Goal: Check status: Check status

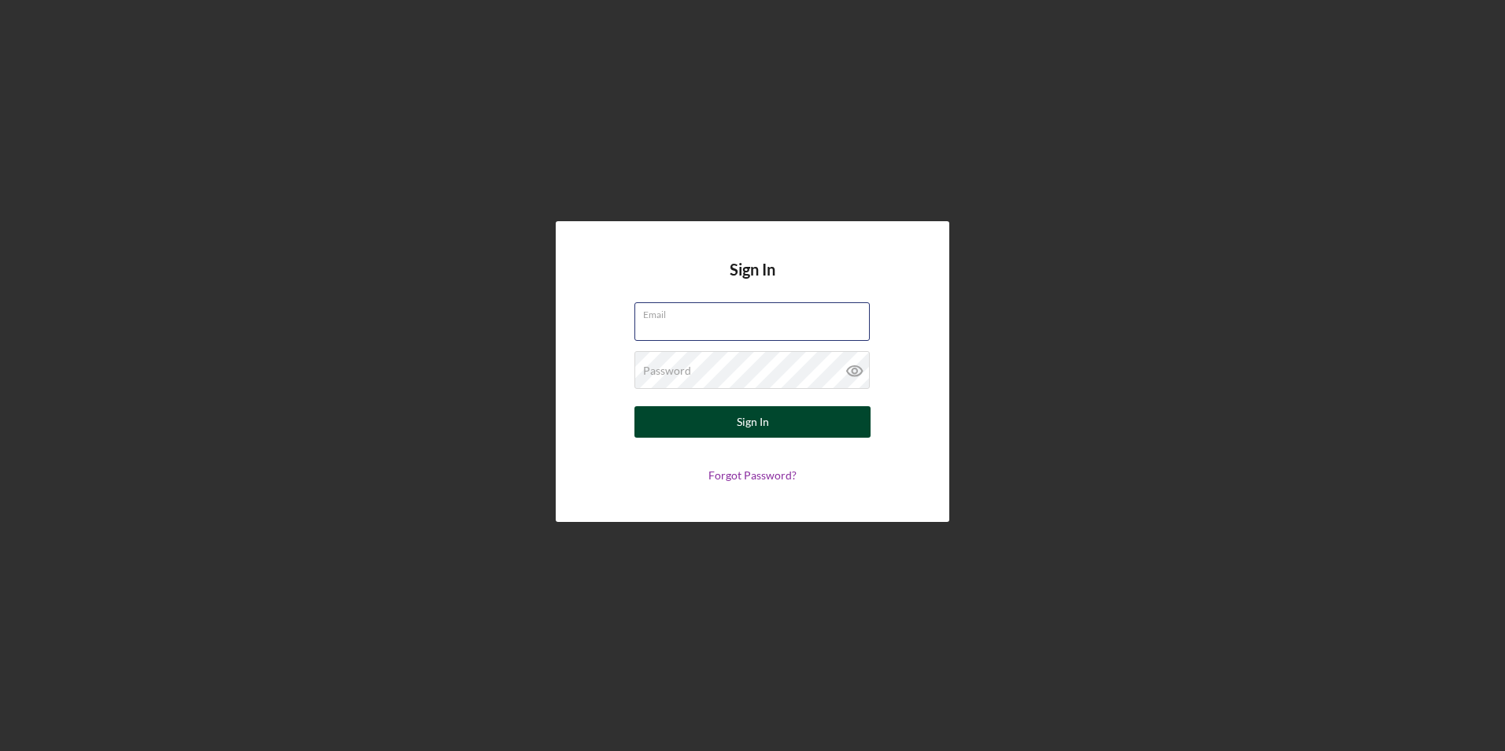
type input "vtanner@gnecorp.org"
click at [774, 424] on button "Sign In" at bounding box center [752, 421] width 236 height 31
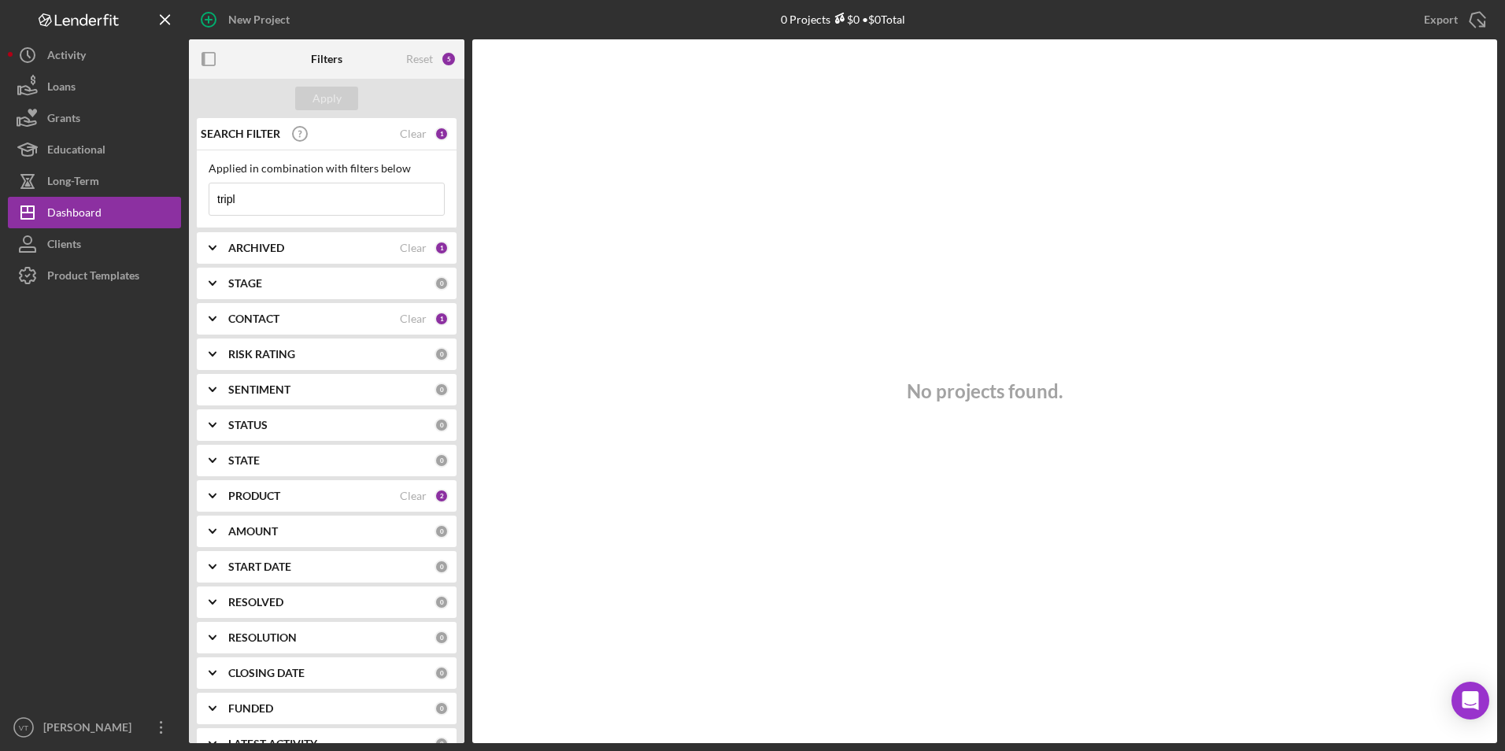
drag, startPoint x: 295, startPoint y: 202, endPoint x: 187, endPoint y: 200, distance: 108.6
click at [187, 200] on div "New Project 0 Projects $0 • $0 Total tripl Export Icon/Export Filters Reset 5 A…" at bounding box center [752, 371] width 1489 height 743
click at [68, 530] on div at bounding box center [94, 501] width 173 height 420
click at [294, 205] on input at bounding box center [326, 198] width 235 height 31
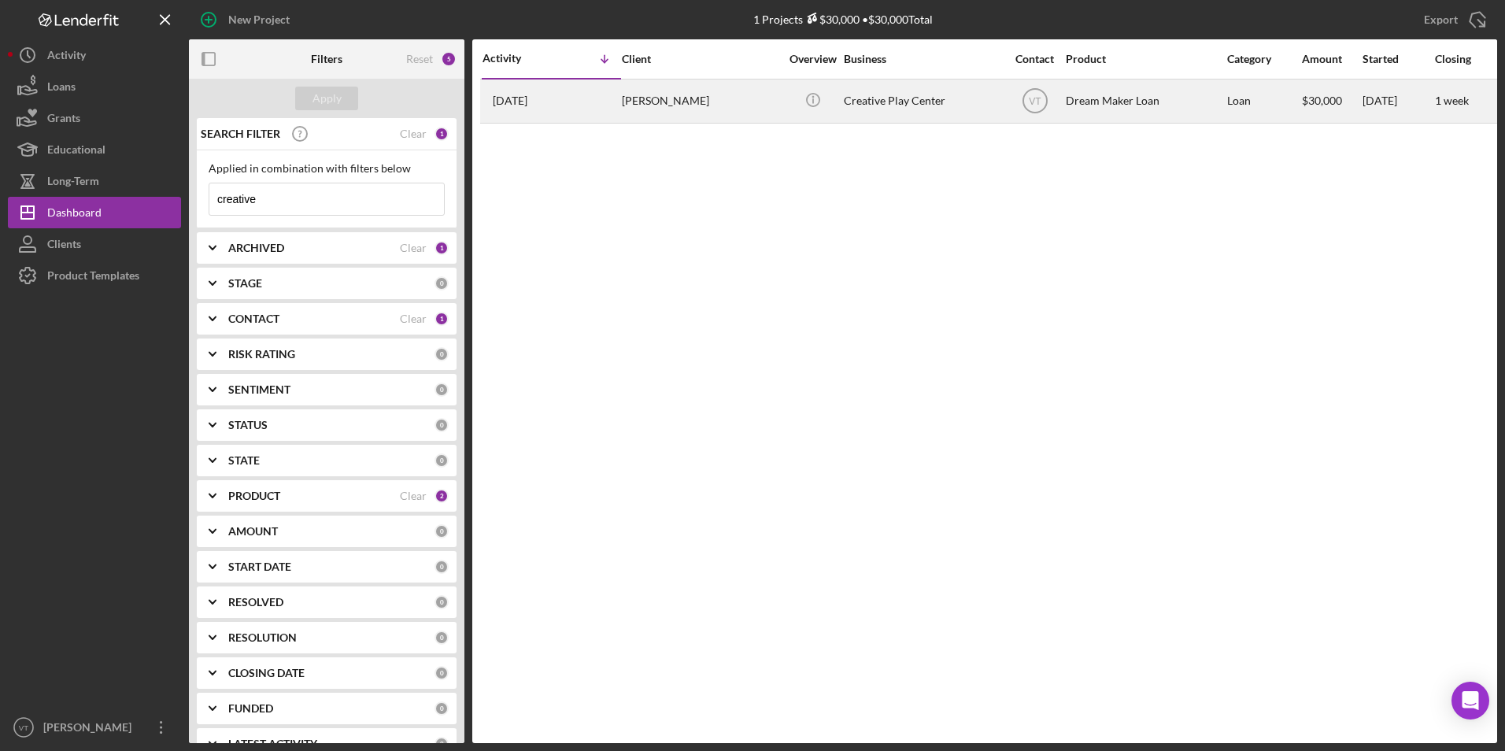
type input "creative"
click at [902, 102] on div "Creative Play Center" at bounding box center [922, 101] width 157 height 42
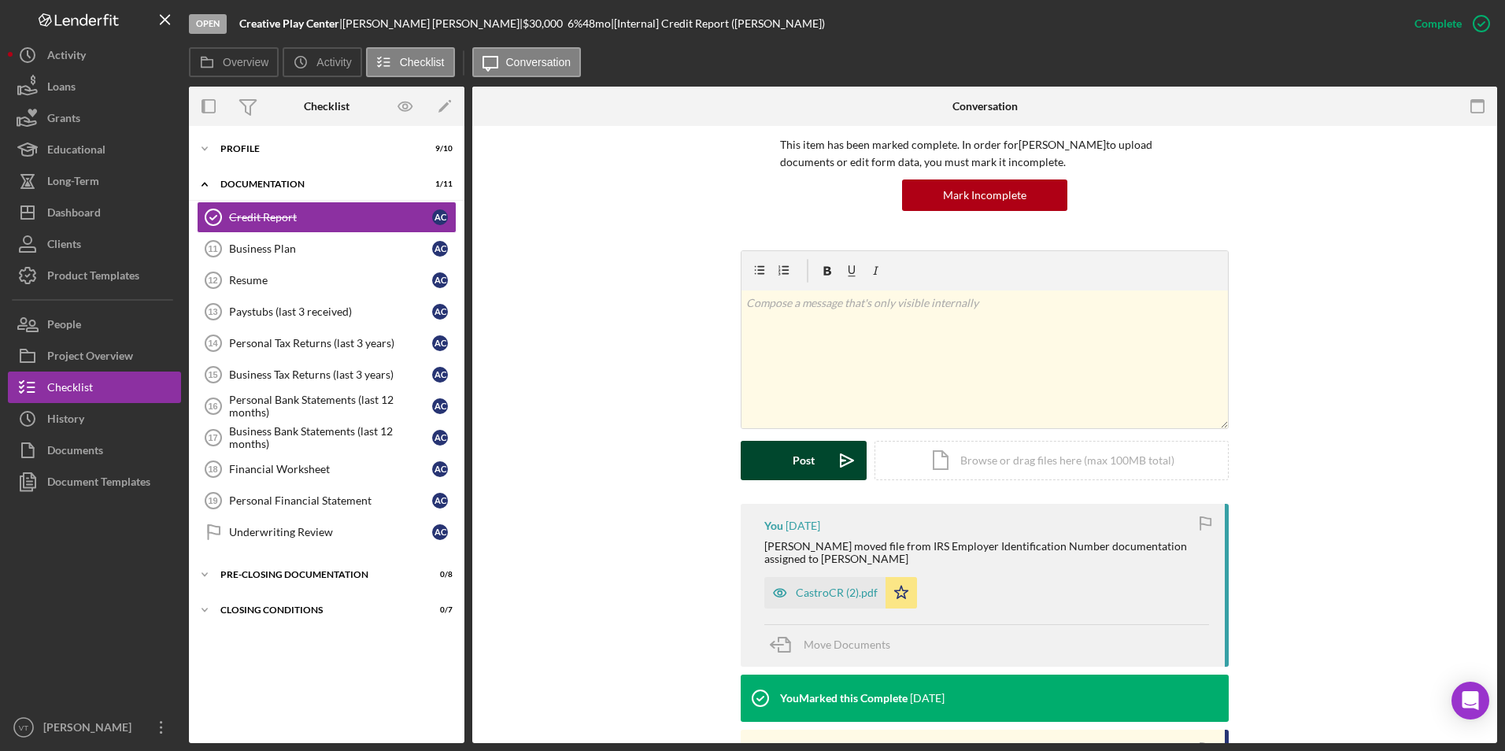
scroll to position [157, 0]
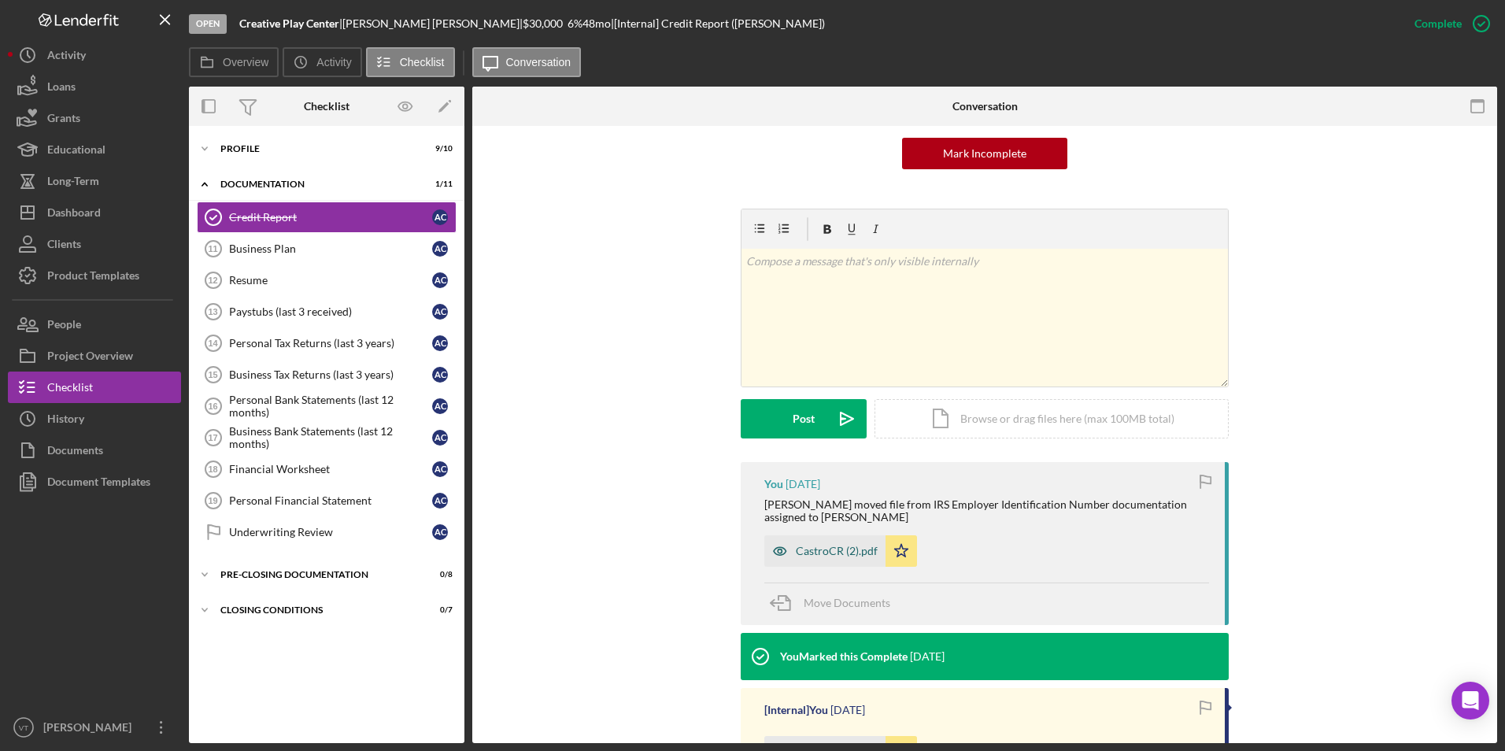
click at [822, 546] on div "CastroCR (2).pdf" at bounding box center [837, 551] width 82 height 13
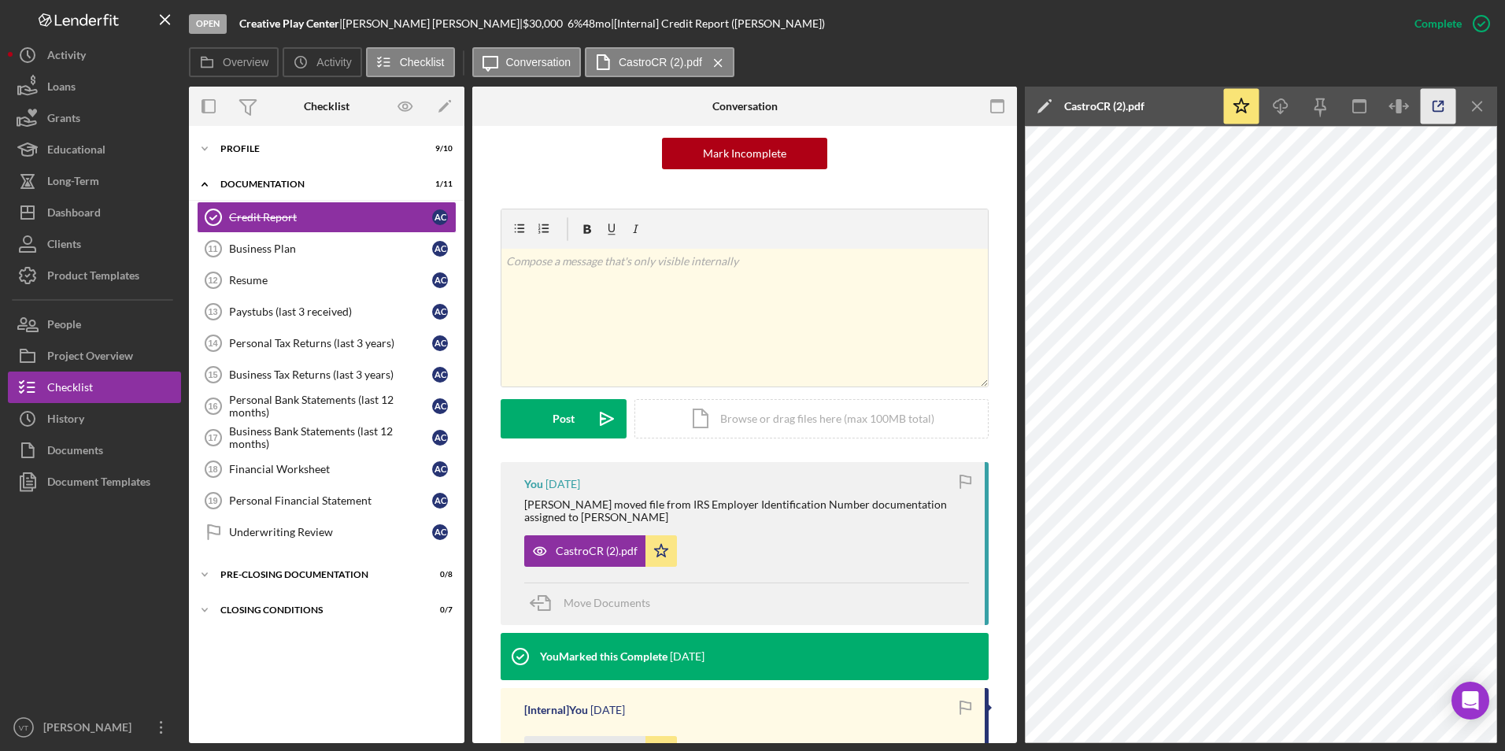
click at [1443, 109] on icon "button" at bounding box center [1438, 107] width 10 height 10
click at [209, 146] on icon "Icon/Expander" at bounding box center [204, 148] width 31 height 31
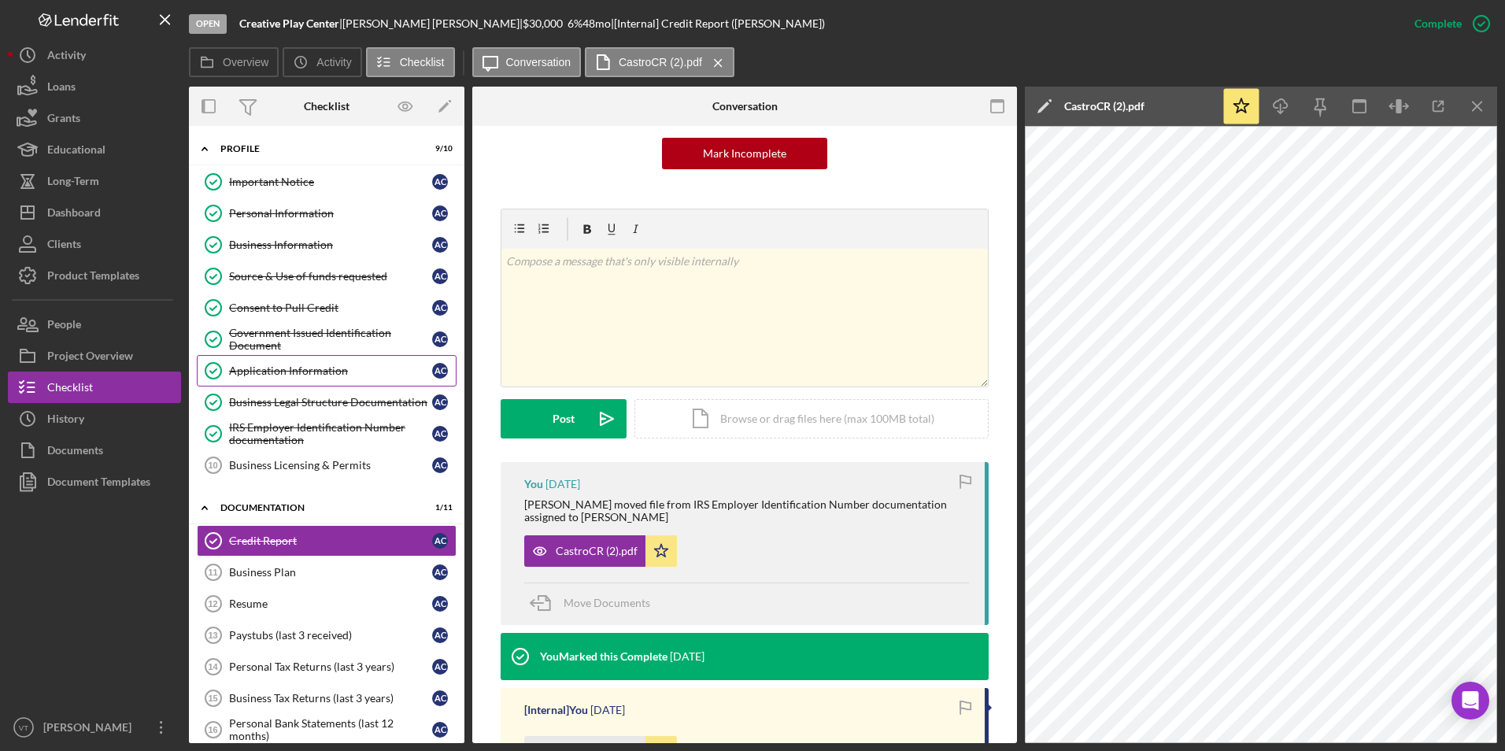
click at [294, 367] on div "Application Information" at bounding box center [330, 370] width 203 height 13
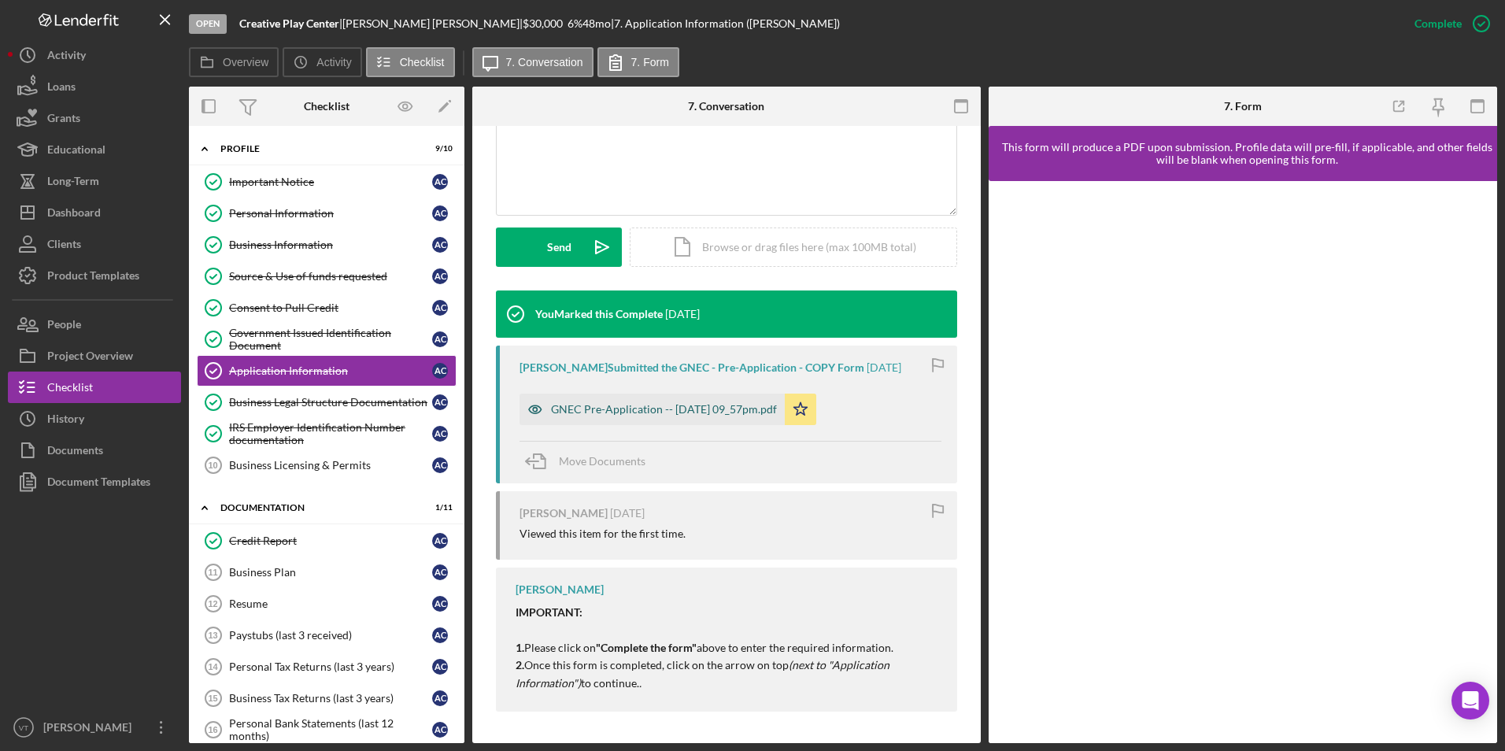
click at [694, 406] on div "GNEC Pre-Application -- 2025-08-14 09_57pm.pdf" at bounding box center [664, 409] width 226 height 13
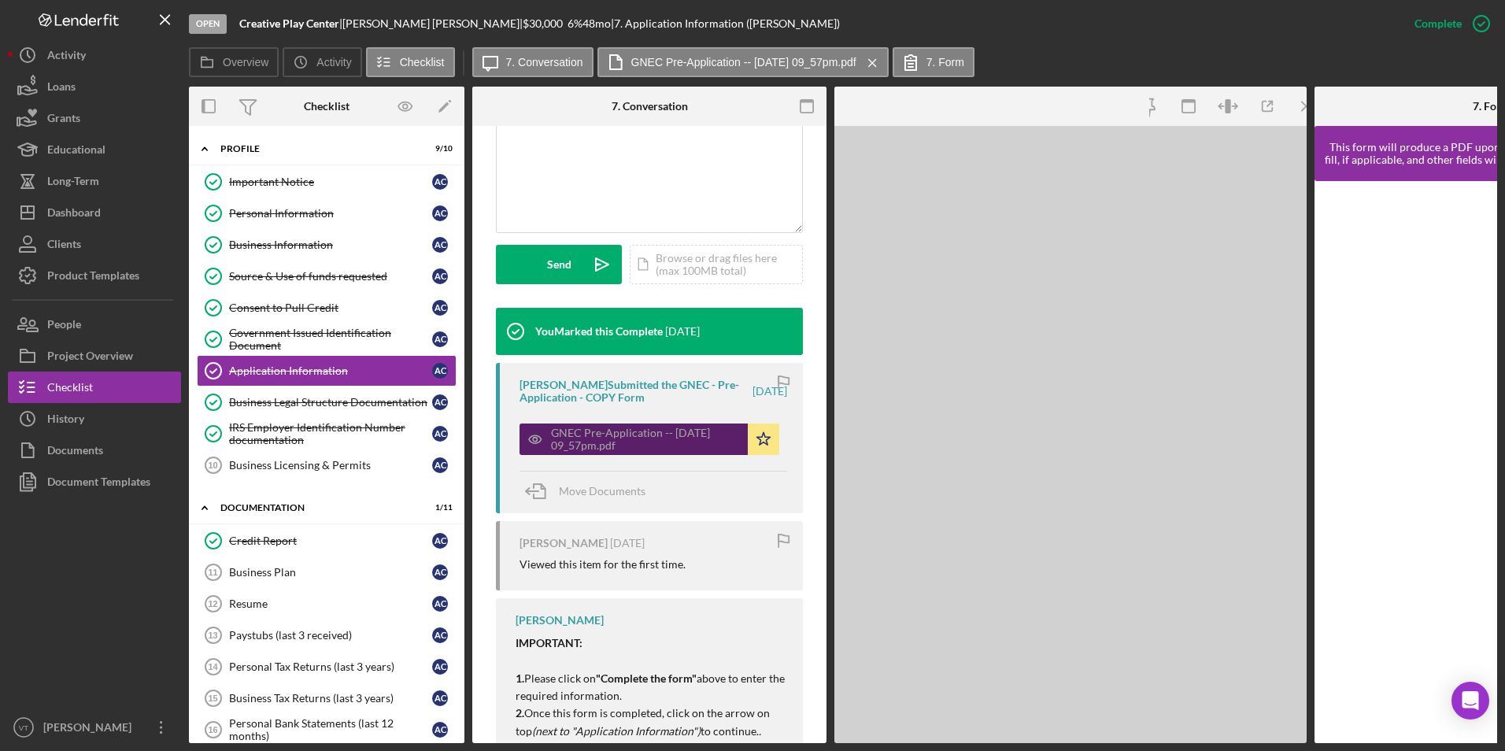
scroll to position [378, 0]
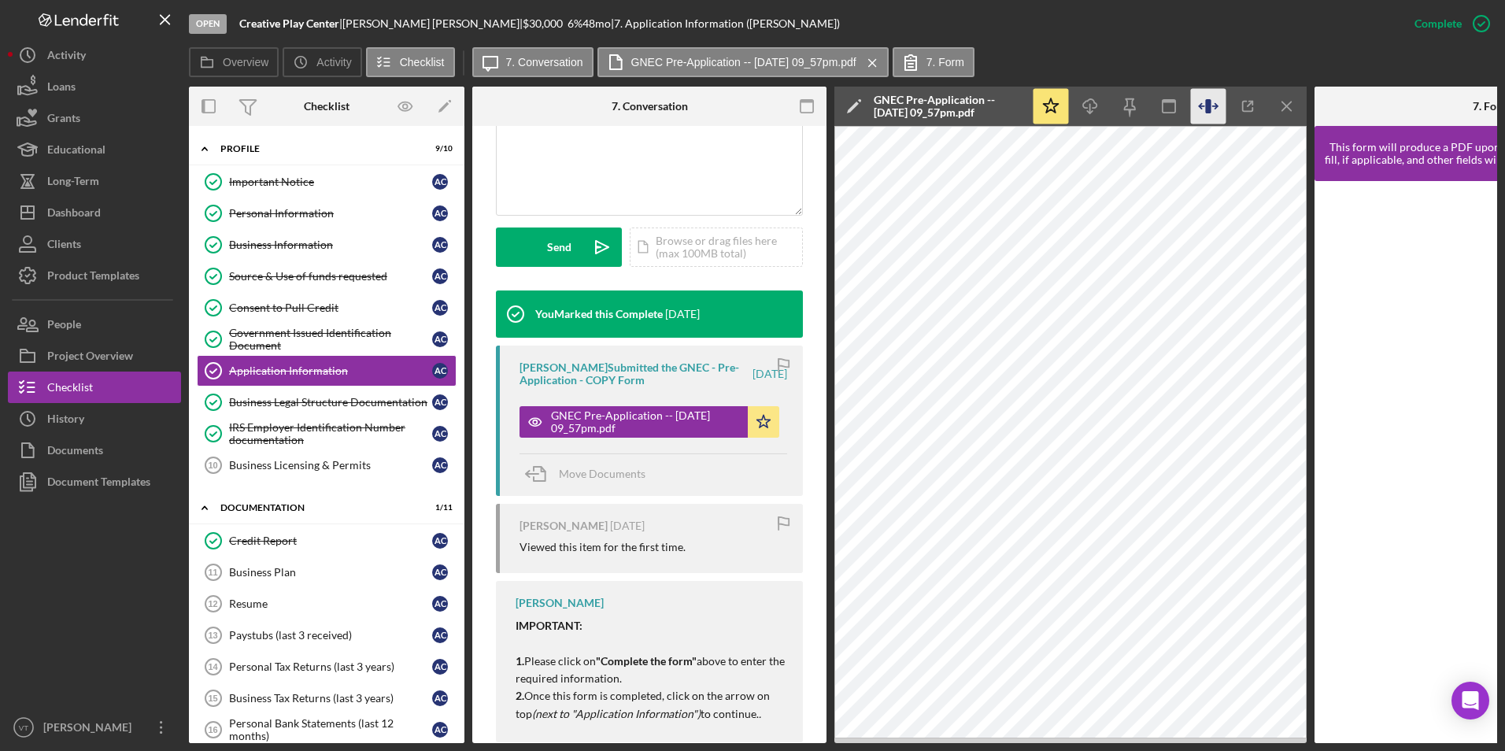
click at [1217, 107] on icon "button" at bounding box center [1214, 106] width 5 height 5
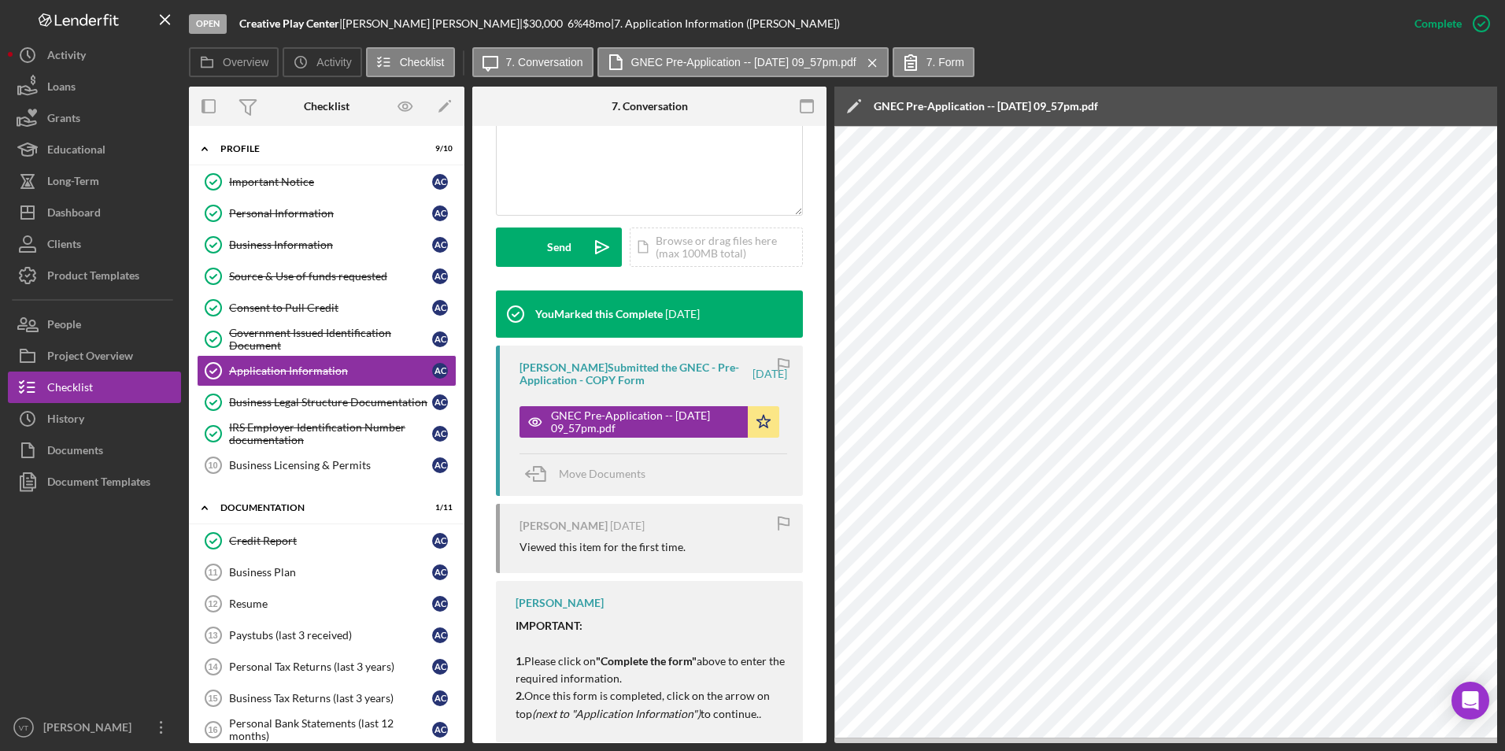
drag, startPoint x: 1400, startPoint y: 110, endPoint x: 1340, endPoint y: 122, distance: 61.7
click at [1340, 122] on div "Icon/Edit GNEC Pre-Application -- 2025-08-14 09_57pm.pdf" at bounding box center [1168, 106] width 669 height 39
click at [806, 104] on icon "button" at bounding box center [806, 106] width 35 height 35
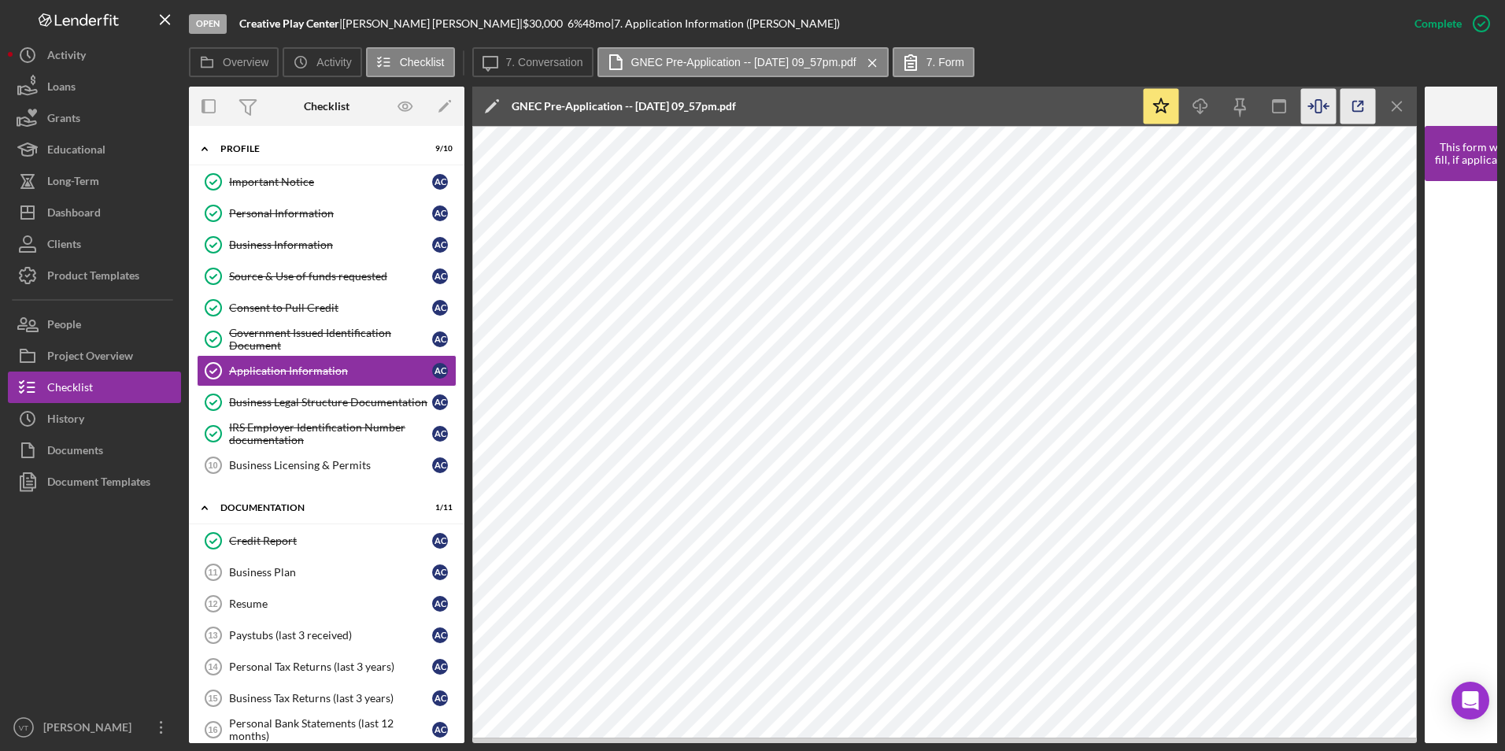
click at [1356, 107] on icon "button" at bounding box center [1357, 106] width 35 height 35
click at [320, 406] on div "Business Legal Structure Documentation" at bounding box center [330, 402] width 203 height 13
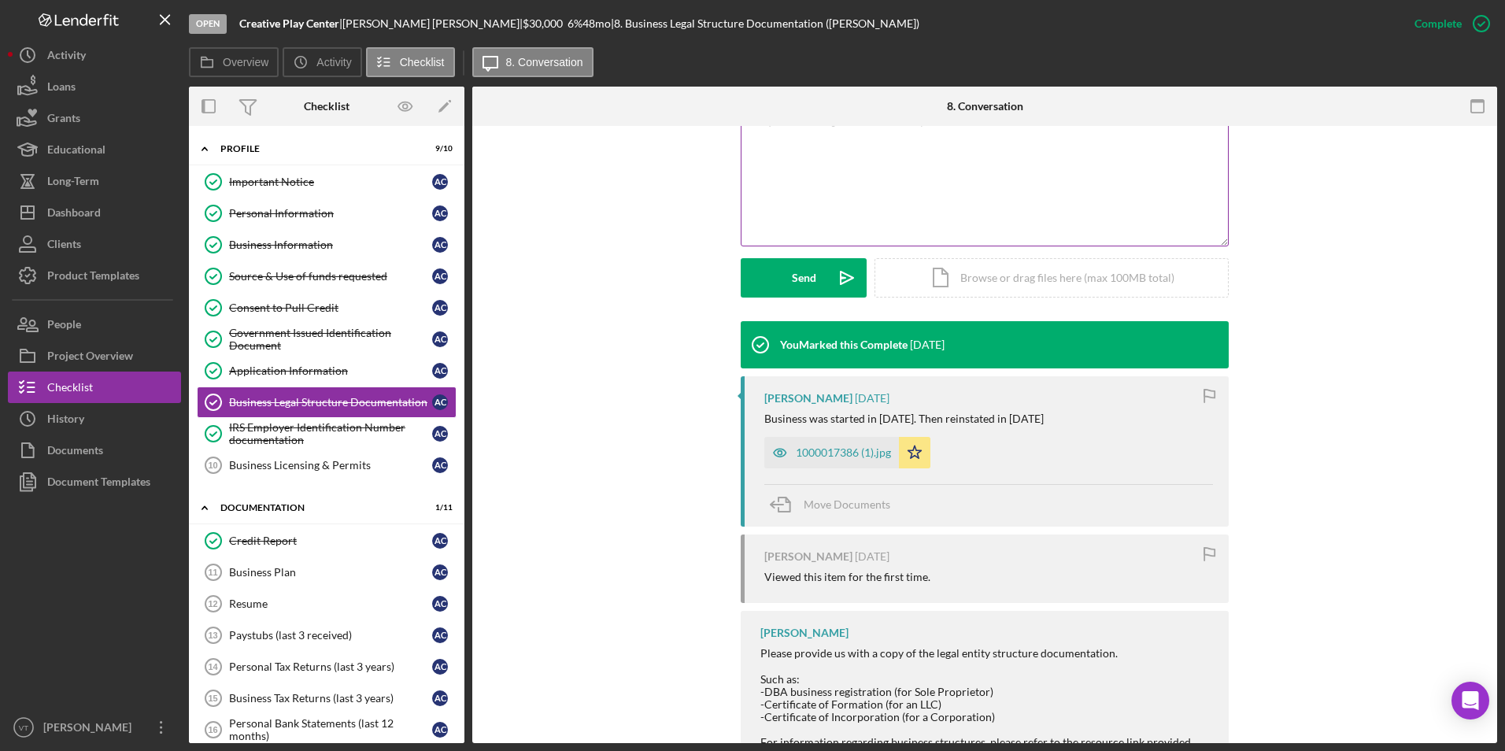
scroll to position [438, 0]
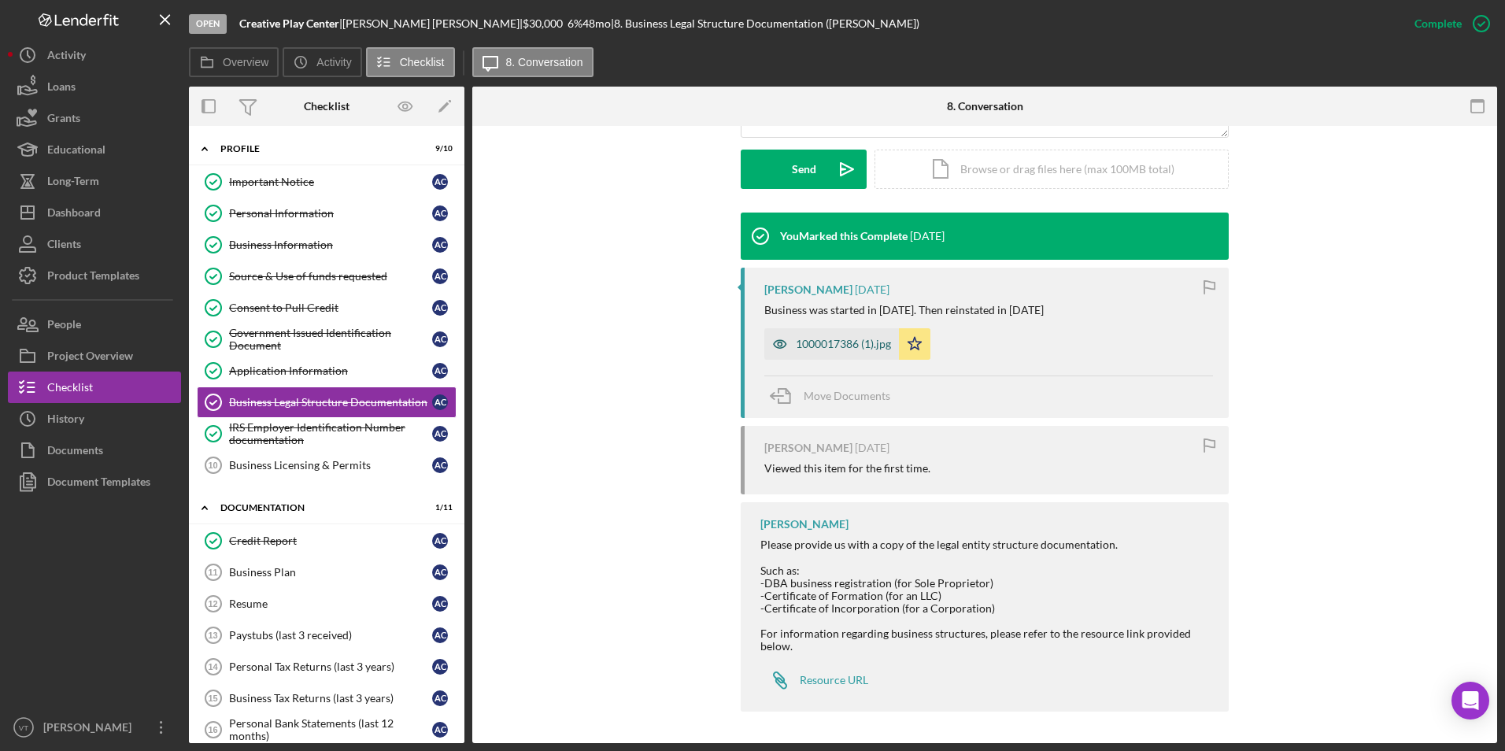
click at [866, 343] on div "1000017386 (1).jpg" at bounding box center [843, 344] width 95 height 13
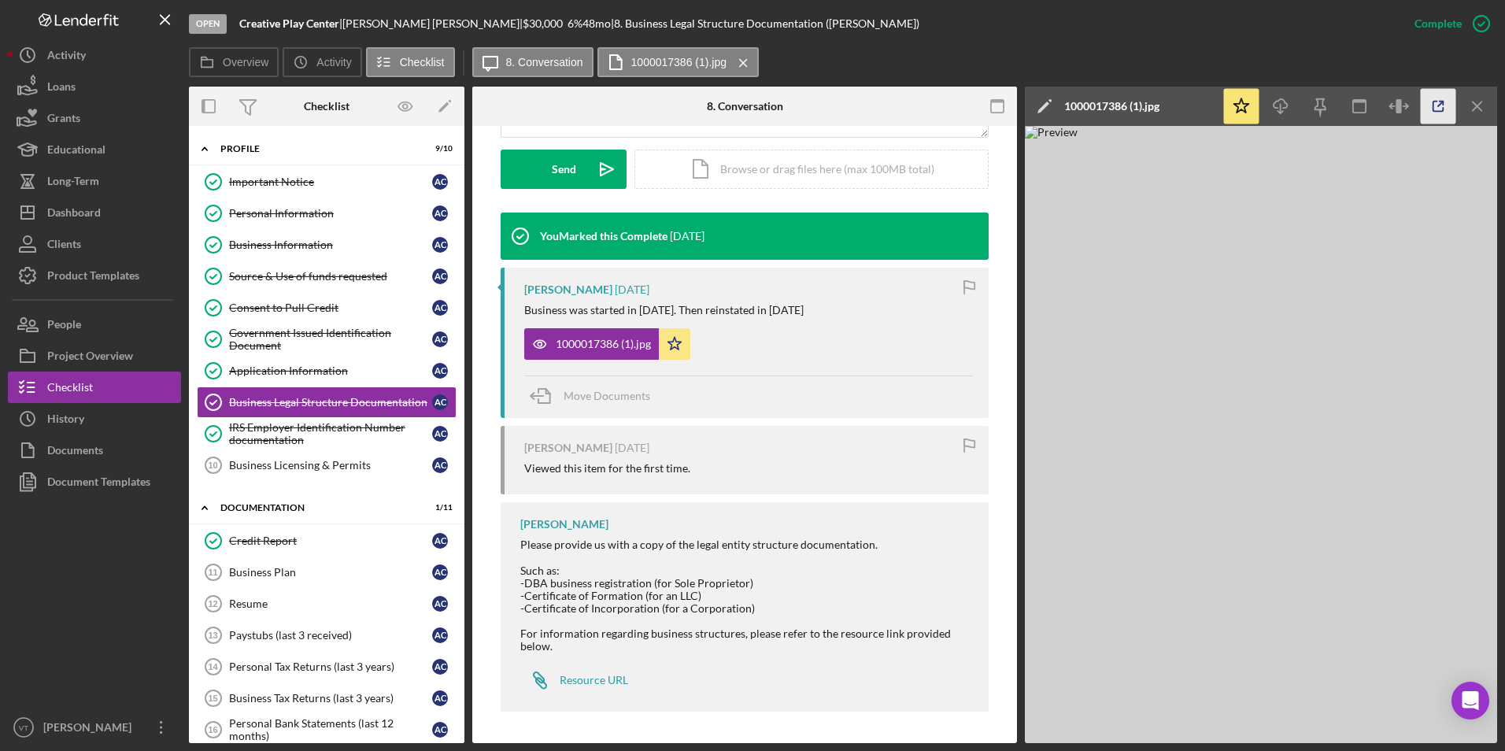
click at [1447, 102] on icon "button" at bounding box center [1438, 106] width 35 height 35
click at [300, 272] on div "Source & Use of funds requested" at bounding box center [330, 276] width 203 height 13
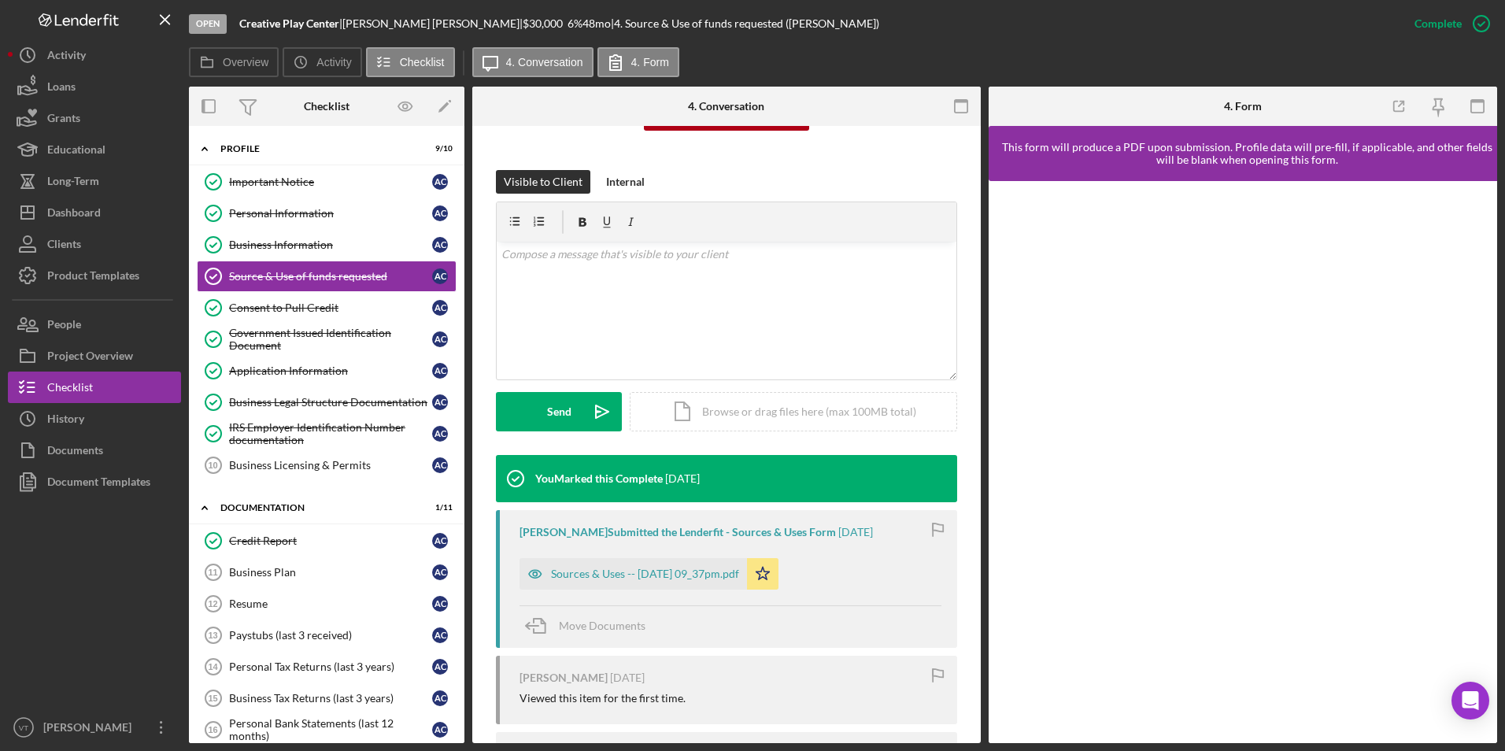
scroll to position [236, 0]
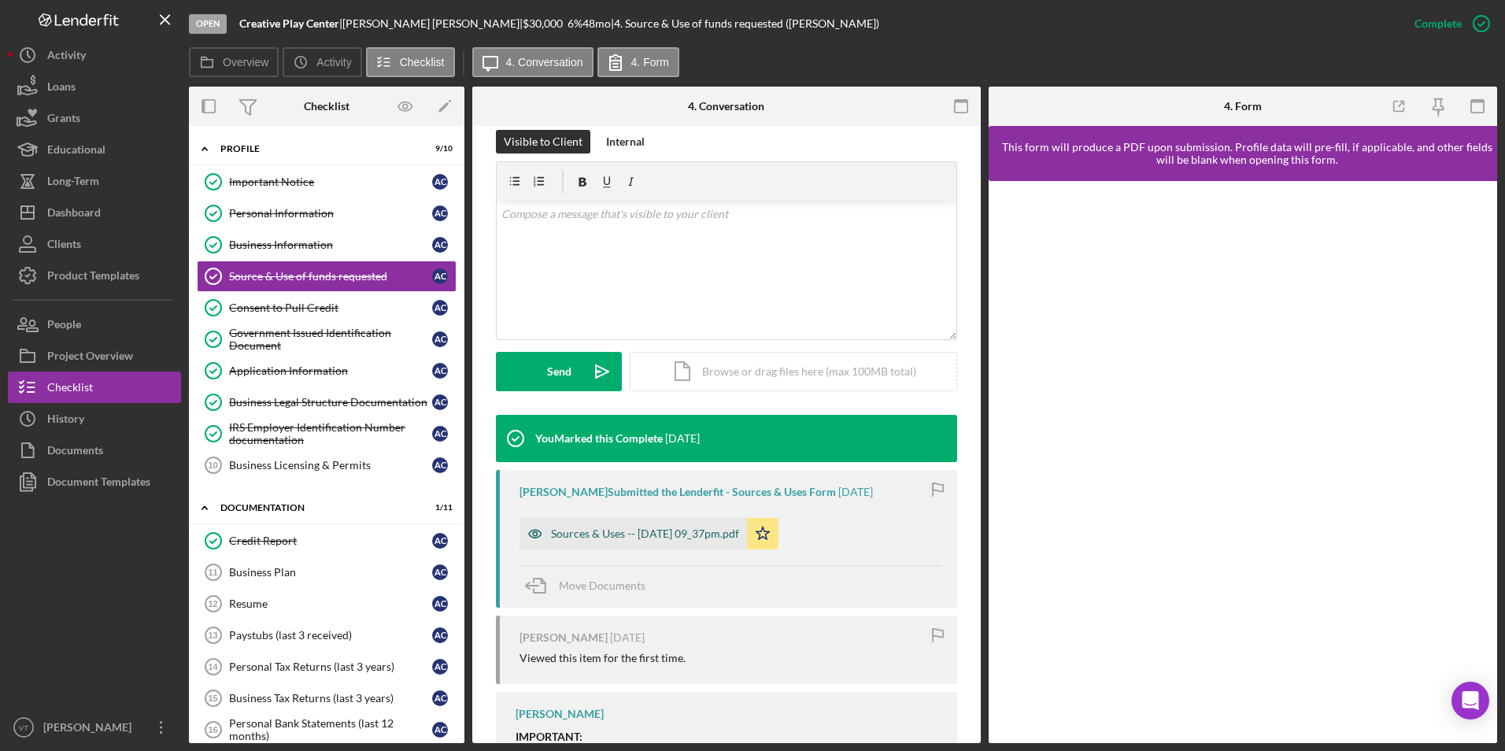
click at [686, 535] on div "Sources & Uses -- 2025-08-14 09_37pm.pdf" at bounding box center [645, 533] width 188 height 13
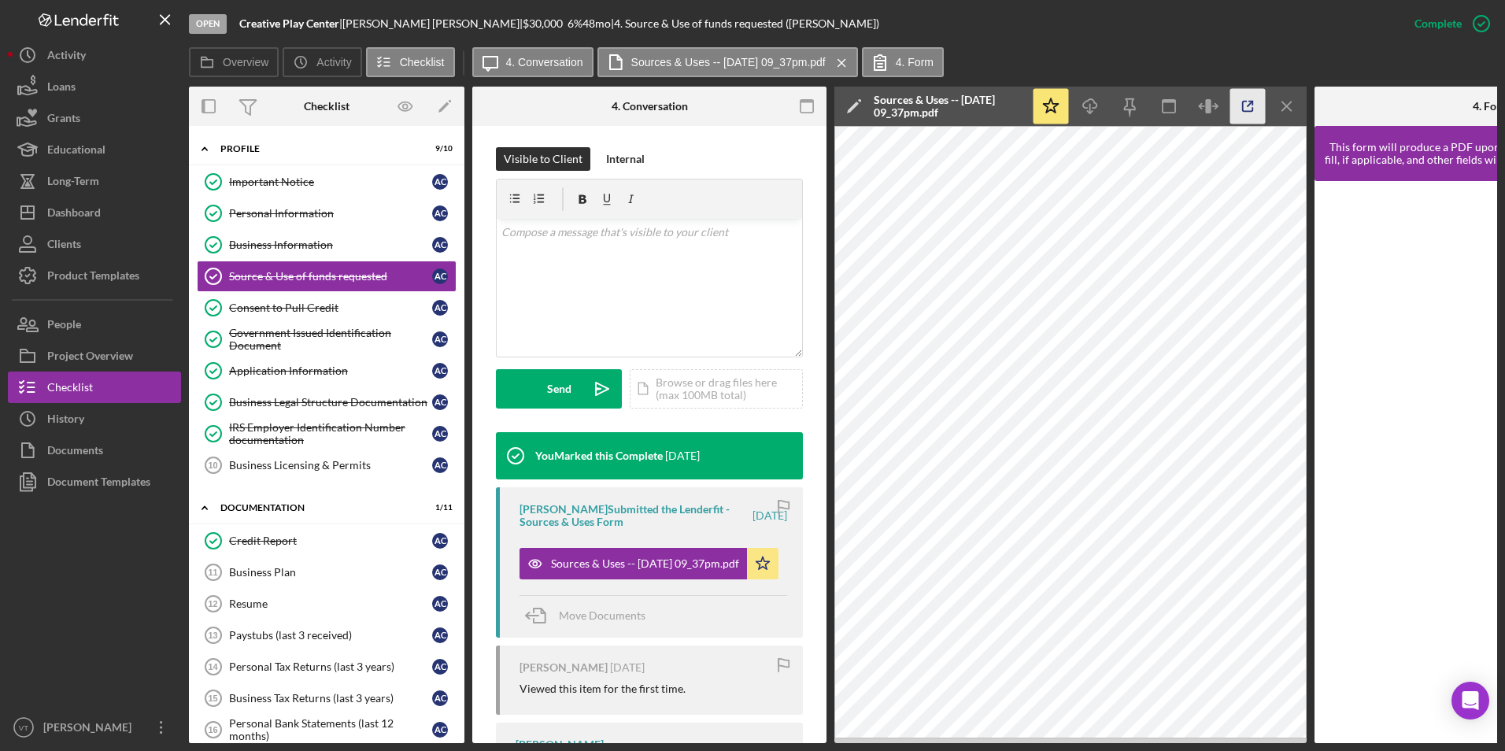
click at [1250, 106] on icon "button" at bounding box center [1247, 106] width 35 height 35
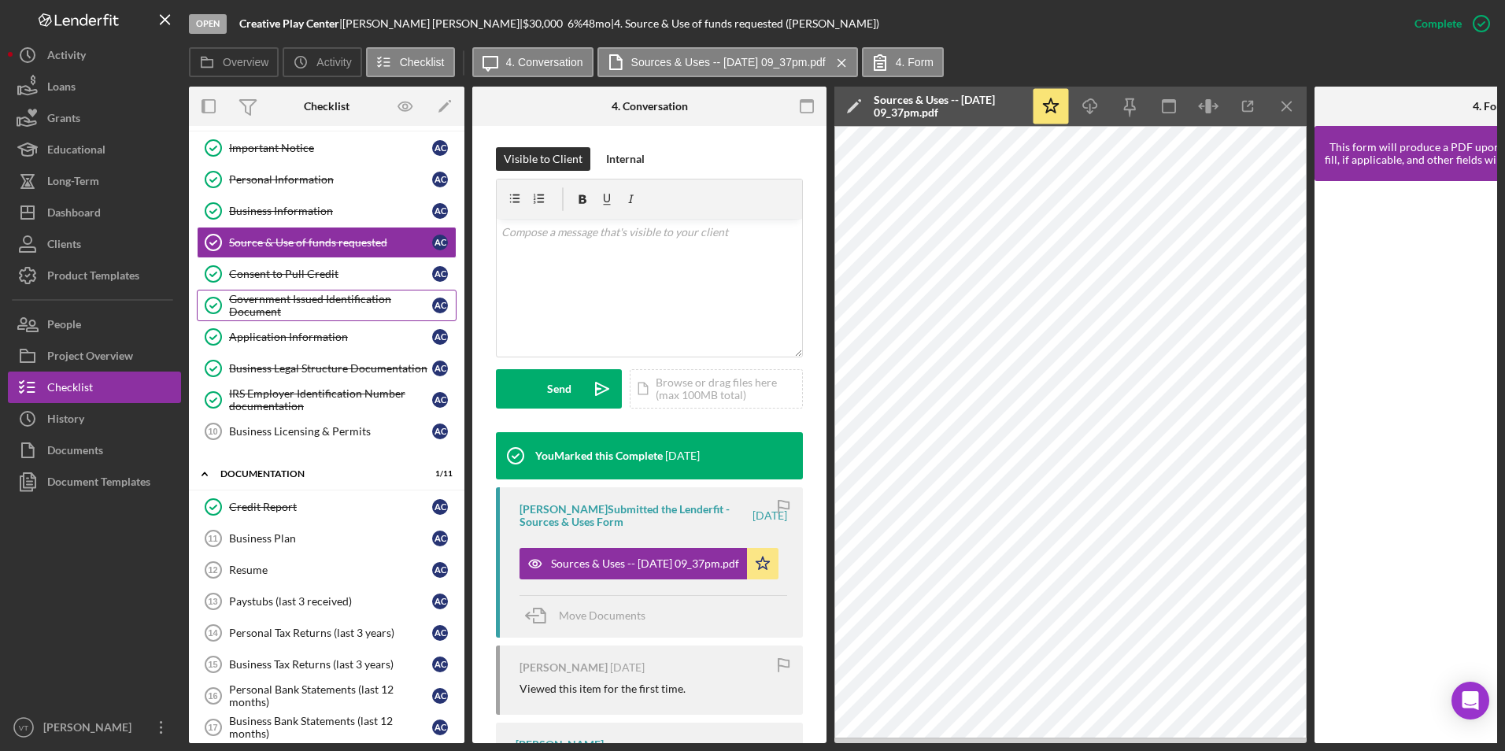
scroll to position [0, 0]
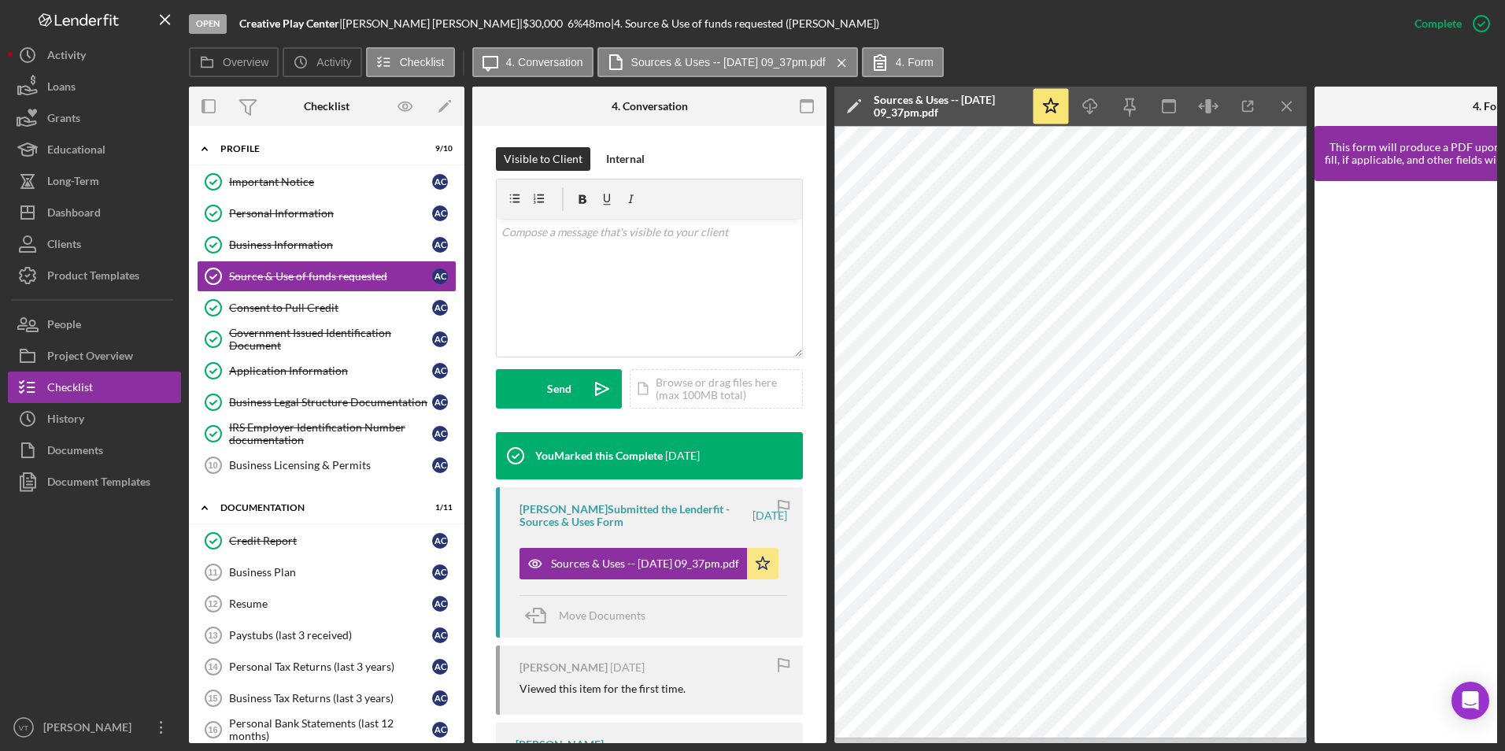
click at [106, 564] on div at bounding box center [94, 604] width 173 height 214
click at [98, 202] on div "Dashboard" at bounding box center [74, 214] width 54 height 35
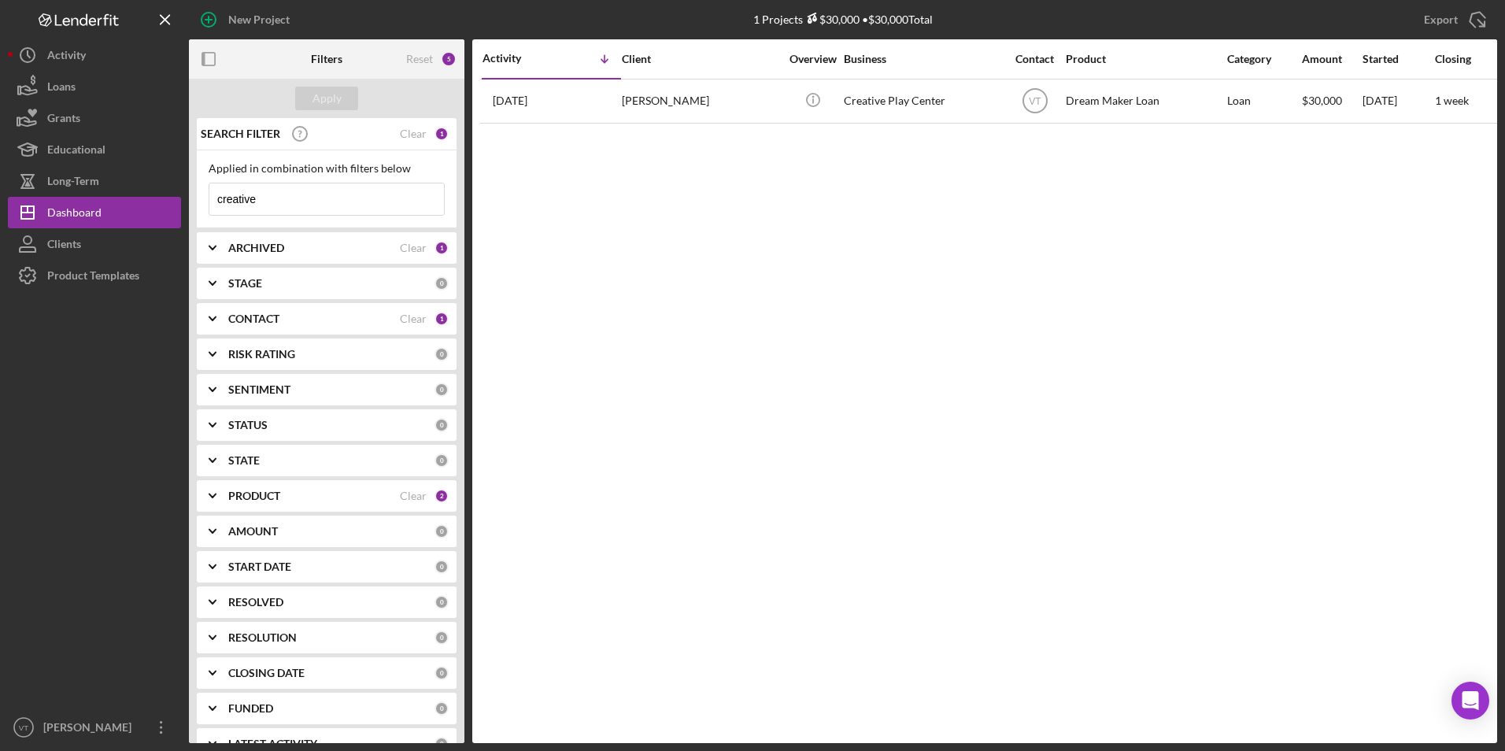
click at [342, 205] on input "creative" at bounding box center [326, 198] width 235 height 31
paste input "A&J Caribbena Tast"
type input "A&J Caribbena Taste"
click at [331, 92] on div "Apply" at bounding box center [326, 99] width 29 height 24
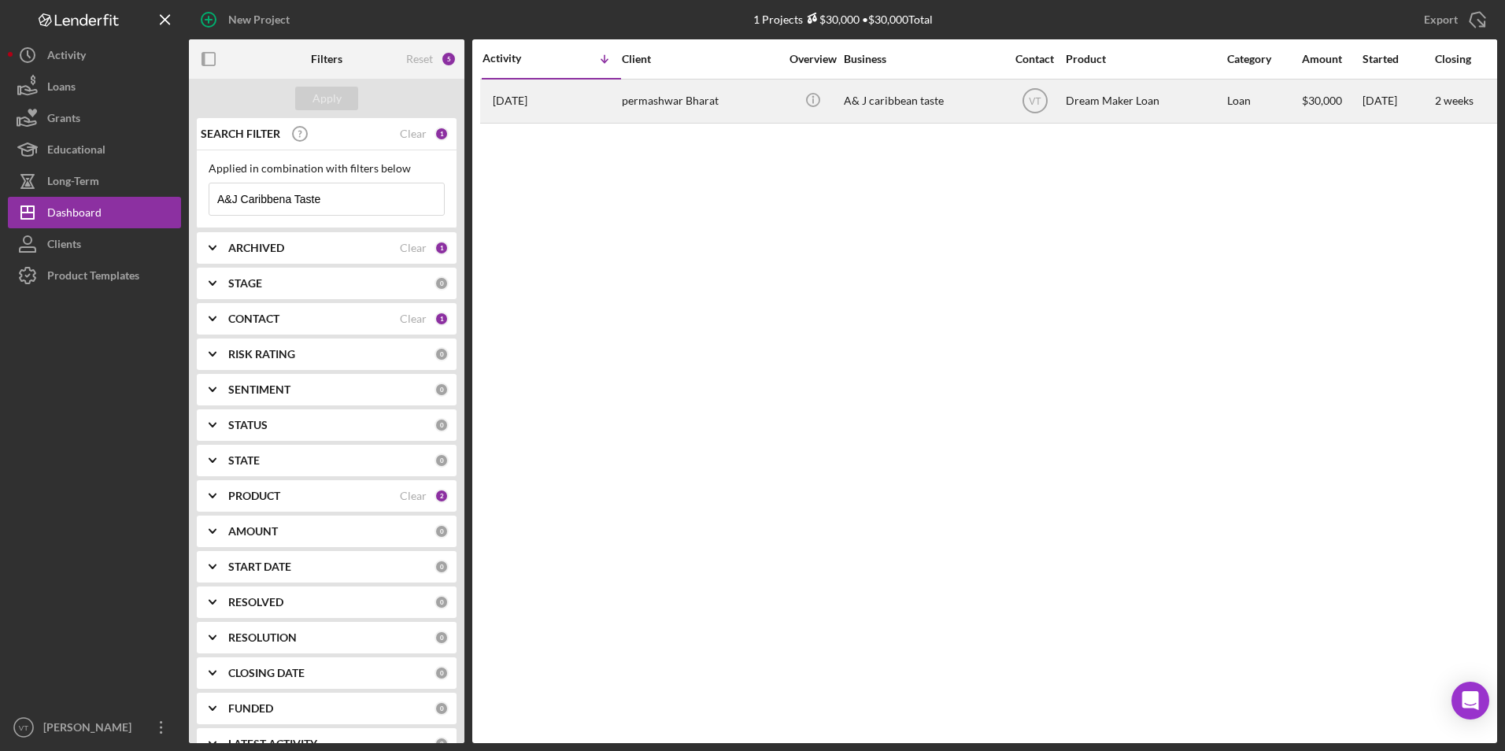
click at [702, 104] on div "permashwar Bharat" at bounding box center [700, 101] width 157 height 42
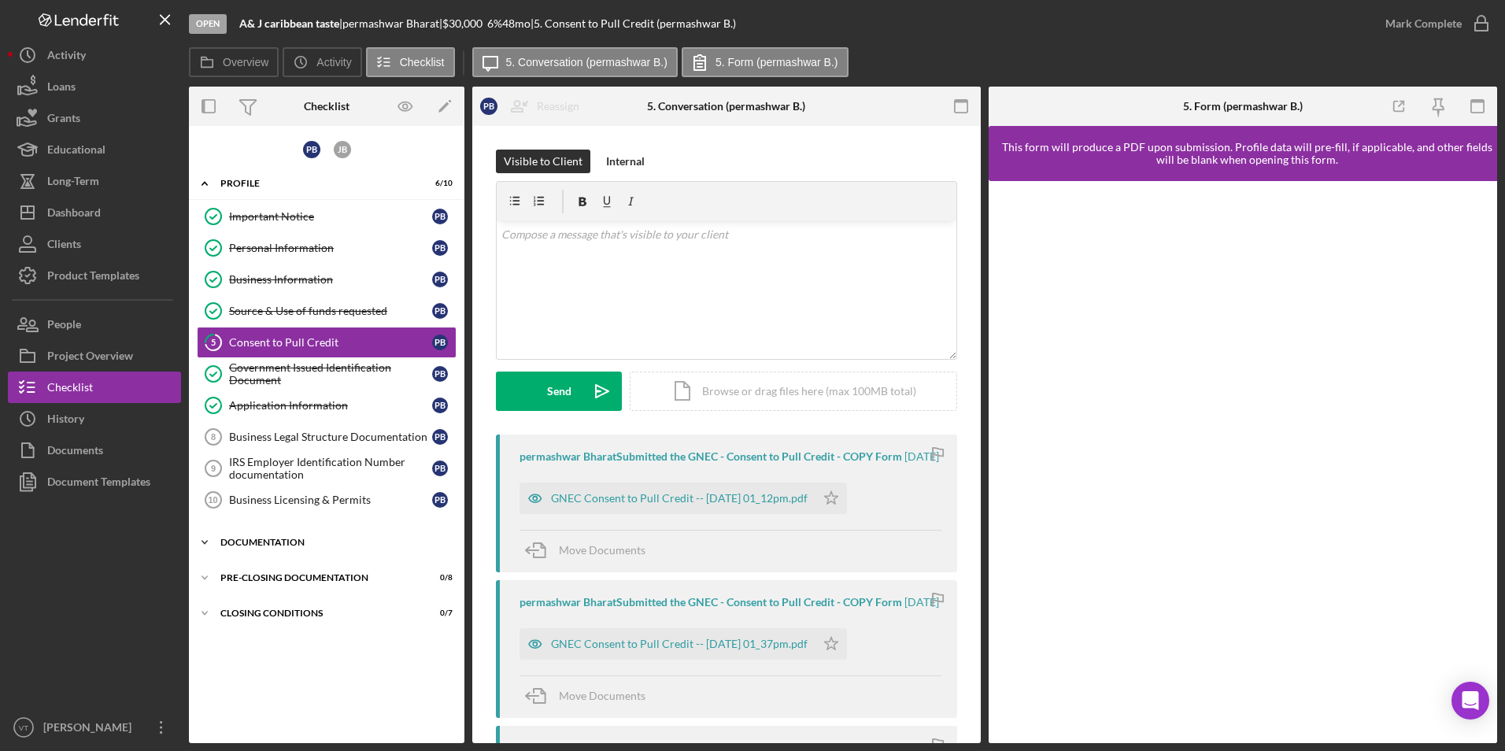
click at [222, 544] on div "Documentation" at bounding box center [332, 542] width 224 height 9
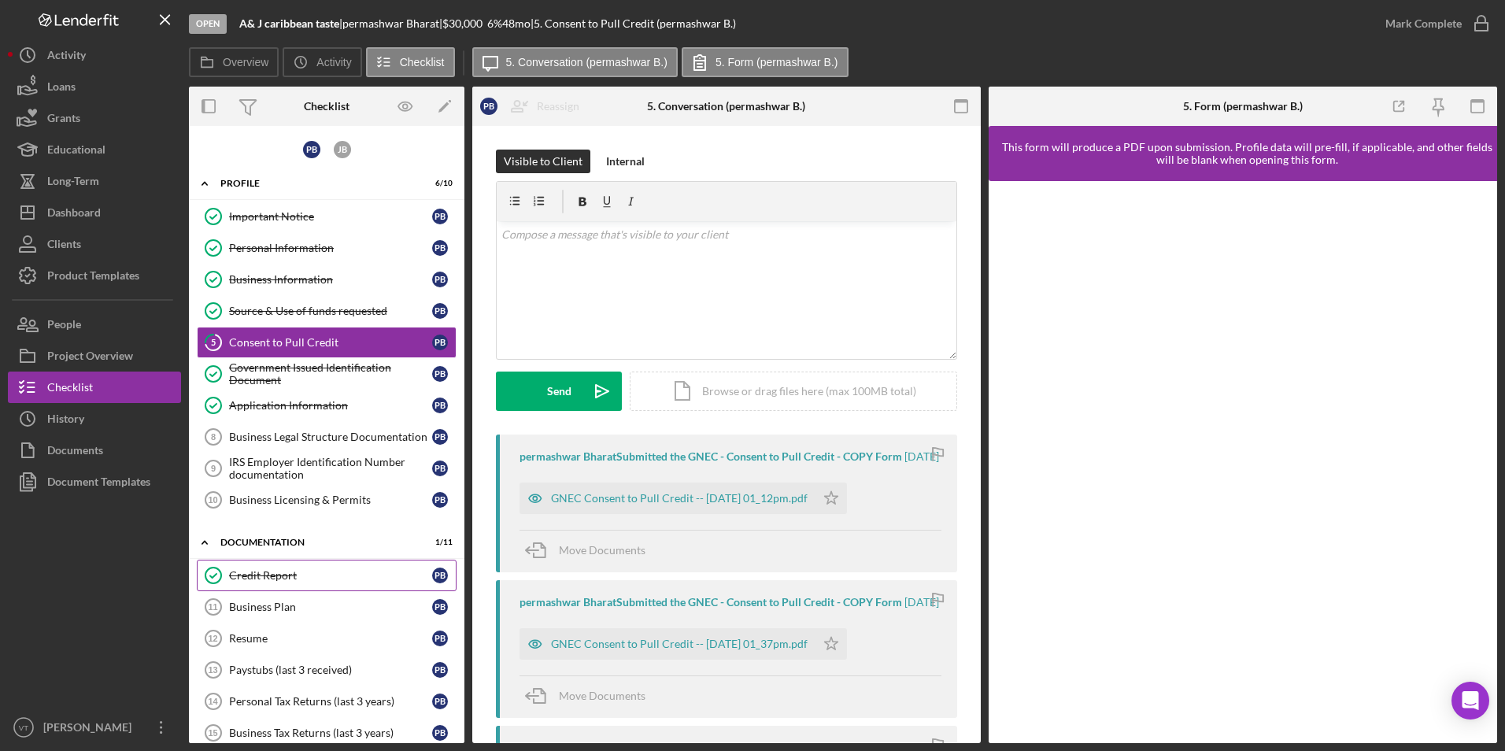
click at [256, 579] on div "Credit Report" at bounding box center [330, 575] width 203 height 13
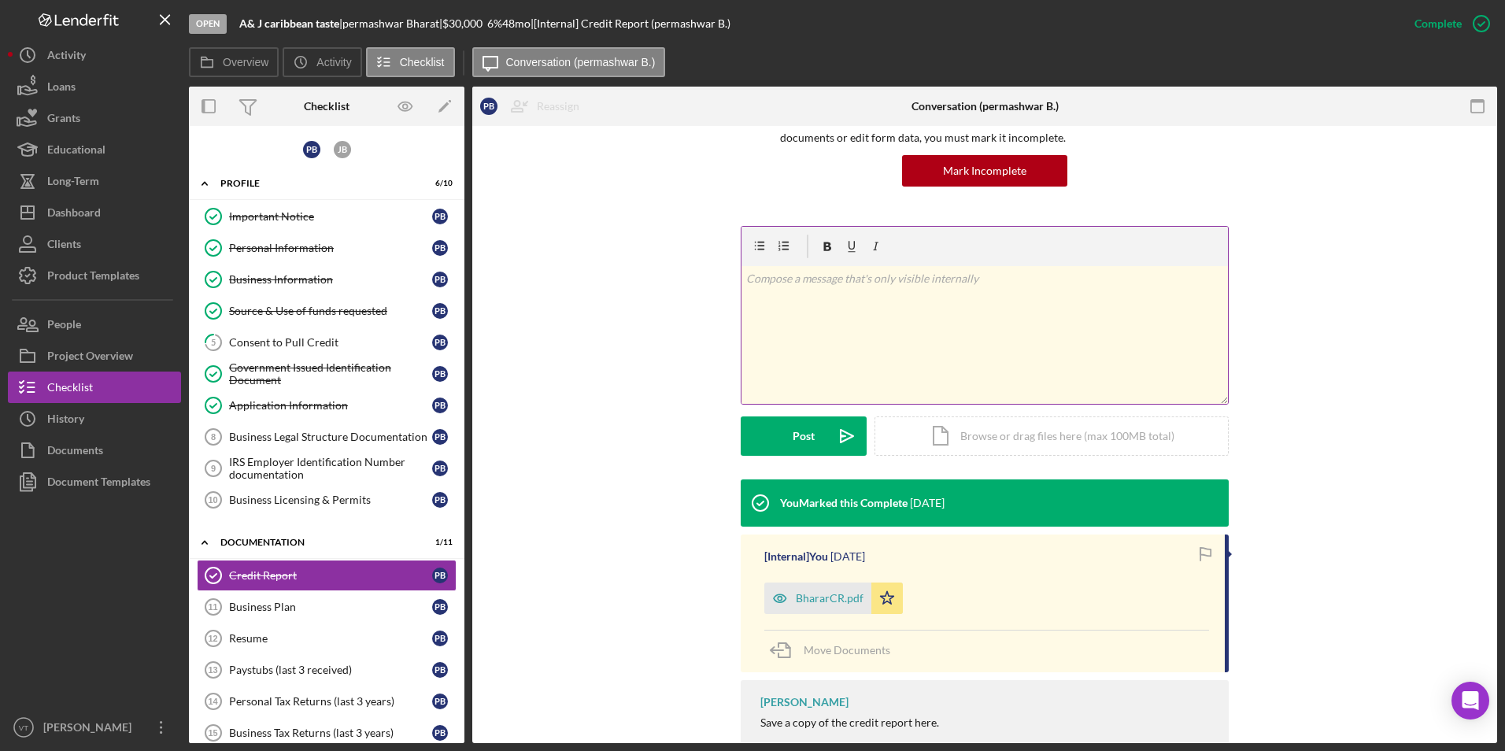
scroll to position [187, 0]
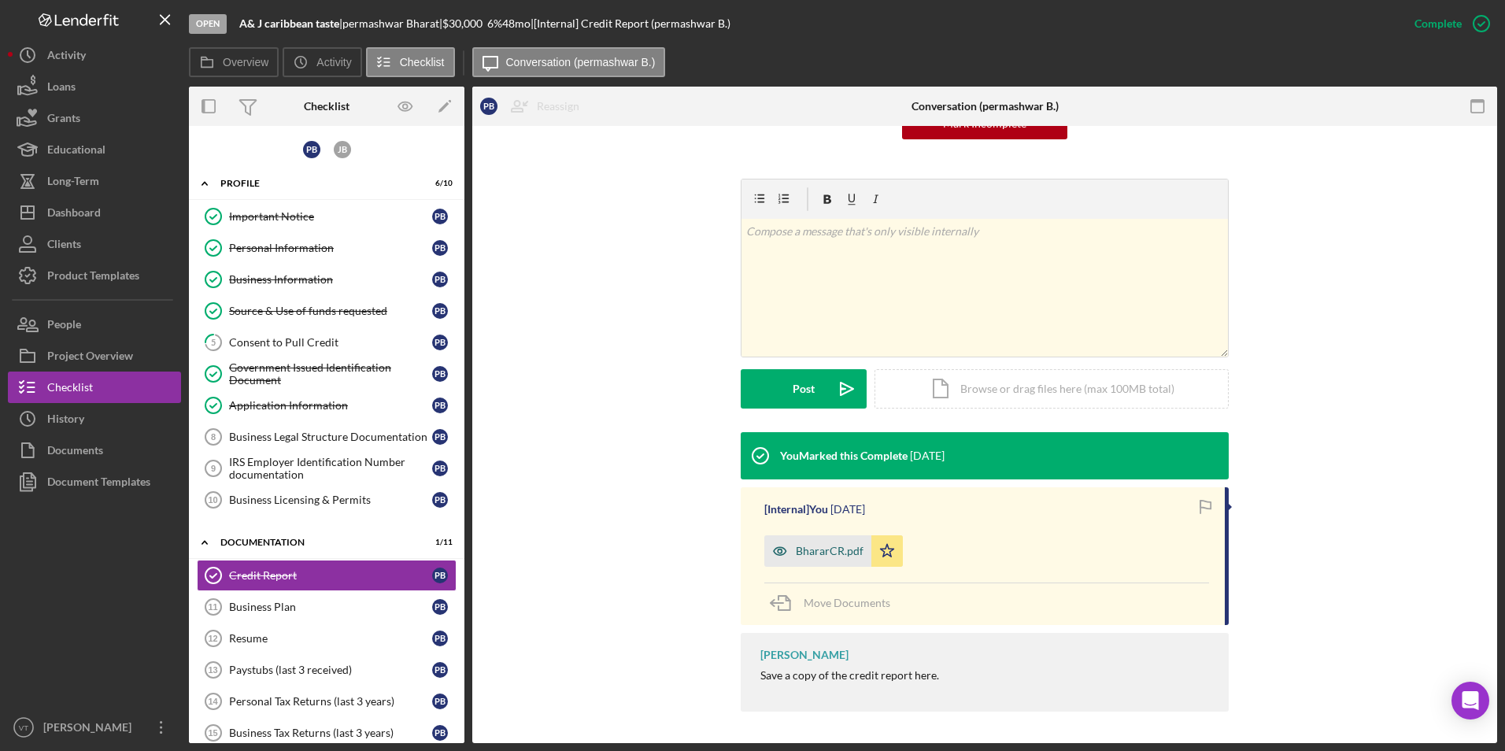
click at [805, 542] on div "BhararCR.pdf" at bounding box center [817, 550] width 107 height 31
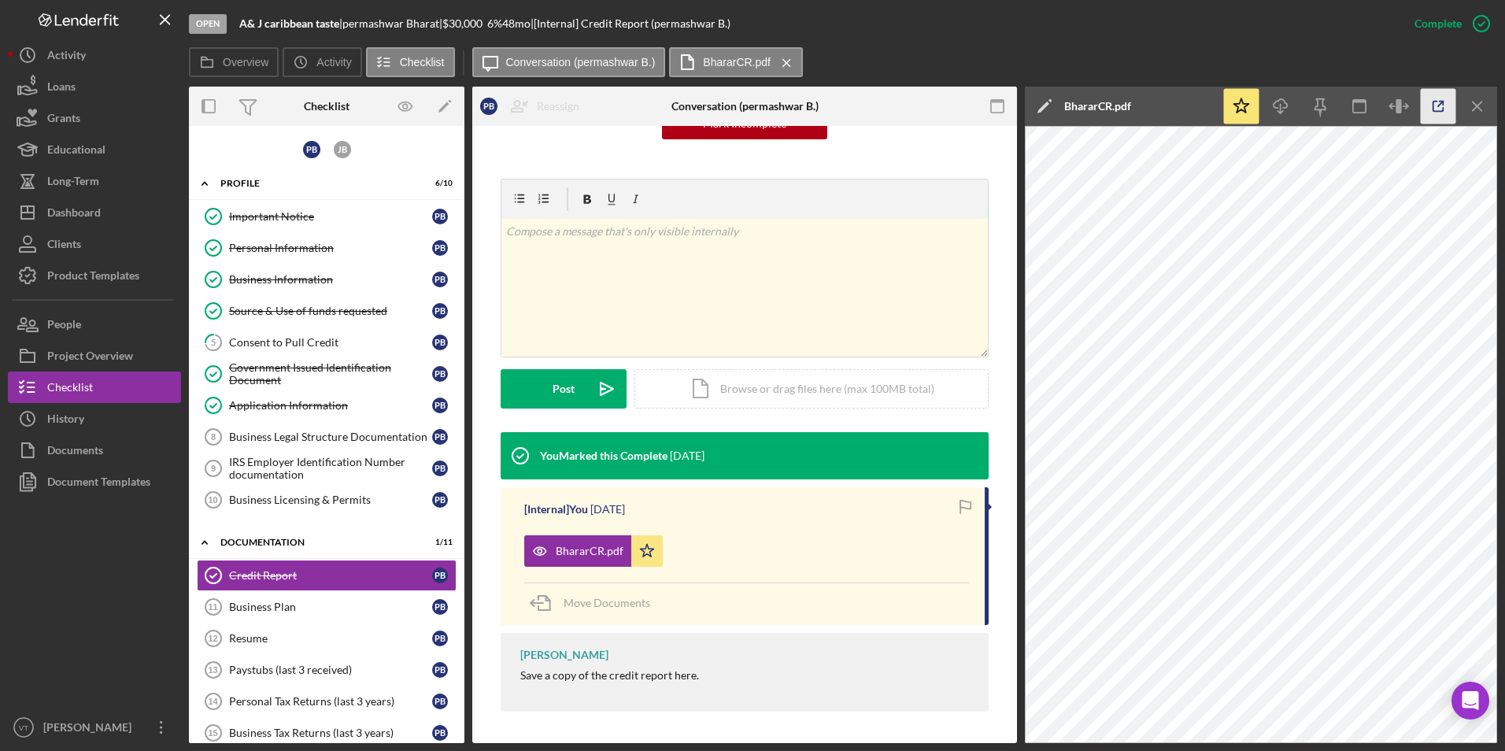
click at [1440, 109] on icon "button" at bounding box center [1438, 106] width 35 height 35
click at [287, 313] on div "Source & Use of funds requested" at bounding box center [330, 311] width 203 height 13
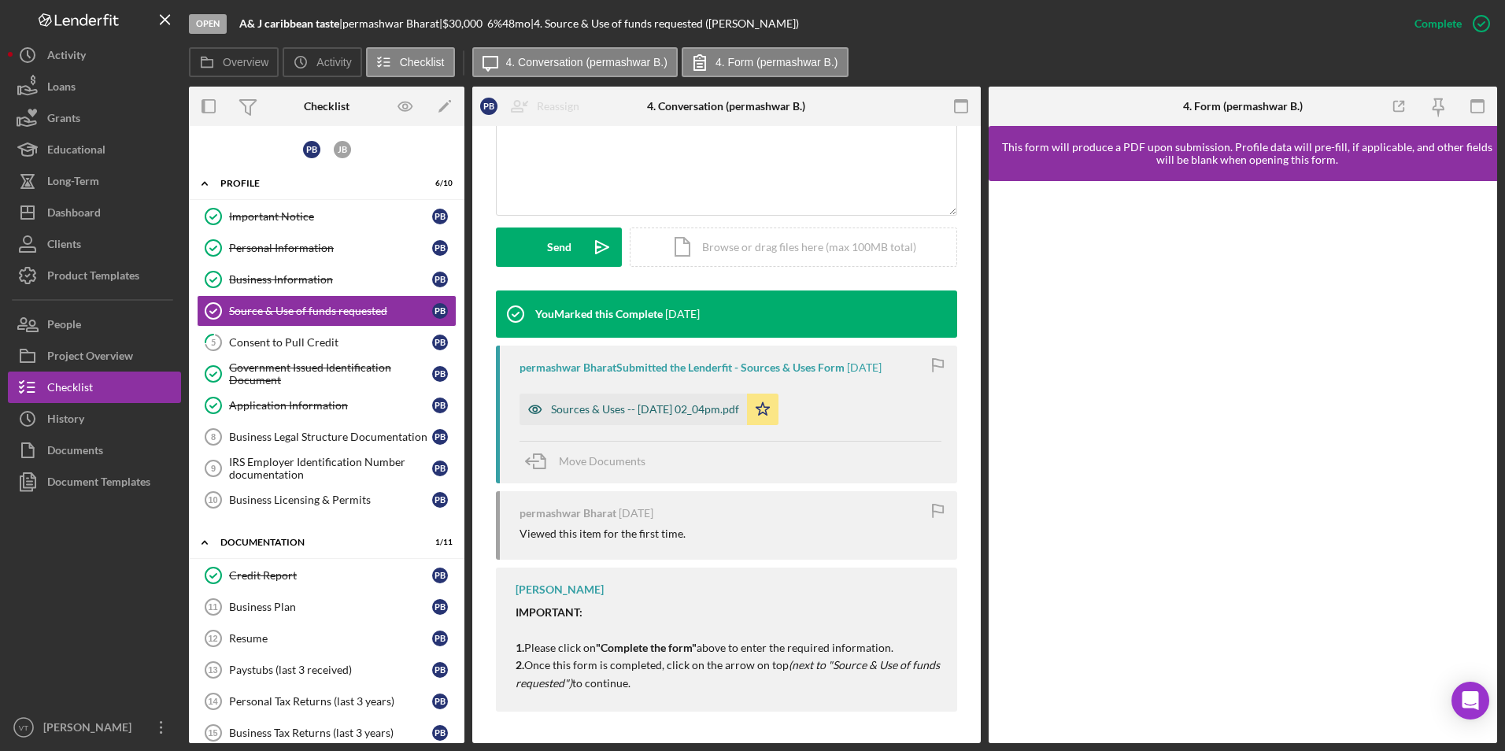
click at [627, 409] on div "Sources & Uses -- 2025-08-20 02_04pm.pdf" at bounding box center [645, 409] width 188 height 13
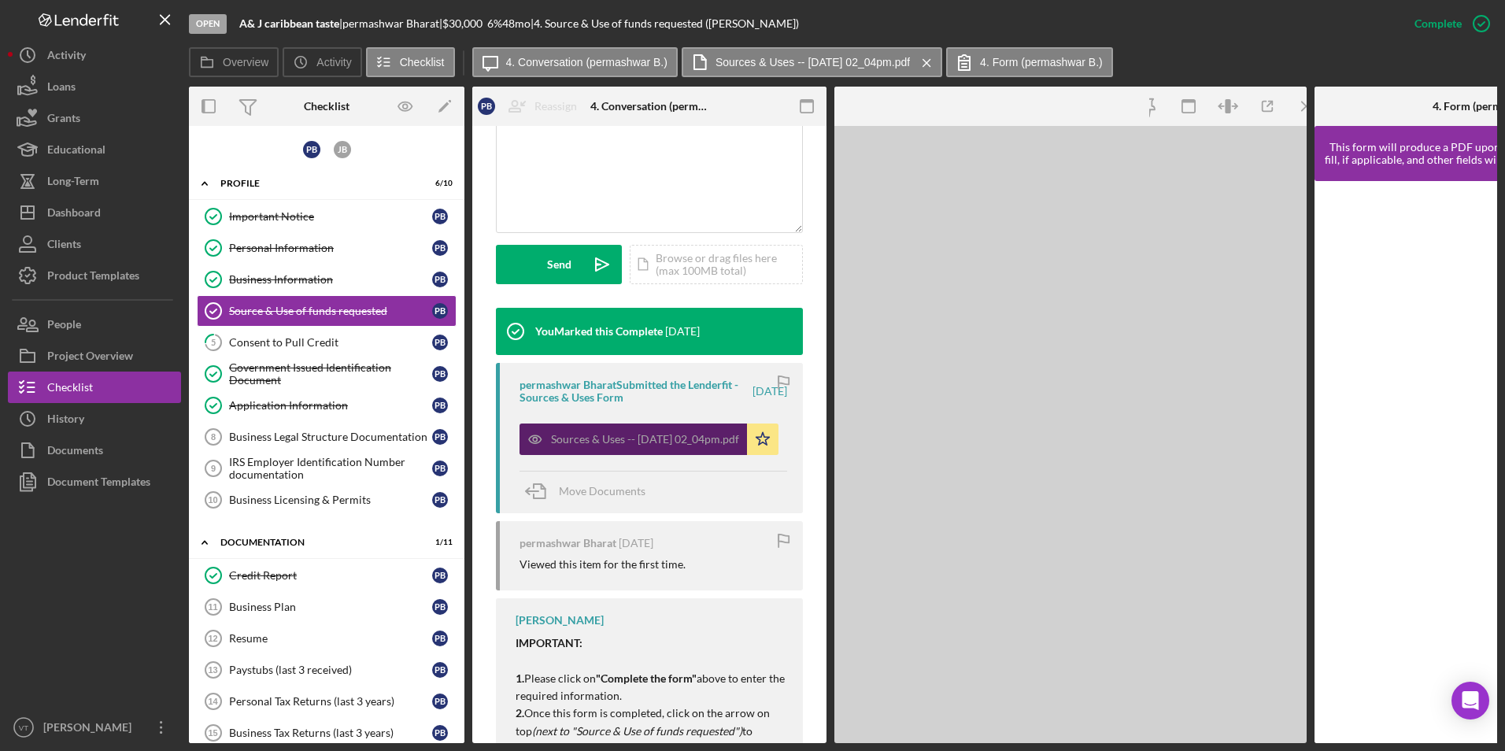
scroll to position [378, 0]
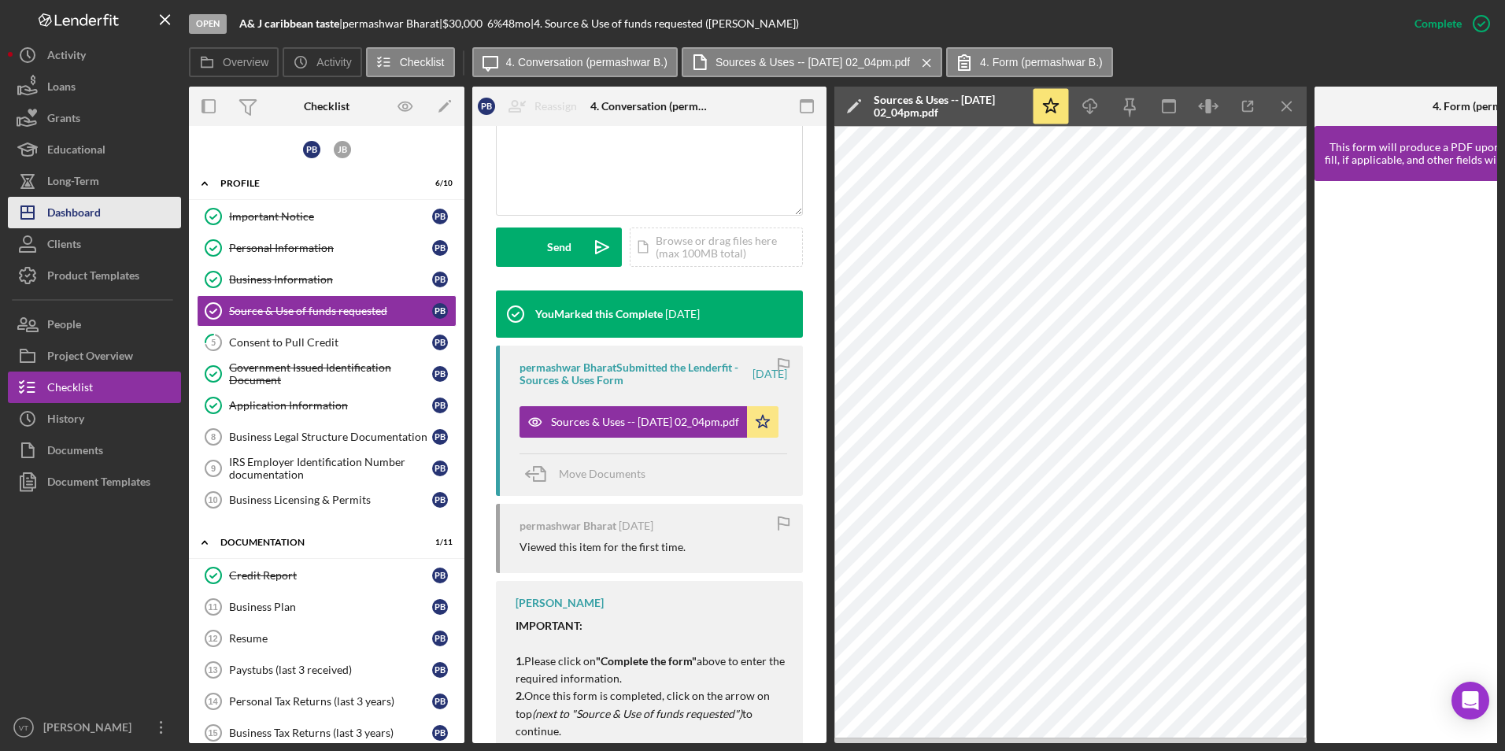
click at [116, 214] on button "Icon/Dashboard Dashboard" at bounding box center [94, 212] width 173 height 31
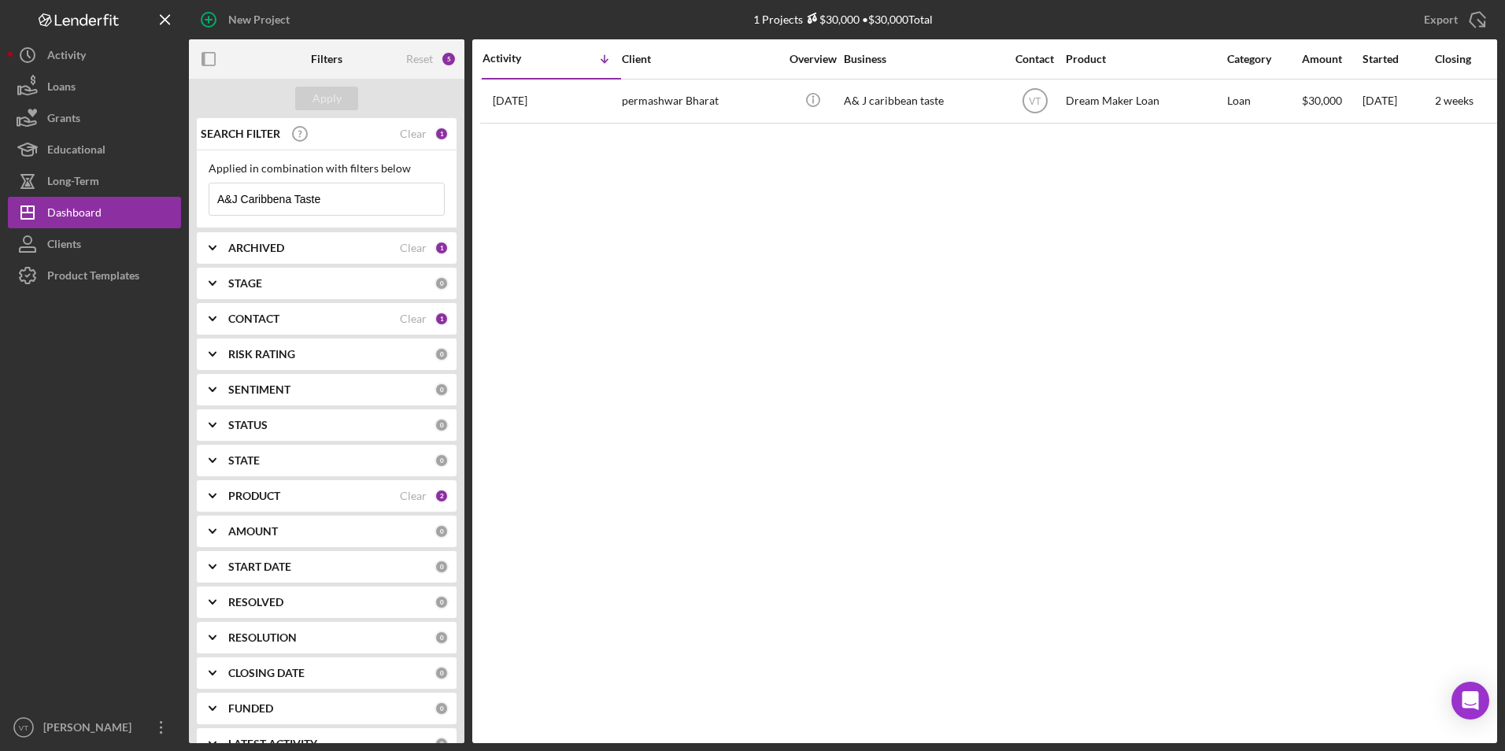
click at [332, 204] on input "A&J Caribbena Taste" at bounding box center [326, 198] width 235 height 31
drag, startPoint x: 345, startPoint y: 199, endPoint x: 188, endPoint y: 194, distance: 156.7
click at [194, 195] on div "SEARCH FILTER Clear 1 Applied in combination with filters below A&J Caribbena T…" at bounding box center [326, 430] width 275 height 625
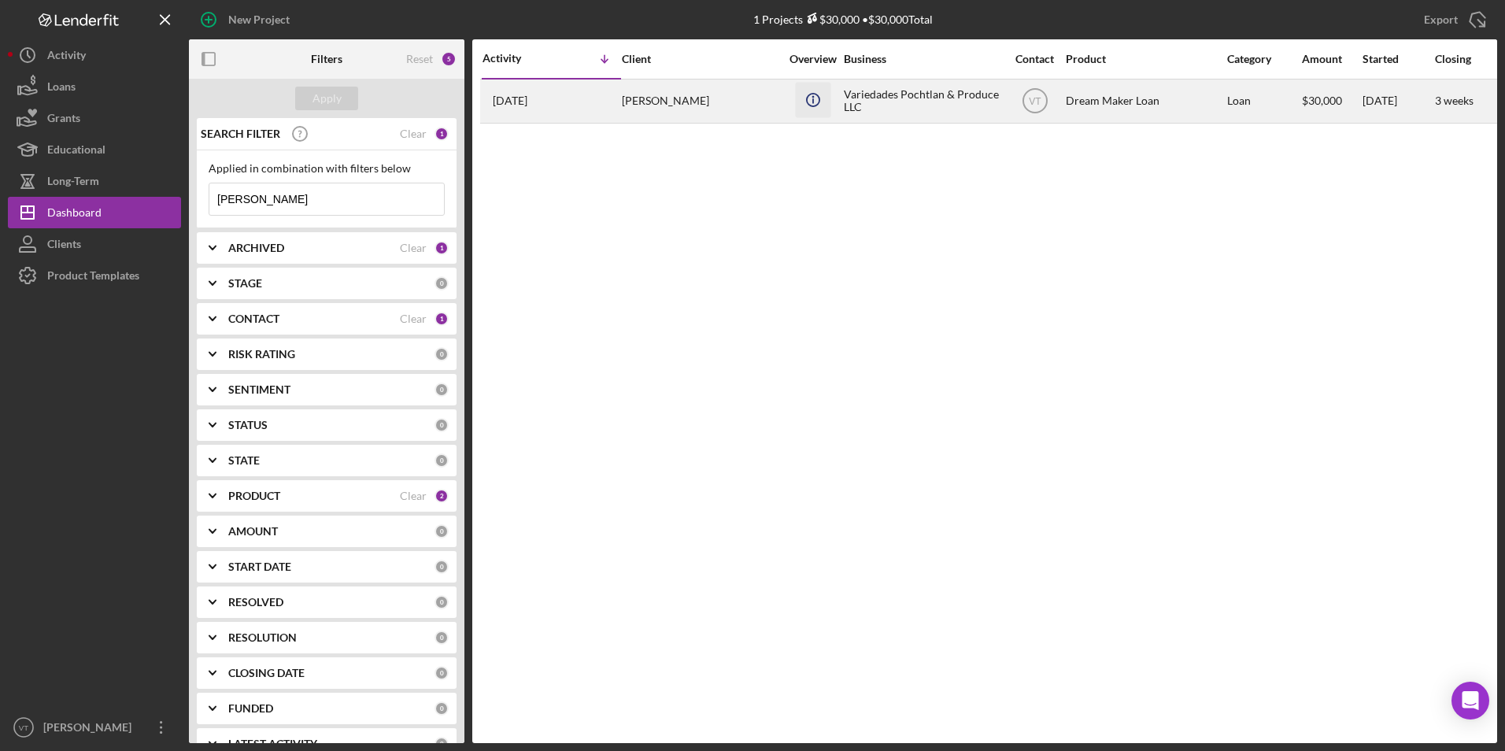
type input "olga"
click at [800, 106] on icon "Icon/Info" at bounding box center [812, 99] width 35 height 35
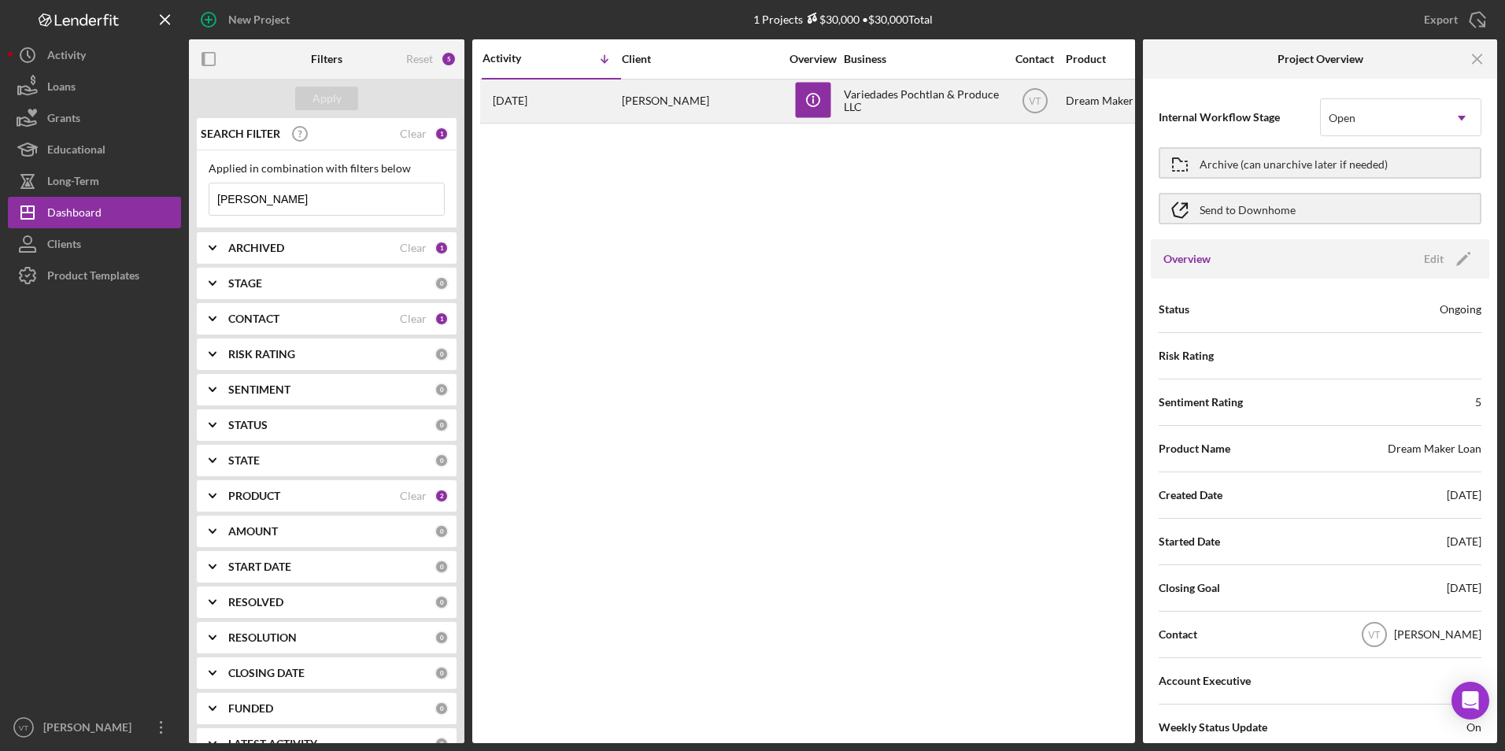
click at [717, 110] on div "OLGA LAZO GARCIA" at bounding box center [700, 101] width 157 height 42
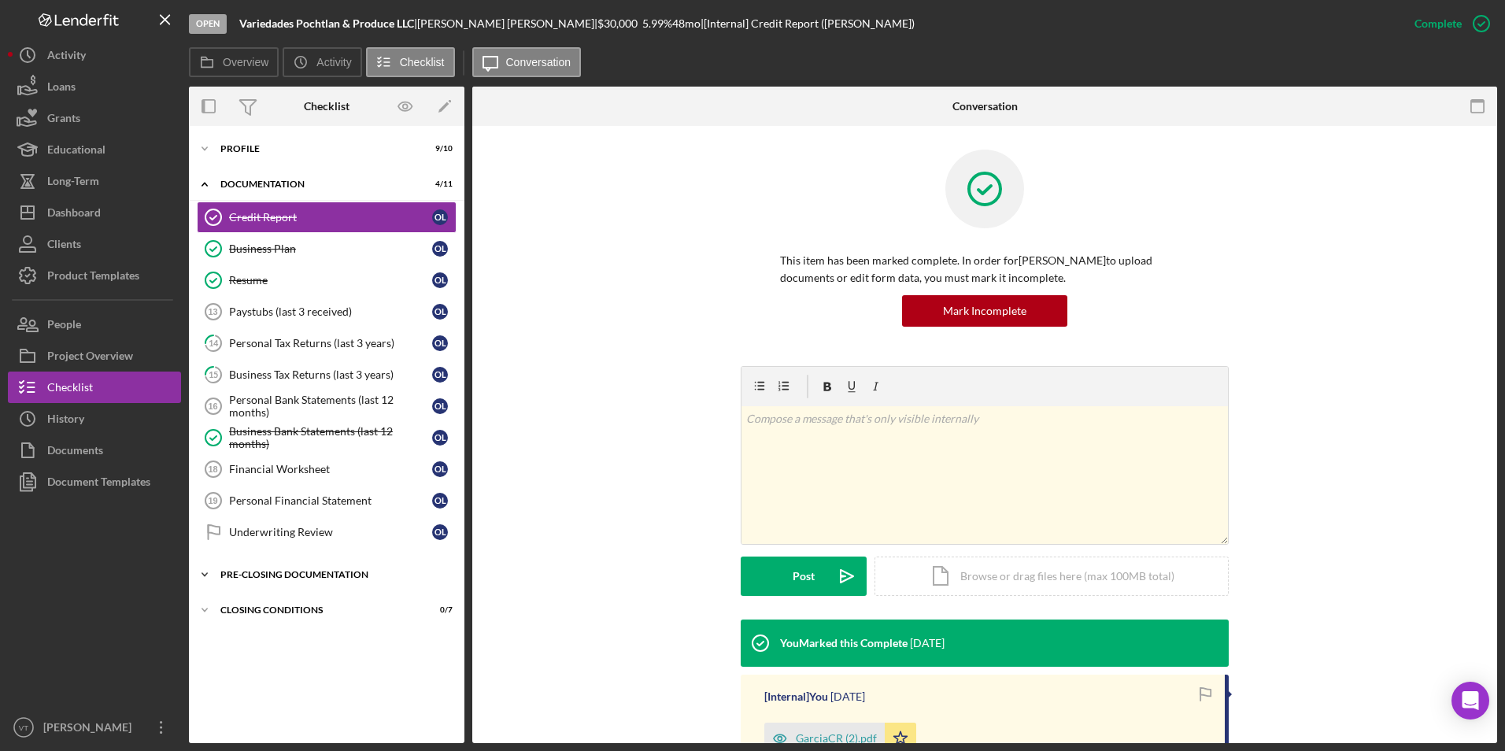
click at [222, 574] on div "Pre-Closing Documentation" at bounding box center [332, 574] width 224 height 9
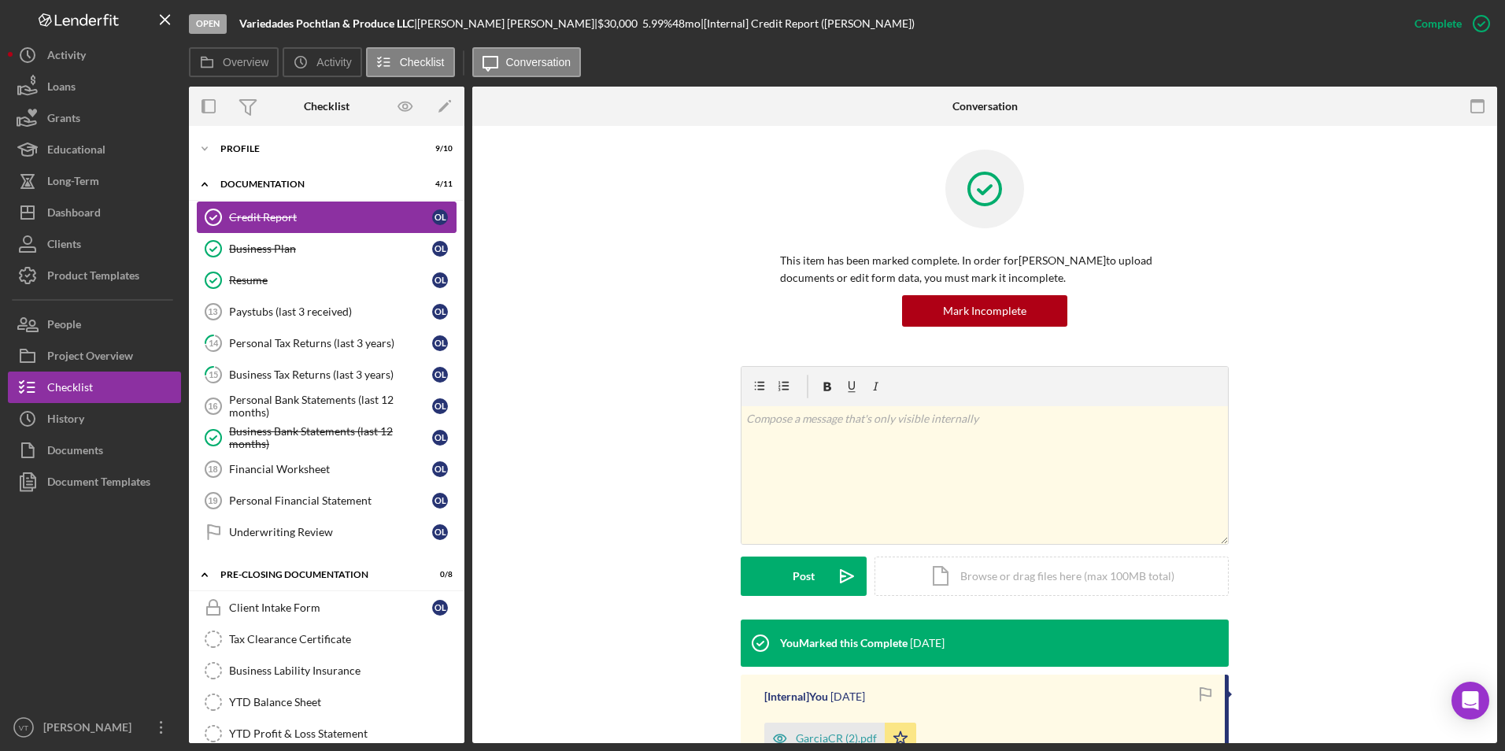
click at [253, 211] on div "Credit Report" at bounding box center [330, 217] width 203 height 13
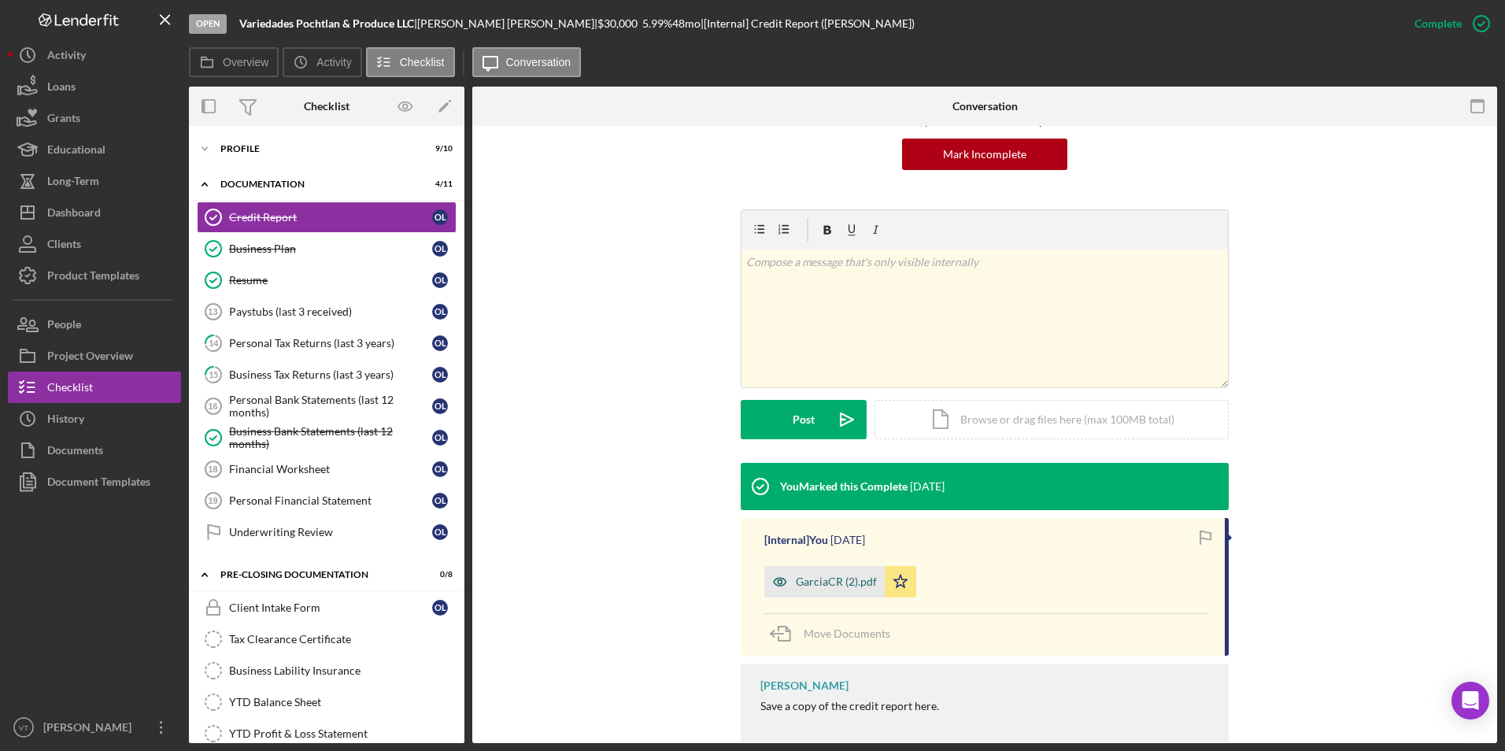
scroll to position [157, 0]
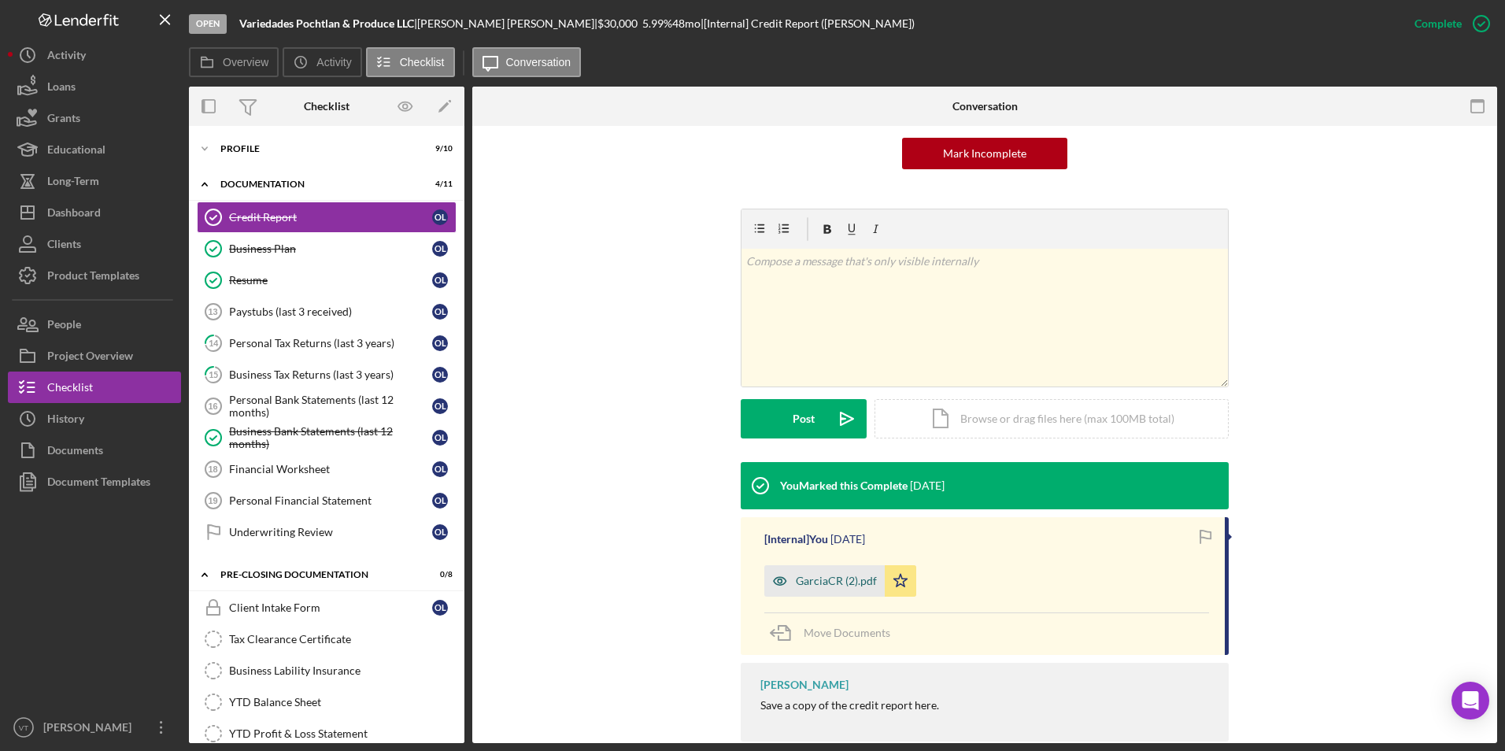
click at [819, 579] on div "GarciaCR (2).pdf" at bounding box center [836, 581] width 81 height 13
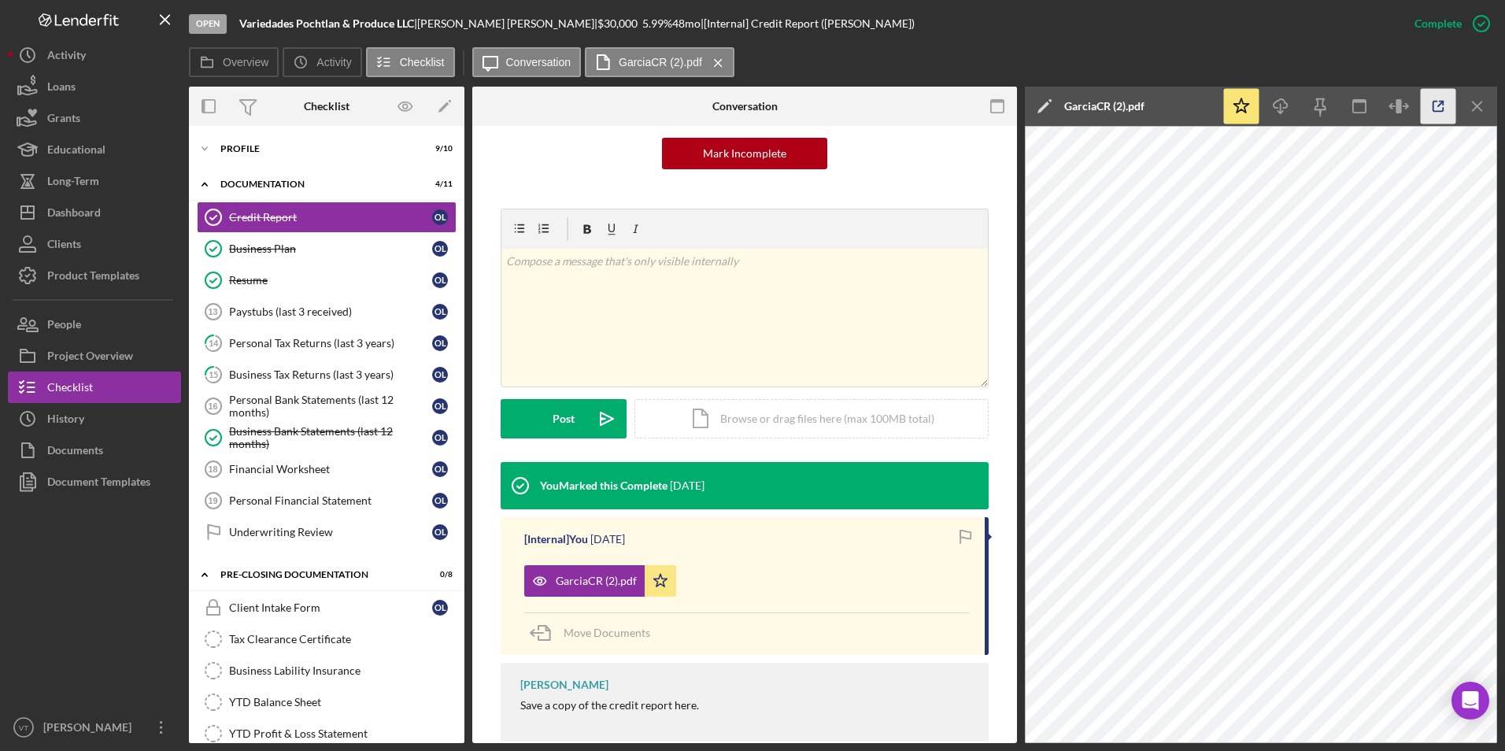
click at [1432, 101] on icon "button" at bounding box center [1438, 106] width 35 height 35
click at [102, 213] on button "Icon/Dashboard Dashboard" at bounding box center [94, 212] width 173 height 31
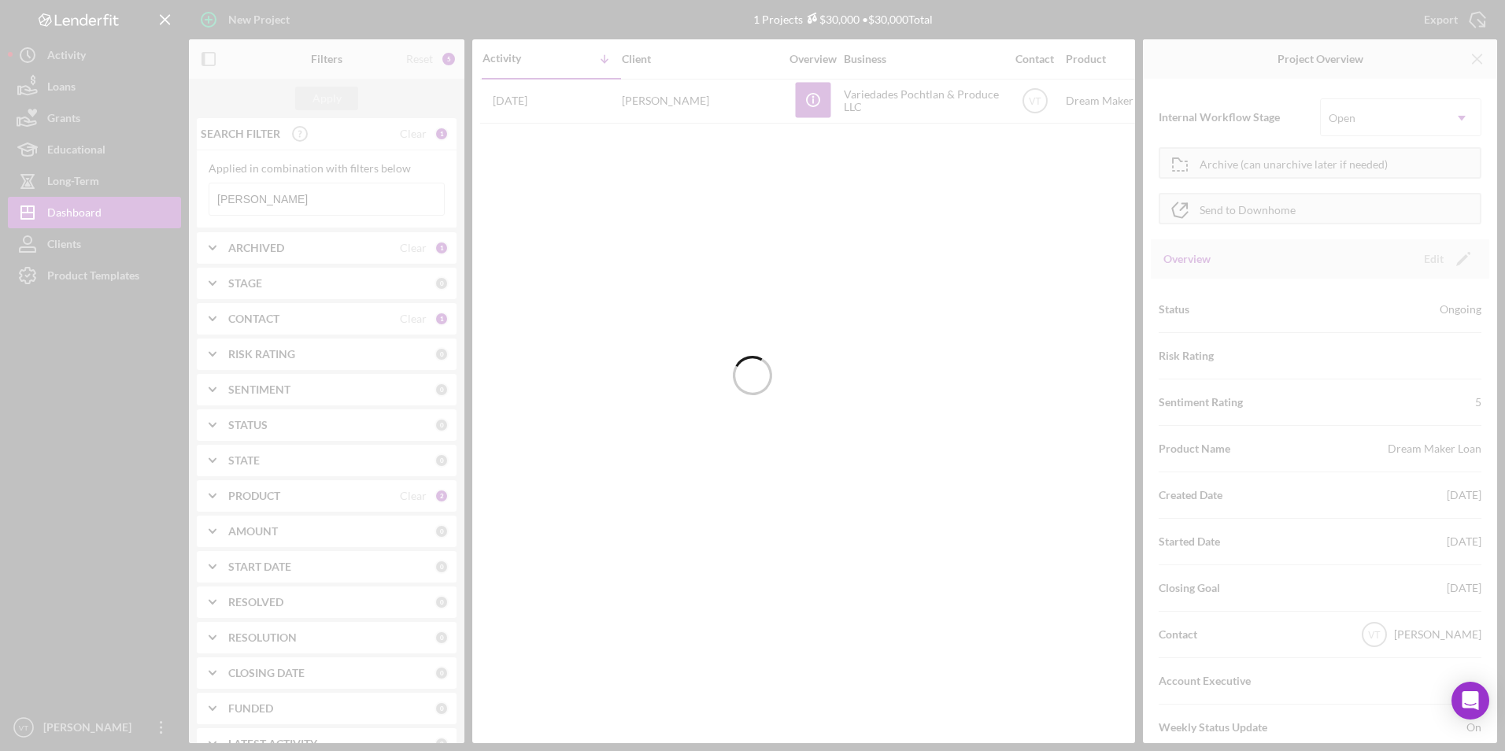
click at [269, 192] on div at bounding box center [752, 375] width 1505 height 751
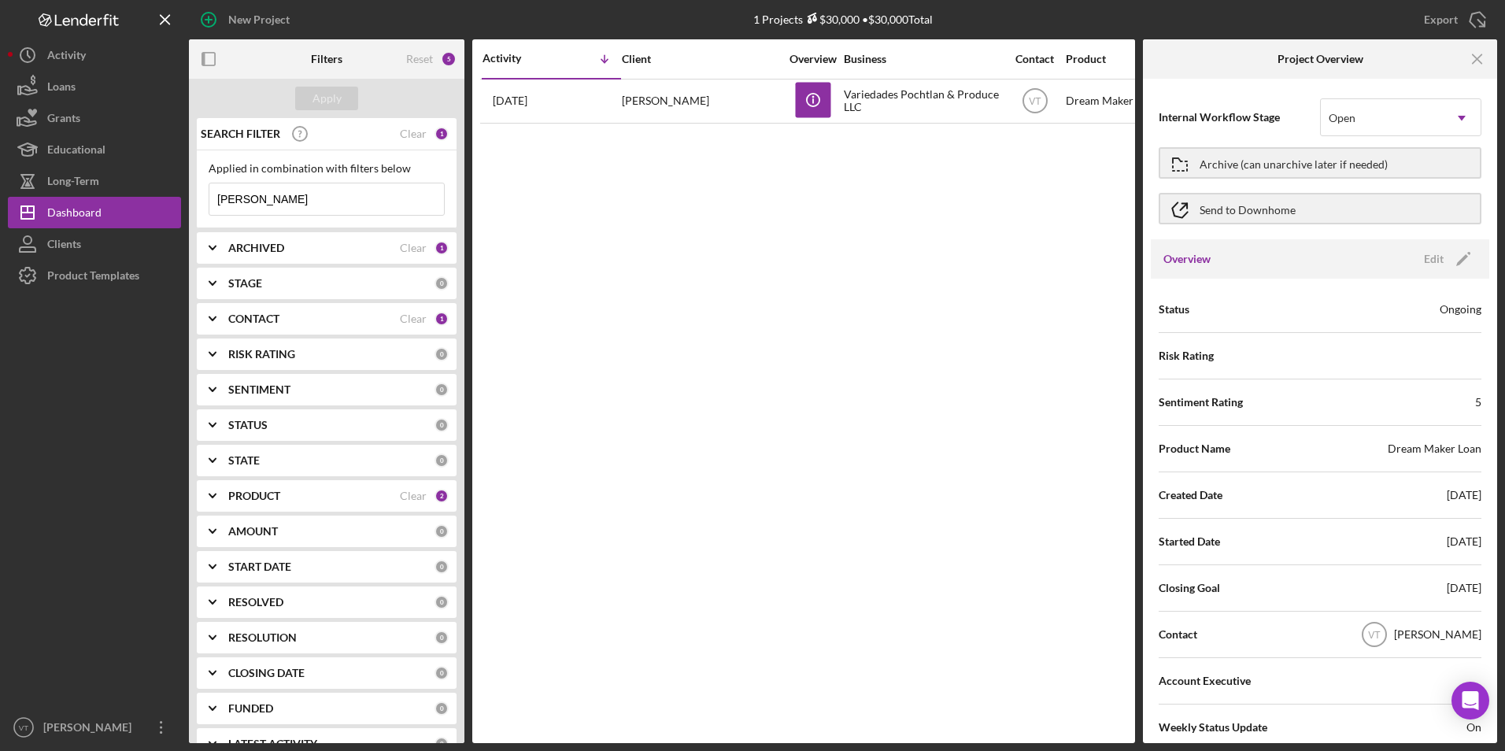
click at [269, 198] on input "olga" at bounding box center [326, 198] width 235 height 31
type input "o"
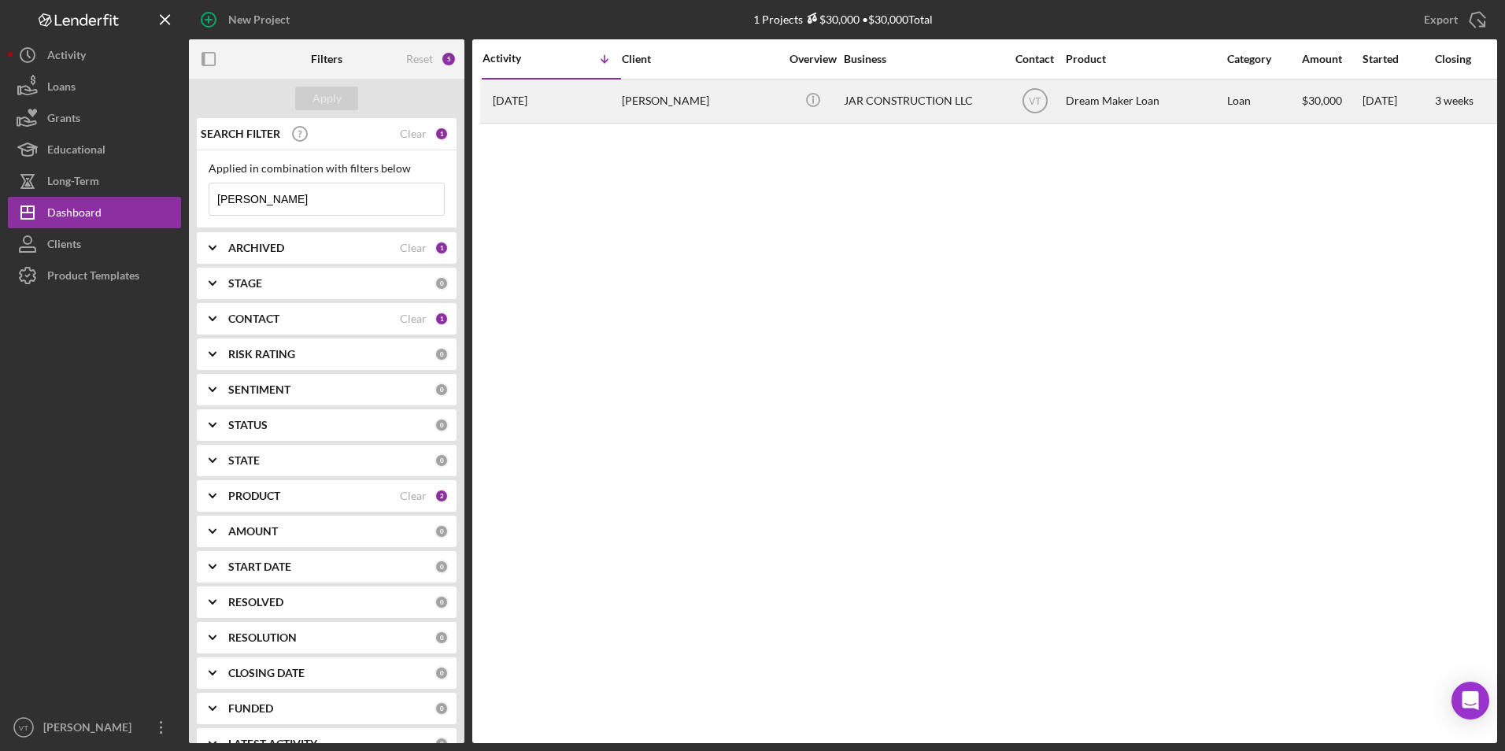
type input "ramos"
click at [656, 98] on div "JORGE RAMOS" at bounding box center [700, 101] width 157 height 42
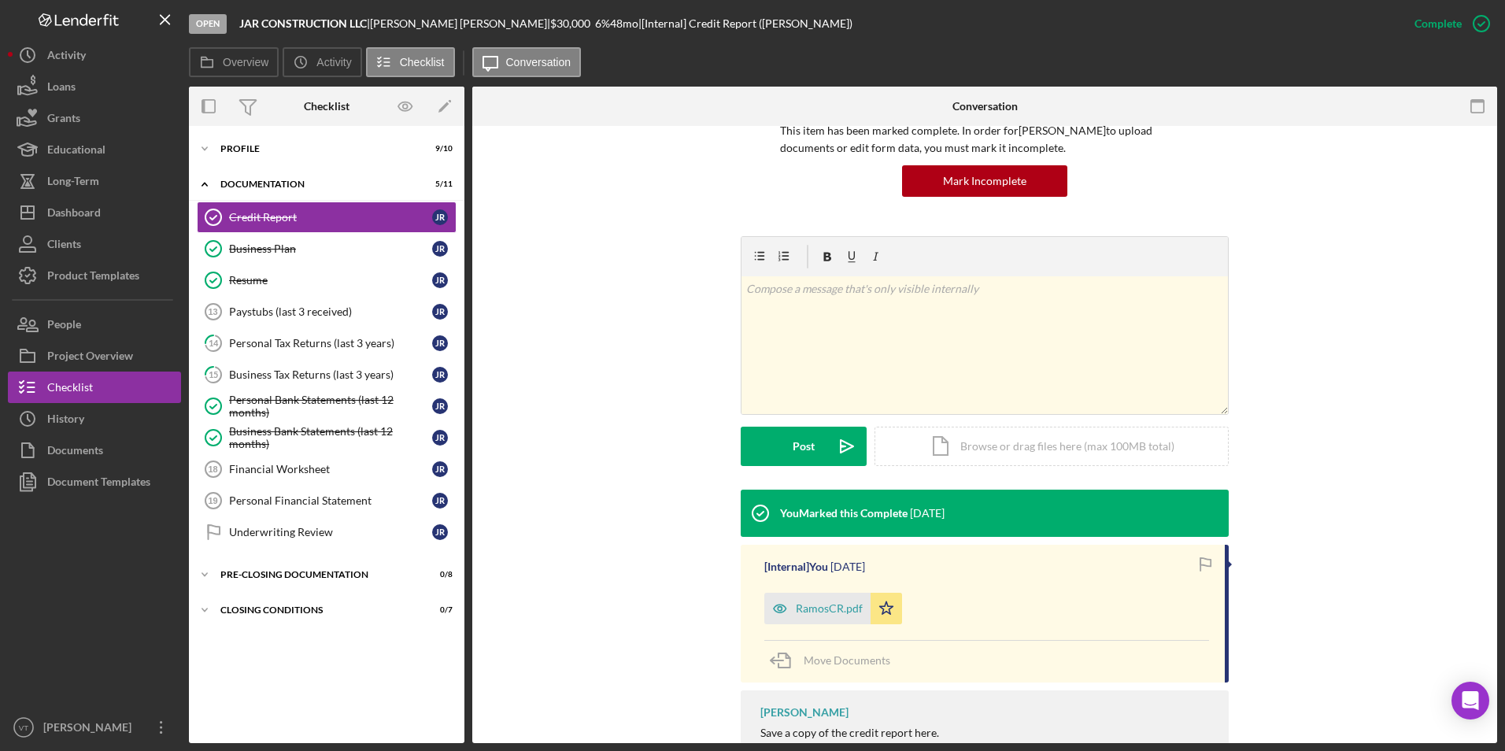
scroll to position [157, 0]
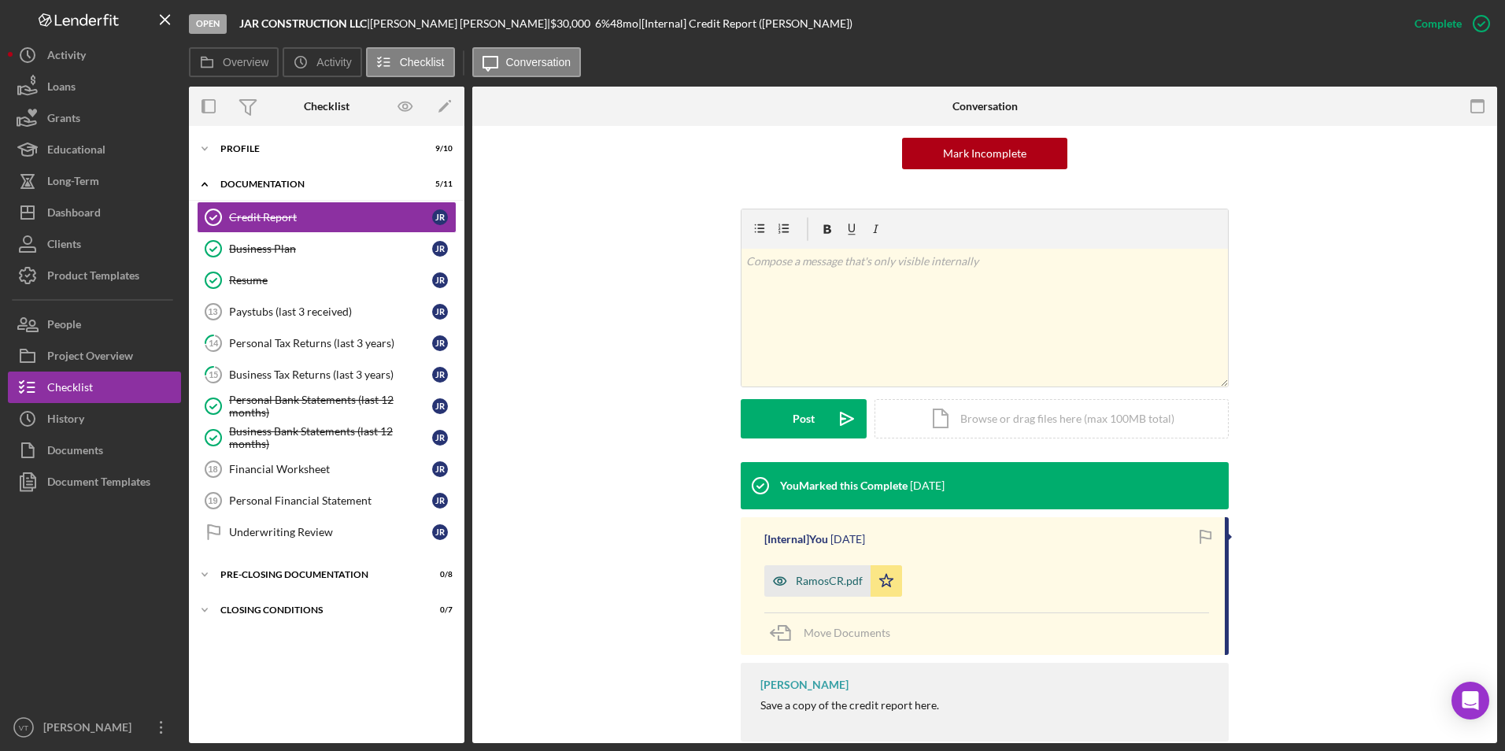
click at [841, 584] on div "RamosCR.pdf" at bounding box center [829, 581] width 67 height 13
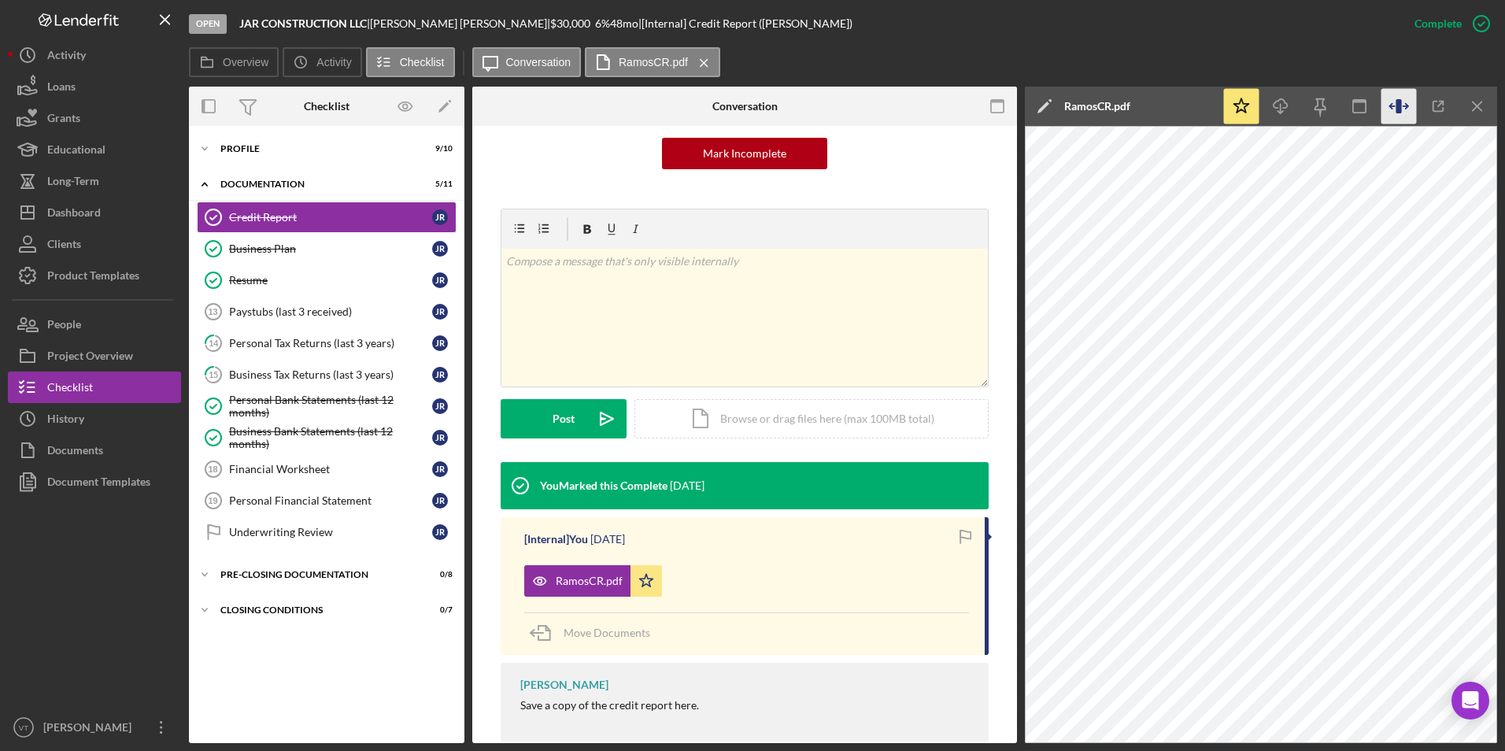
click at [1403, 103] on icon "button" at bounding box center [1398, 106] width 35 height 35
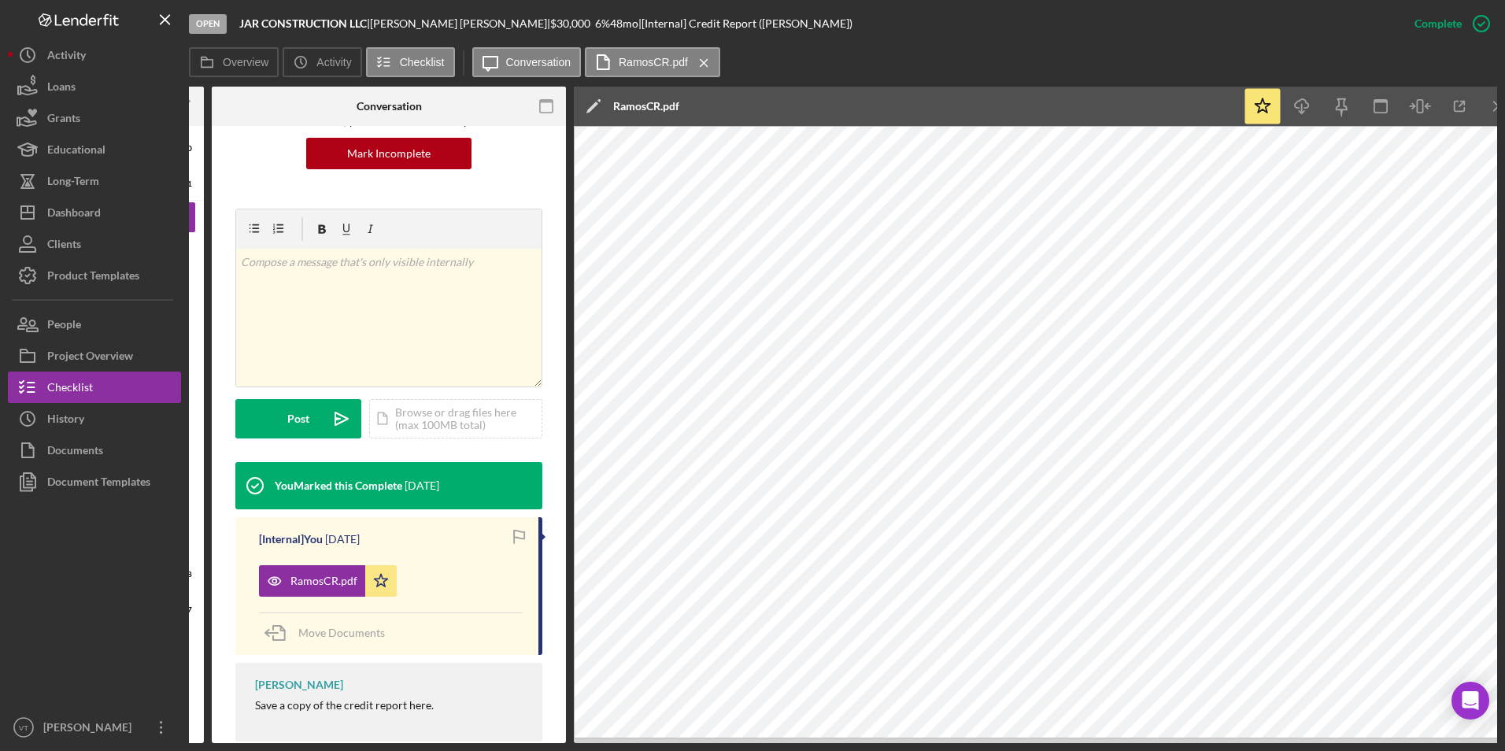
scroll to position [0, 282]
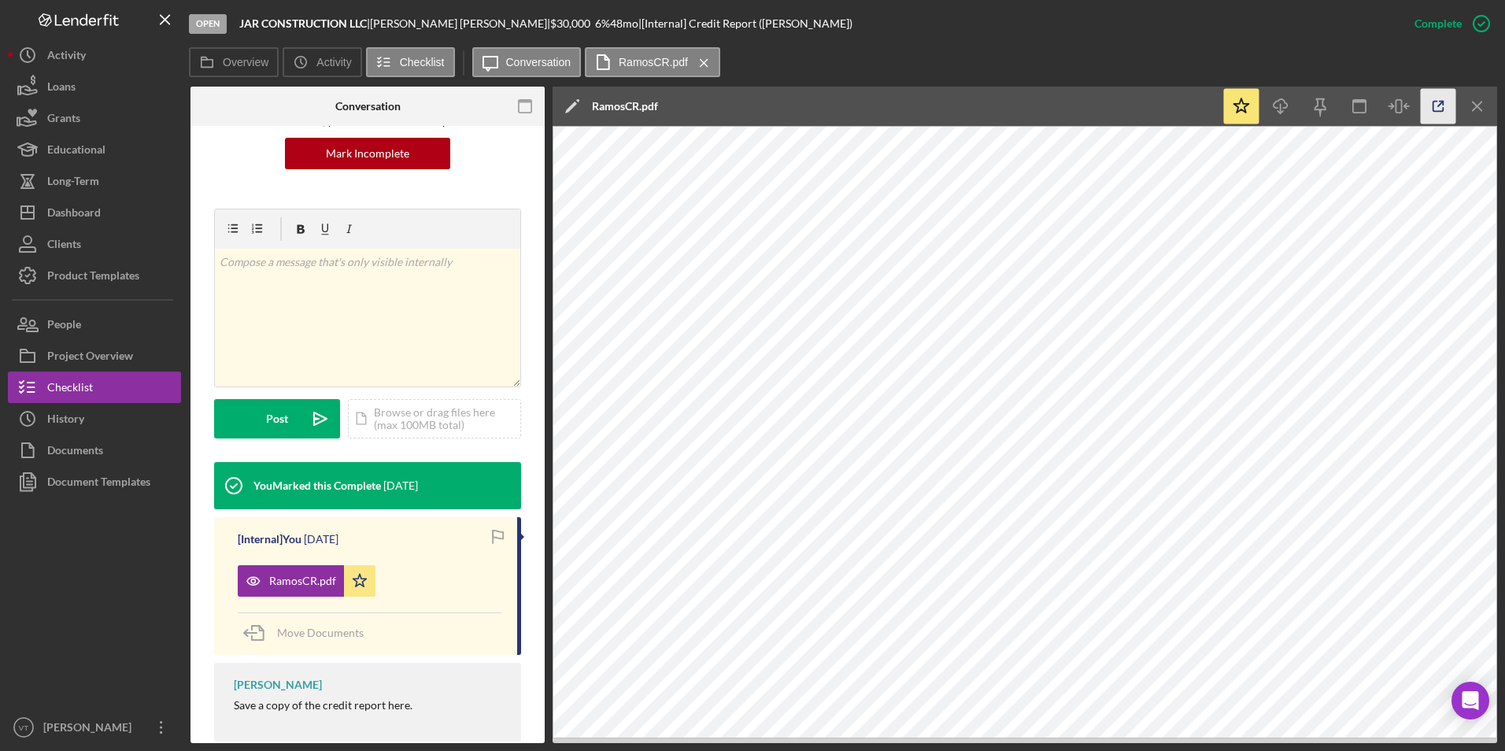
click at [1432, 107] on icon "button" at bounding box center [1438, 106] width 35 height 35
click at [65, 388] on div "Checklist" at bounding box center [70, 389] width 46 height 35
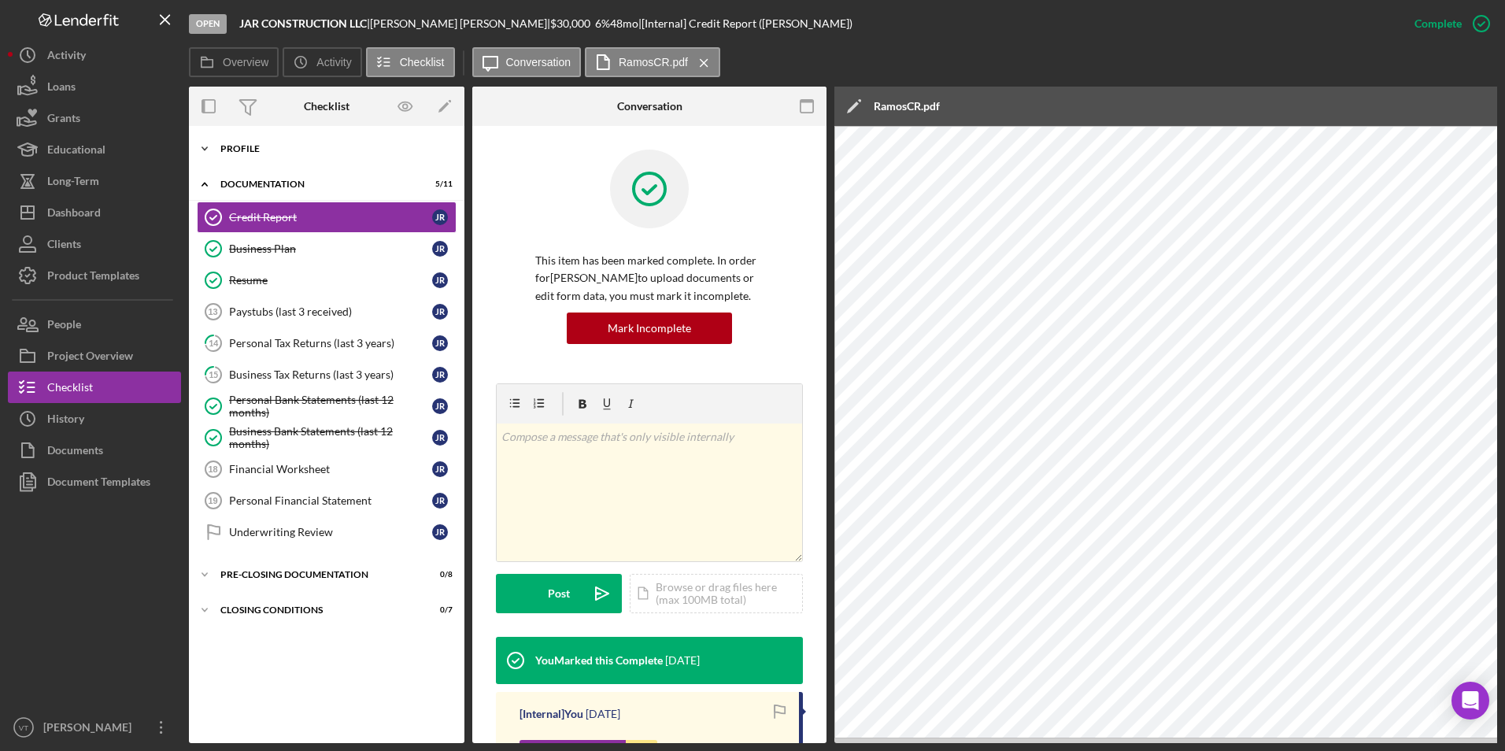
click at [213, 146] on icon "Icon/Expander" at bounding box center [204, 148] width 31 height 31
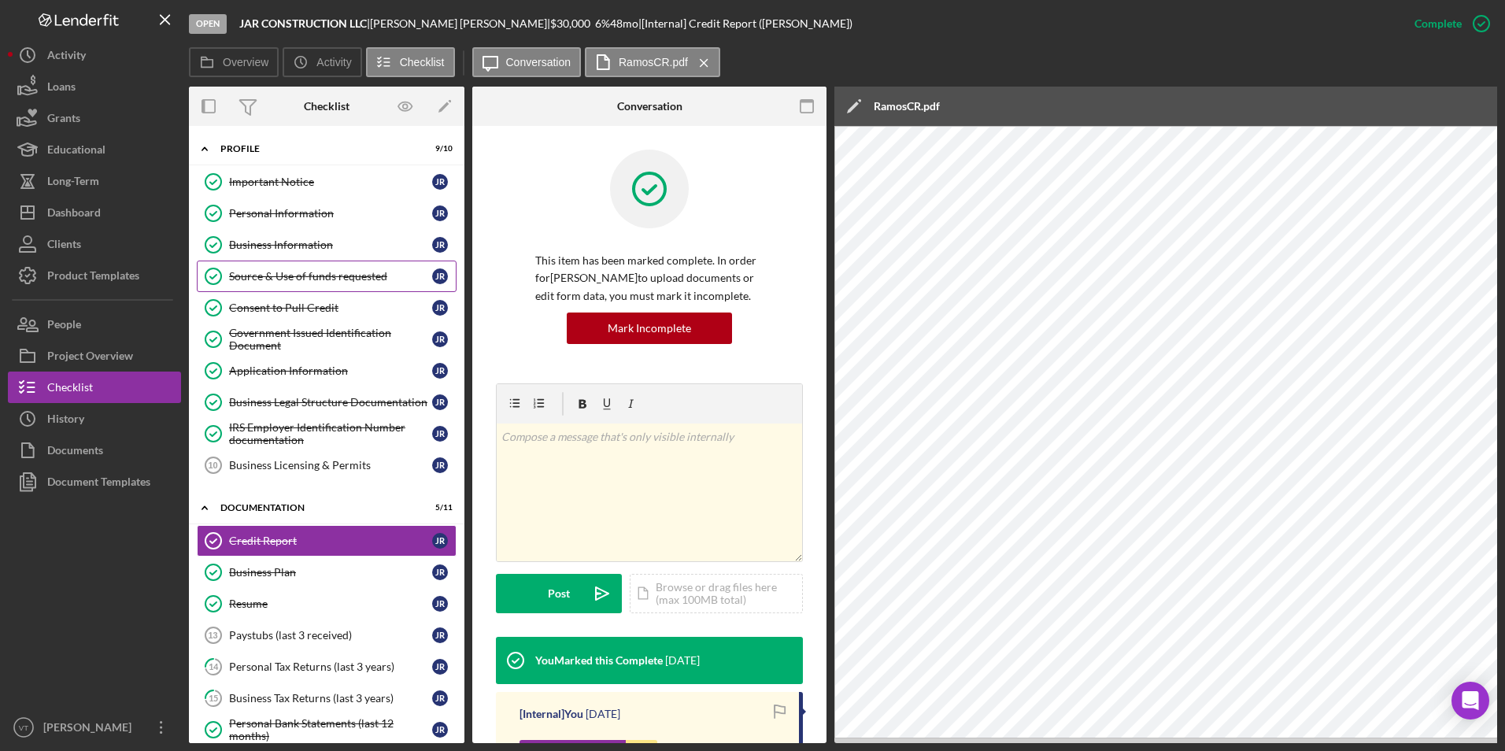
click at [311, 268] on link "Source & Use of funds requested Source & Use of funds requested J R" at bounding box center [327, 276] width 260 height 31
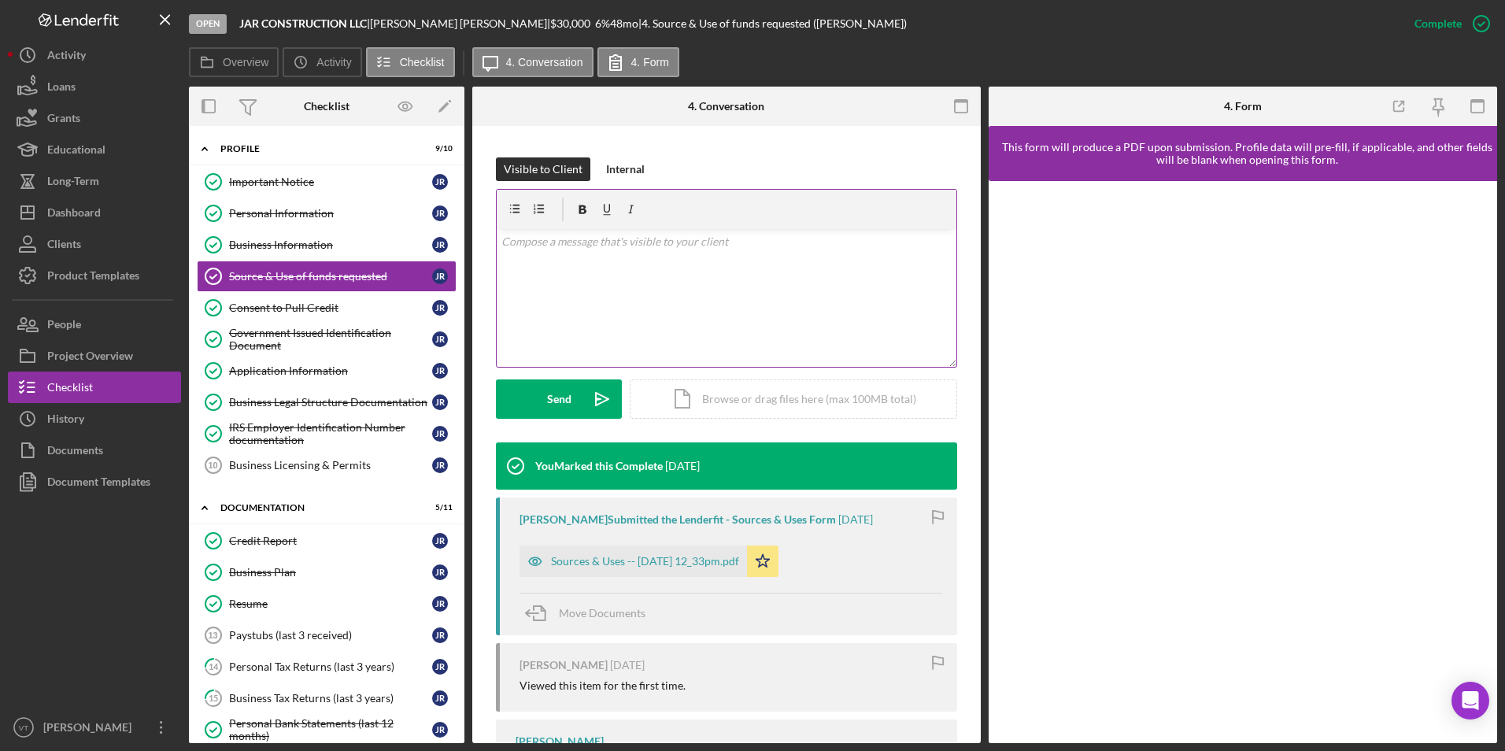
scroll to position [360, 0]
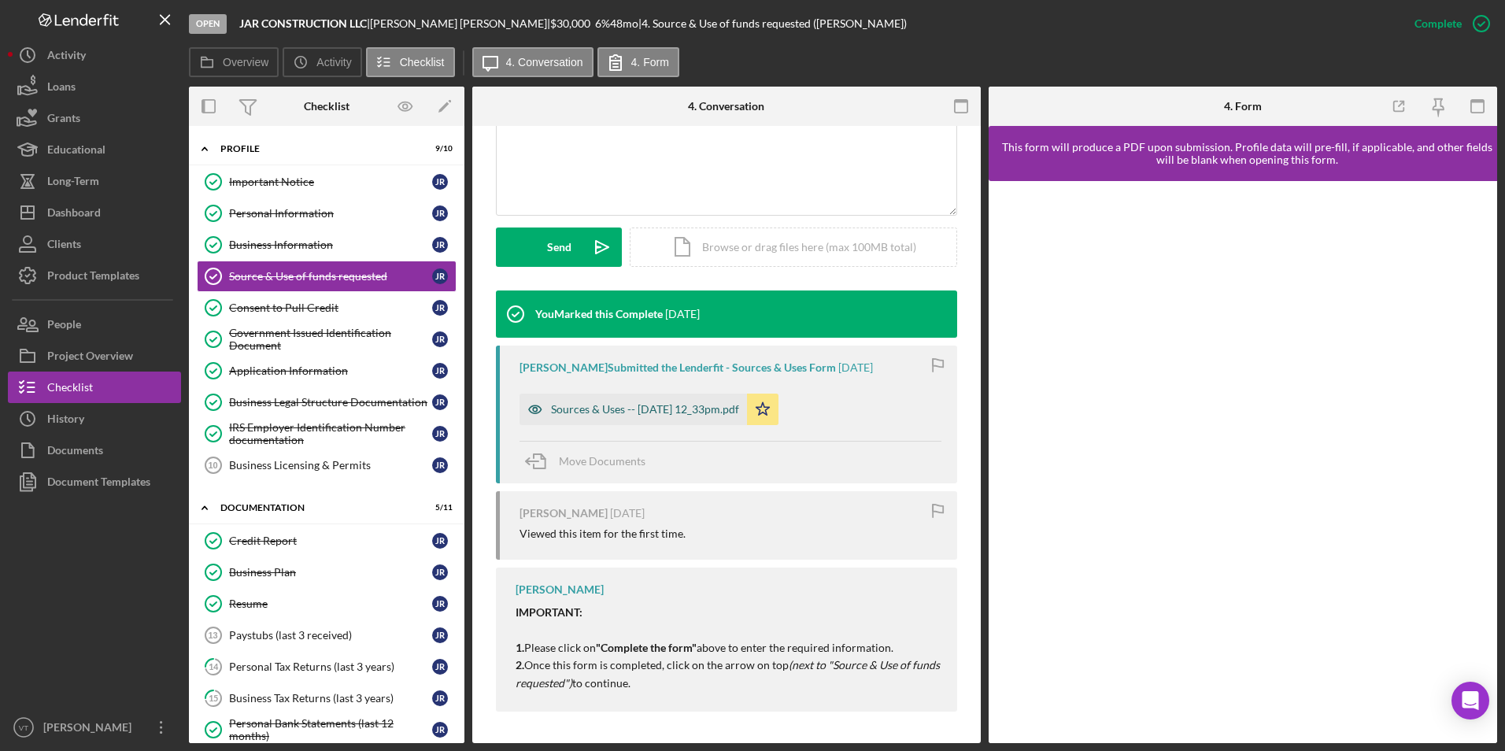
click at [667, 405] on div "Sources & Uses -- 2025-08-28 12_33pm.pdf" at bounding box center [645, 409] width 188 height 13
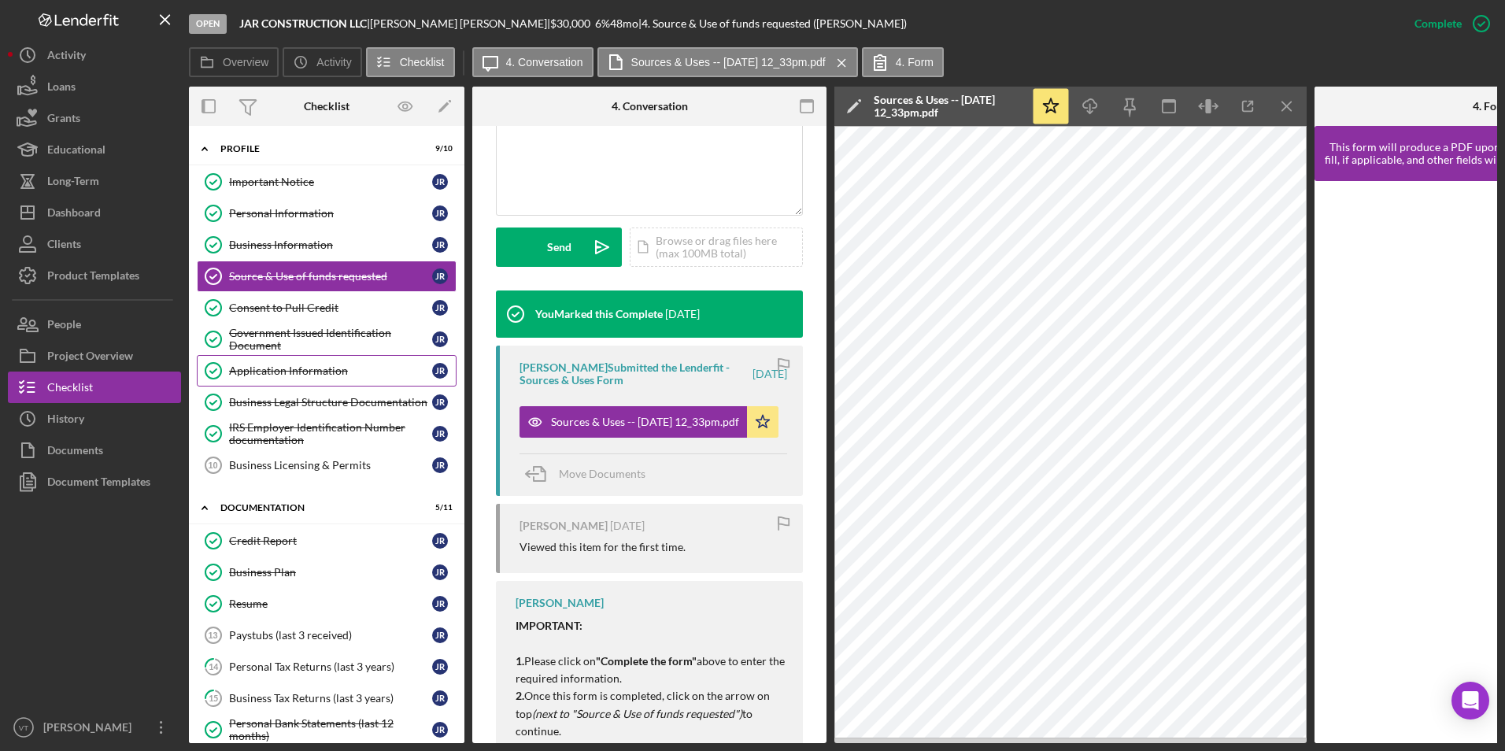
click at [279, 370] on div "Application Information" at bounding box center [330, 370] width 203 height 13
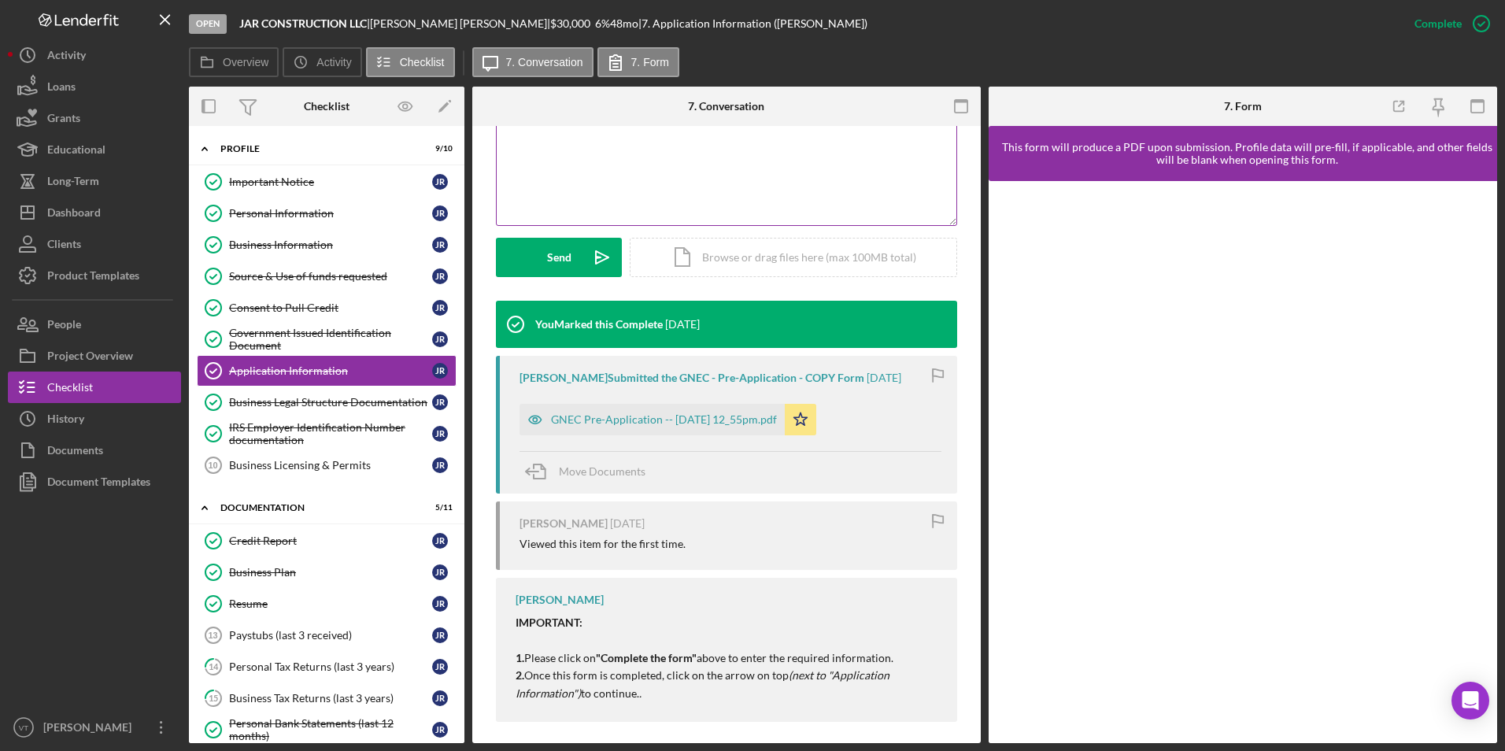
scroll to position [360, 0]
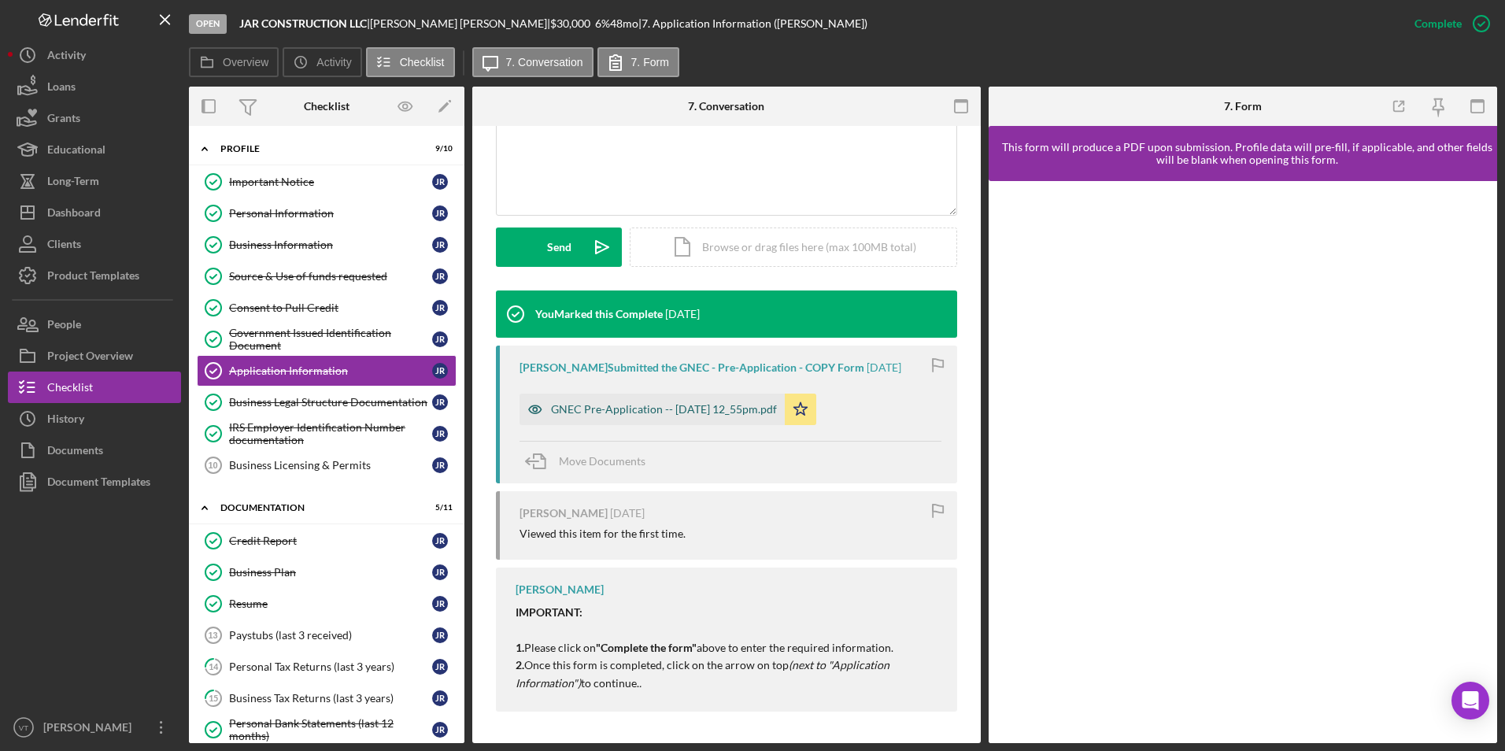
click at [595, 409] on div "GNEC Pre-Application -- 2025-08-28 12_55pm.pdf" at bounding box center [664, 409] width 226 height 13
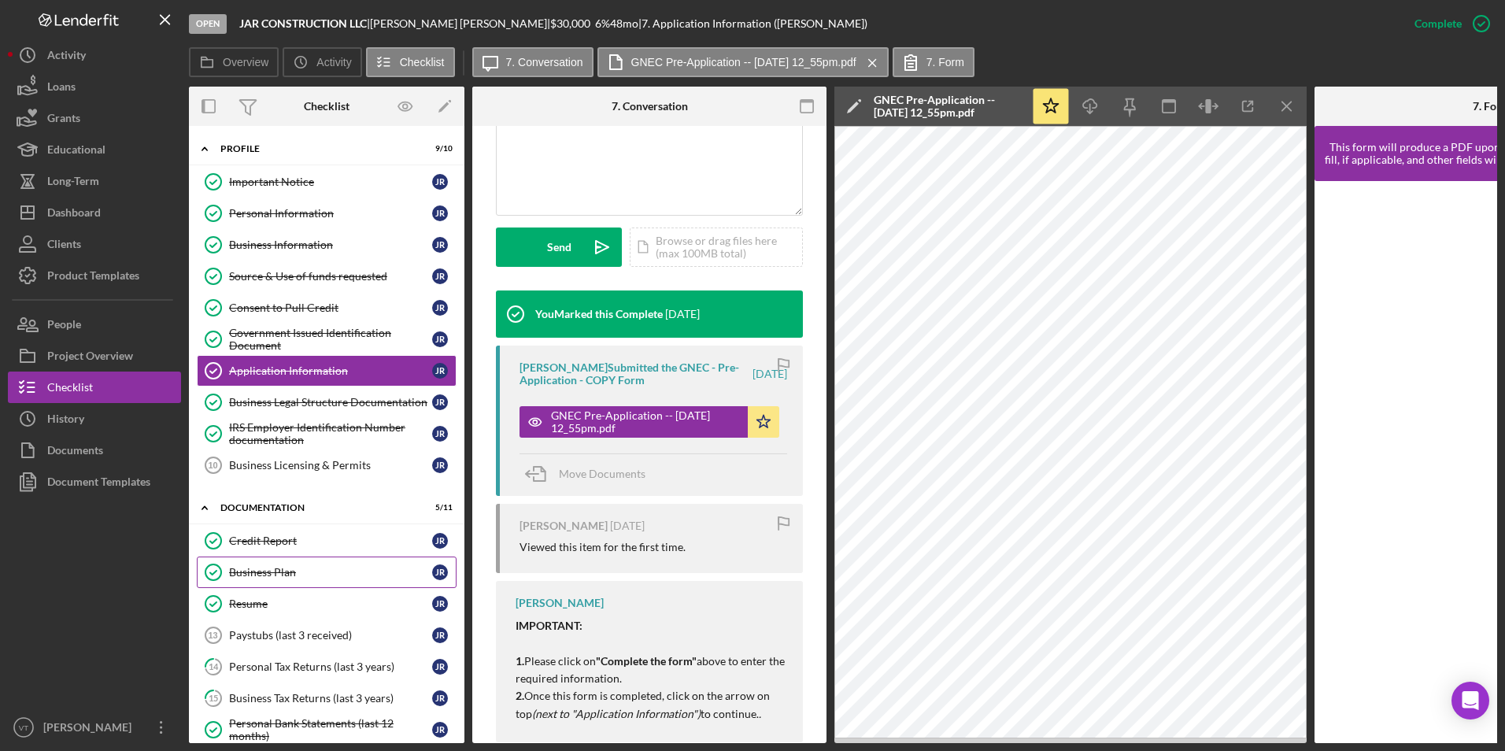
click at [278, 582] on link "Business Plan Business Plan J R" at bounding box center [327, 571] width 260 height 31
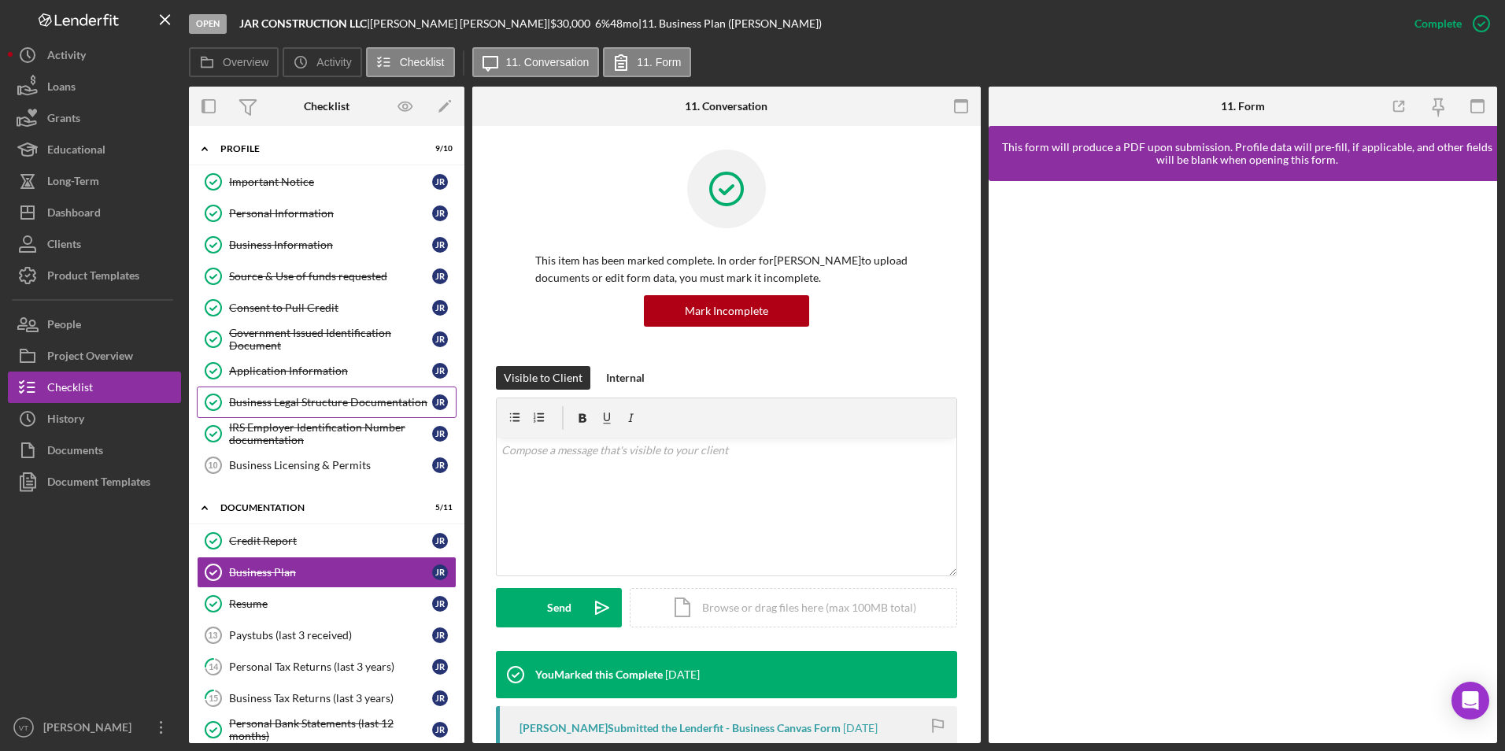
click at [301, 393] on link "Business Legal Structure Documentation Business Legal Structure Documentation J…" at bounding box center [327, 401] width 260 height 31
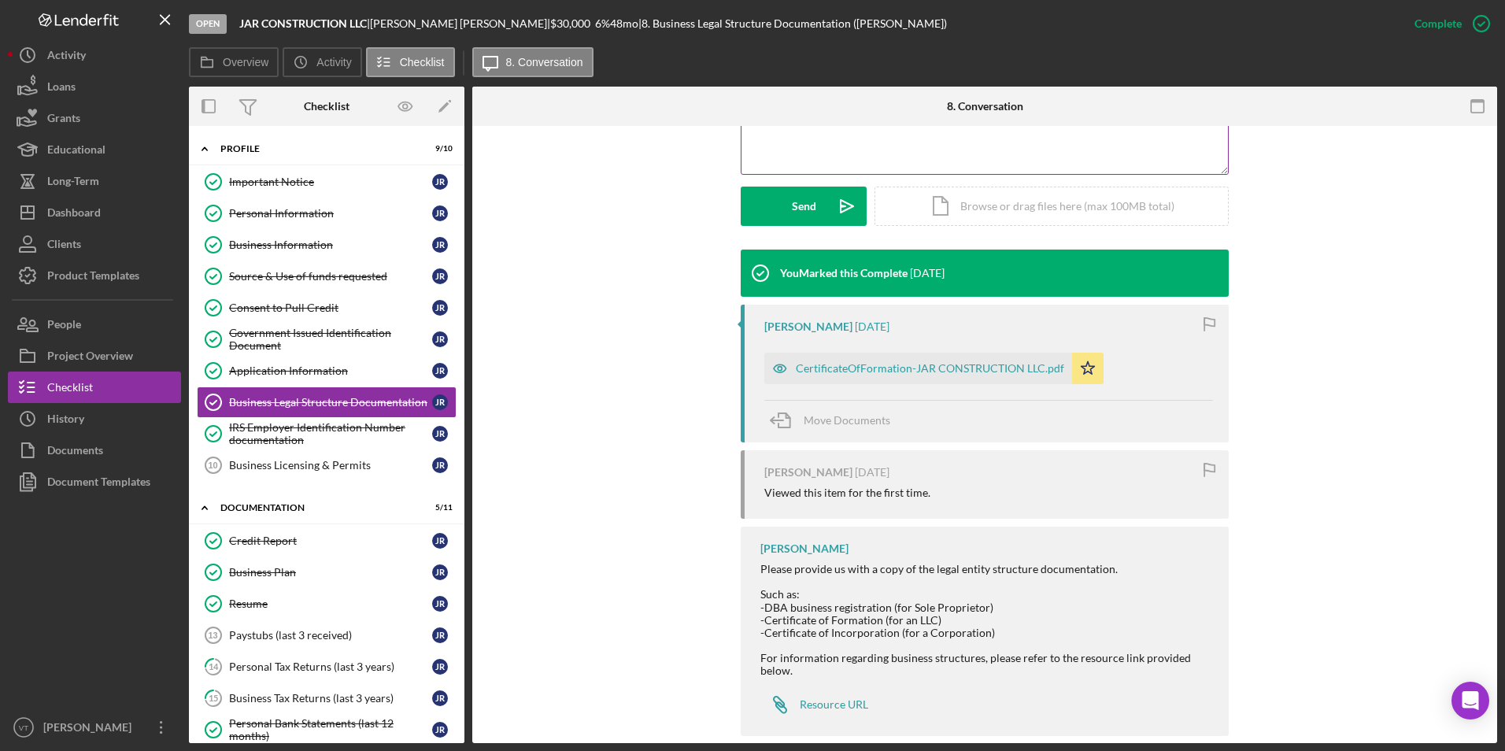
scroll to position [426, 0]
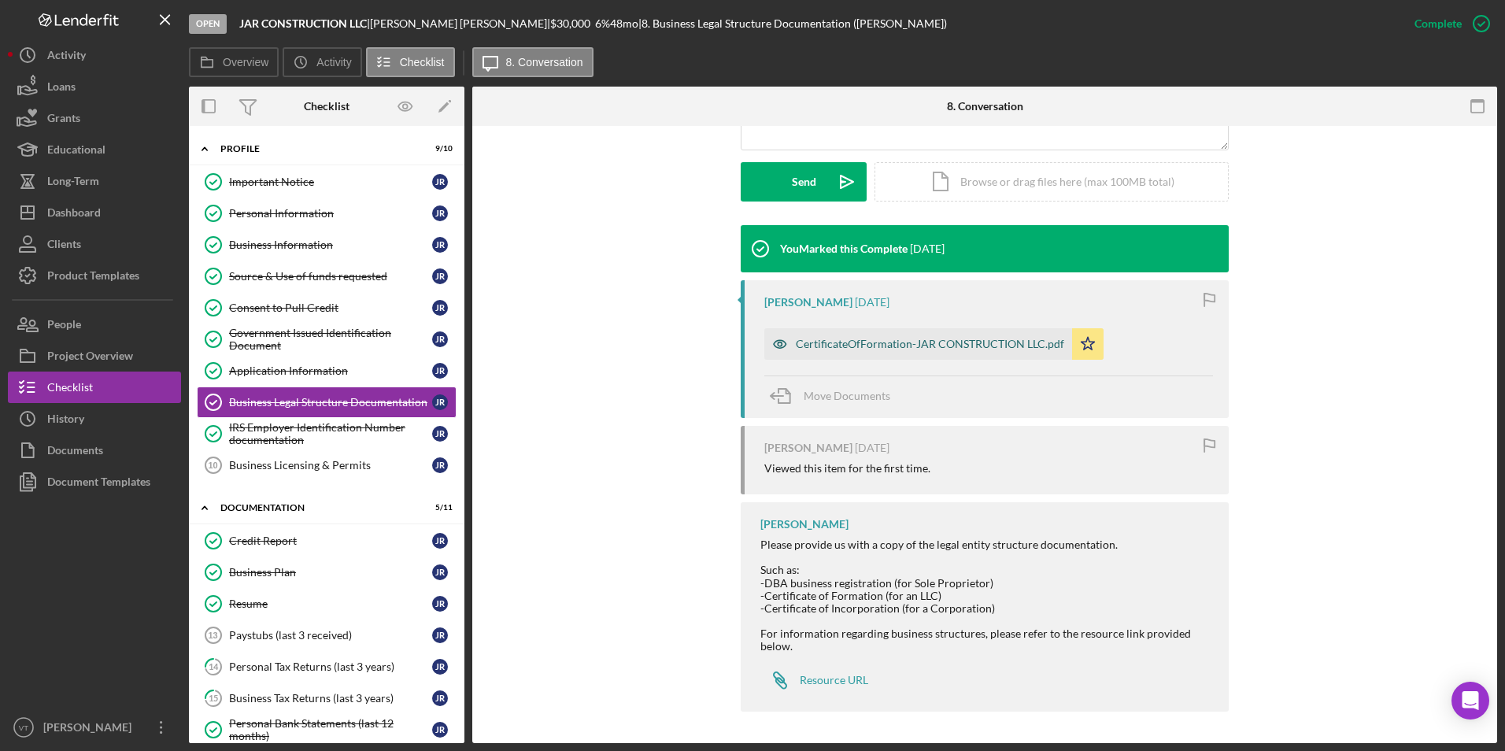
click at [848, 351] on div "CertificateOfFormation-JAR CONSTRUCTION LLC.pdf" at bounding box center [918, 343] width 308 height 31
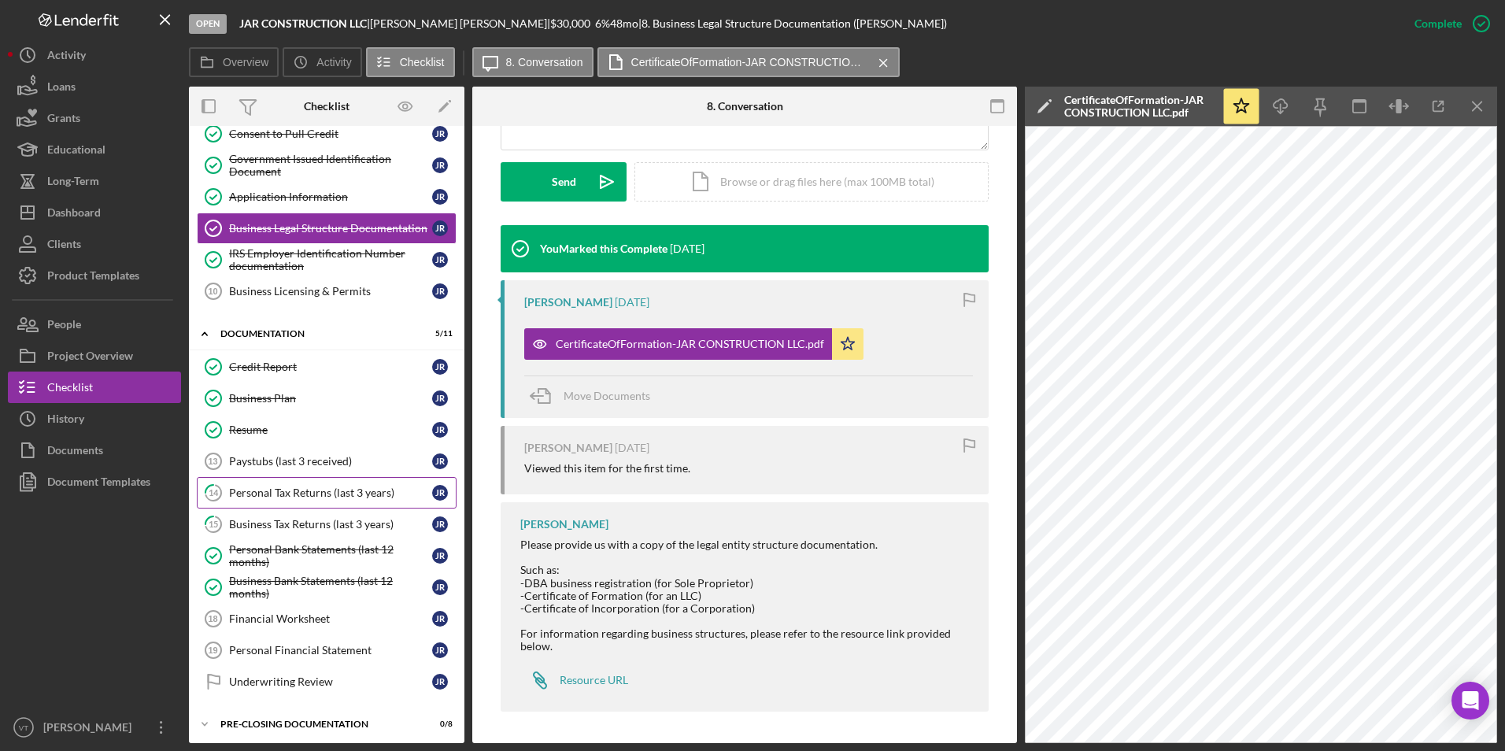
scroll to position [215, 0]
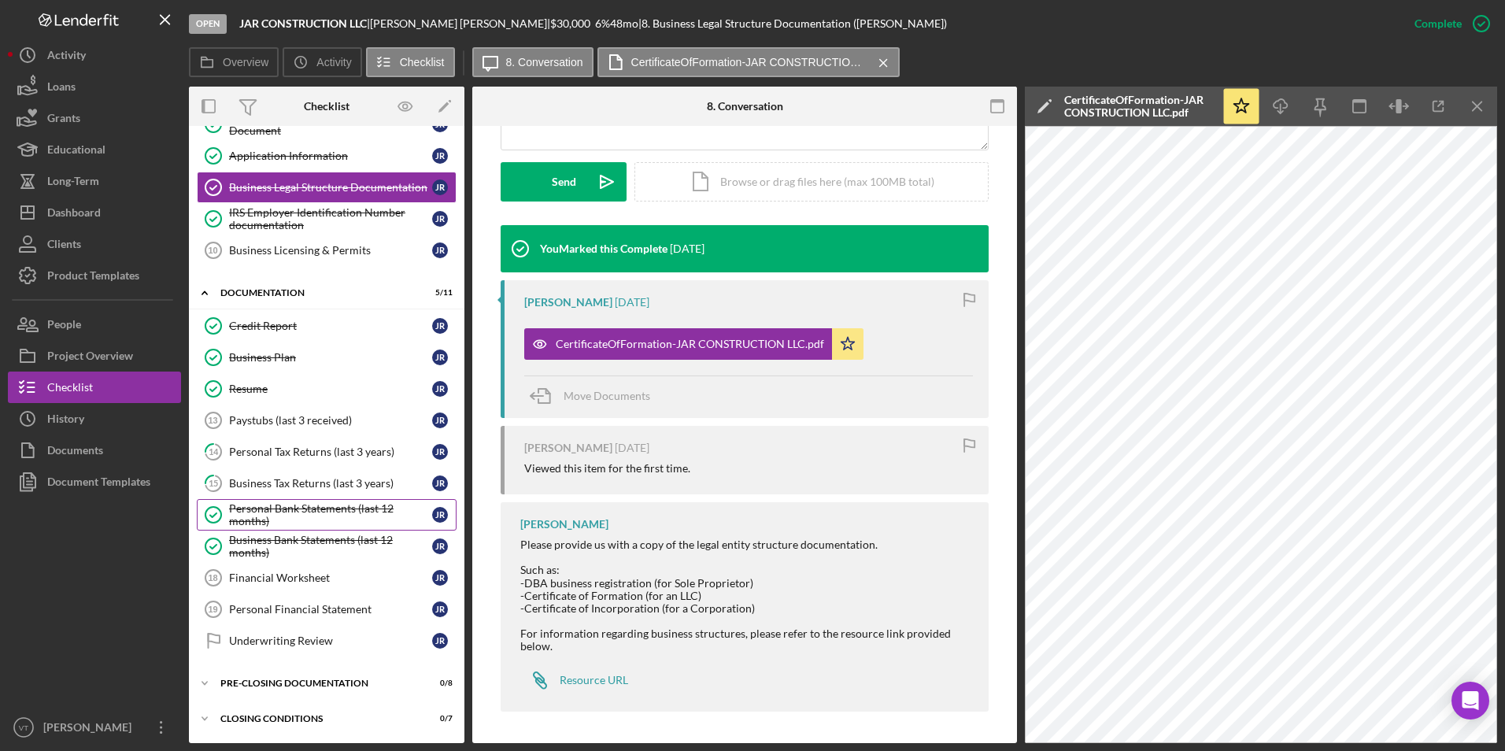
click at [271, 517] on div "Personal Bank Statements (last 12 months)" at bounding box center [330, 514] width 203 height 25
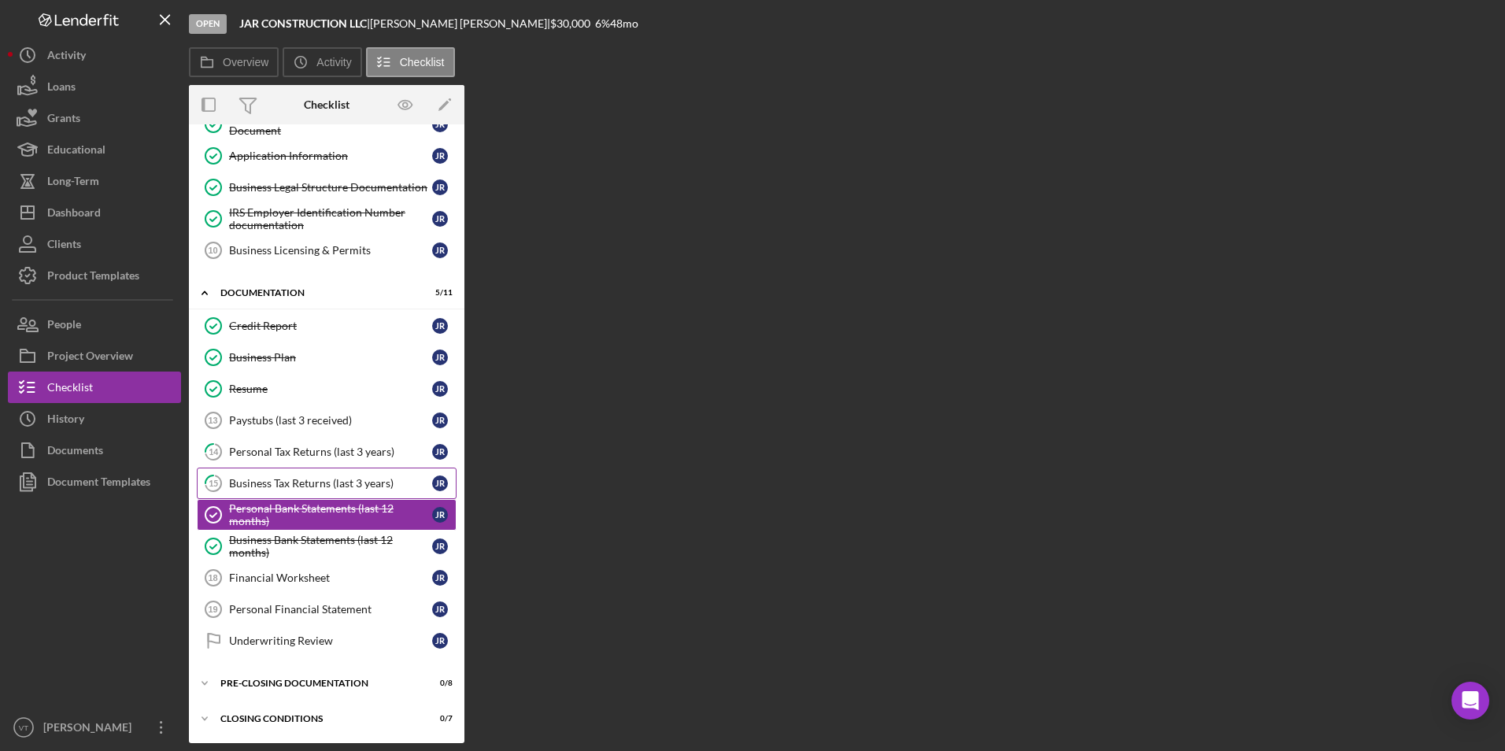
scroll to position [215, 0]
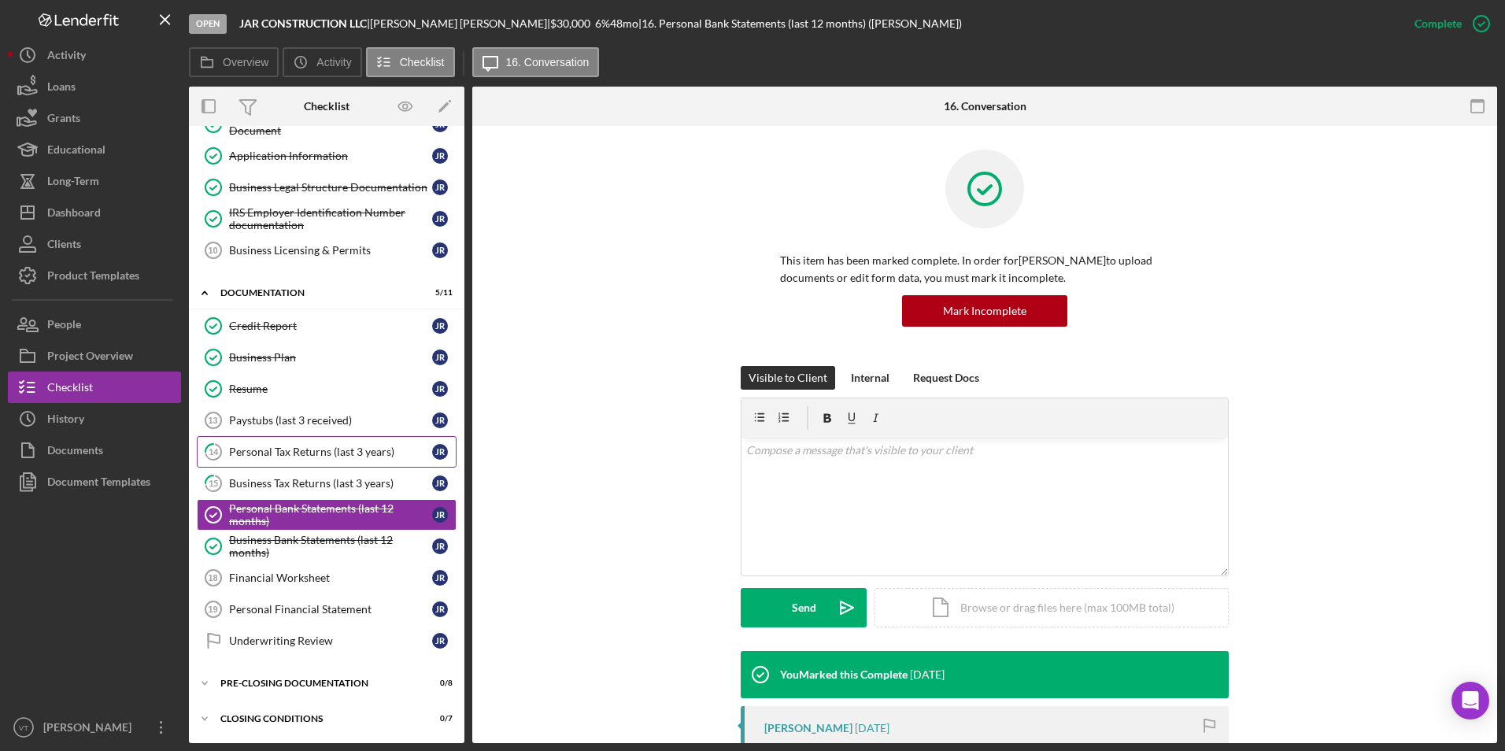
click at [329, 457] on div "Personal Tax Returns (last 3 years)" at bounding box center [330, 451] width 203 height 13
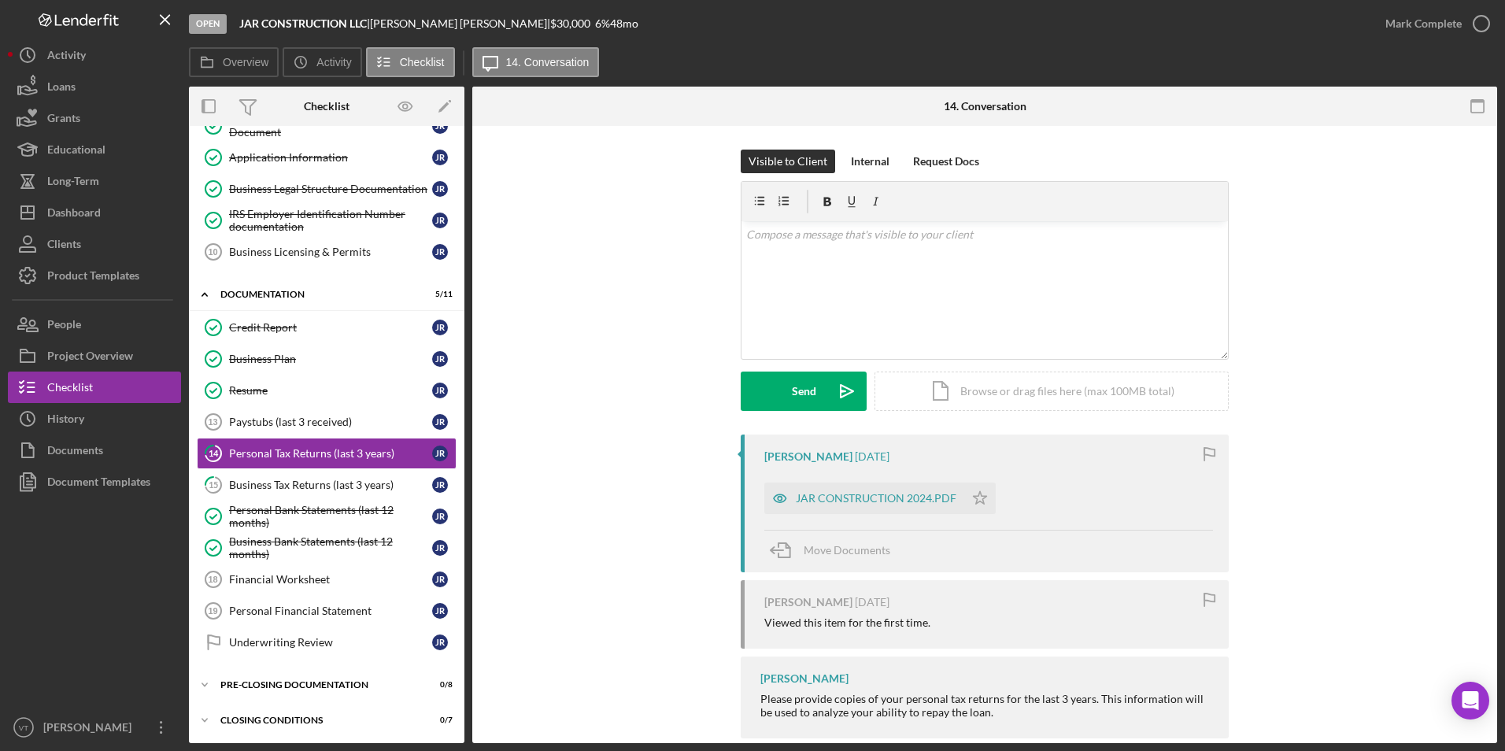
scroll to position [215, 0]
click at [891, 507] on div "JAR CONSTRUCTION 2024.PDF" at bounding box center [864, 497] width 200 height 31
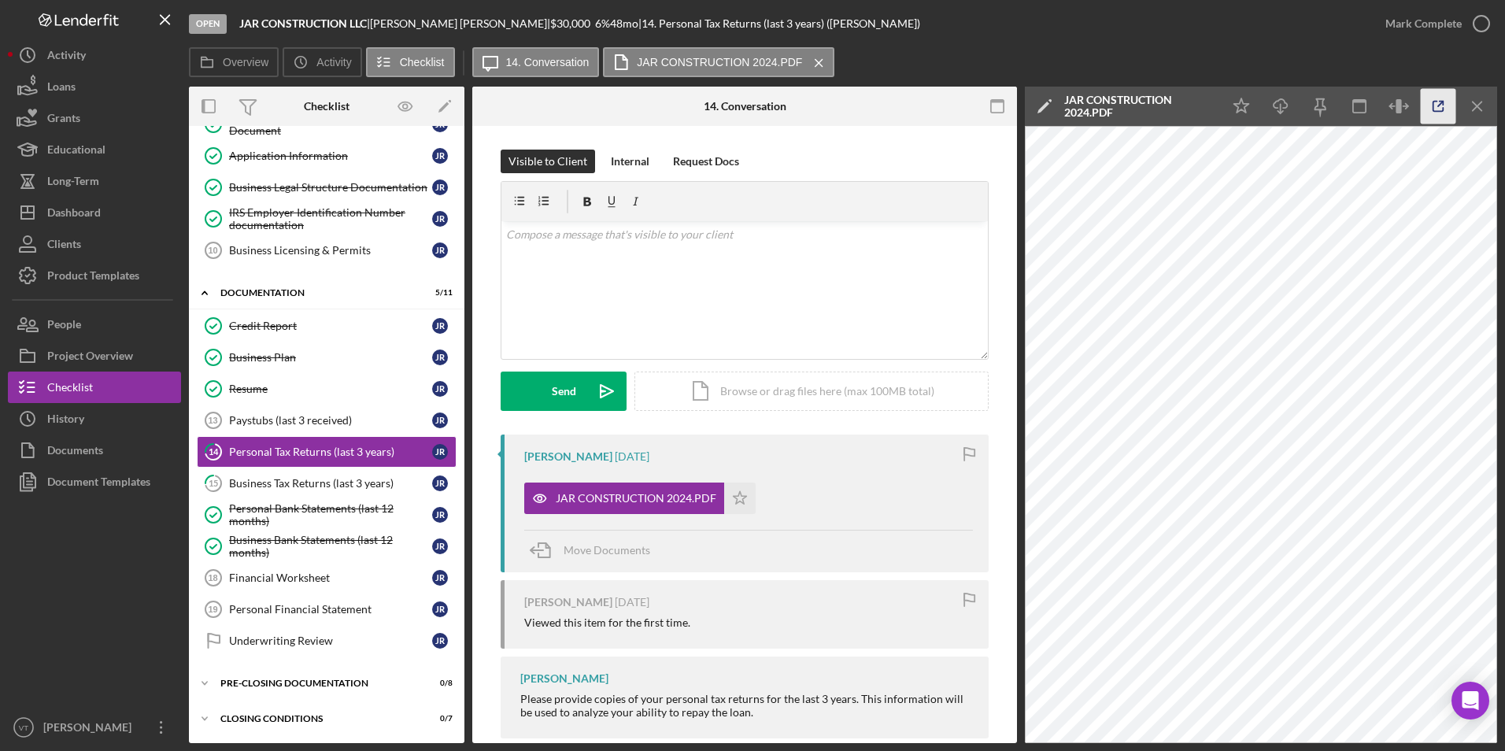
click at [1445, 104] on icon "button" at bounding box center [1438, 106] width 35 height 35
click at [342, 542] on div "Business Bank Statements (last 12 months)" at bounding box center [330, 546] width 203 height 25
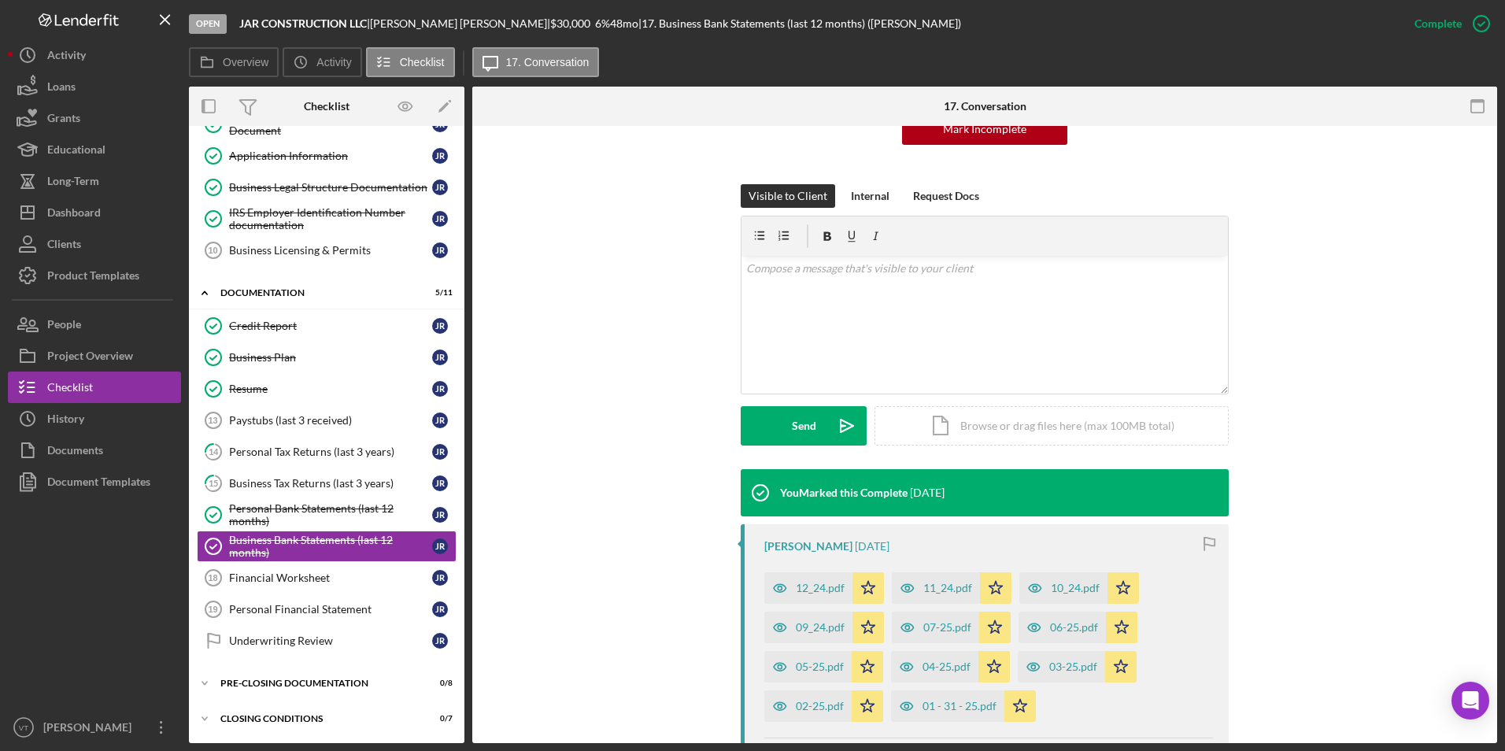
scroll to position [236, 0]
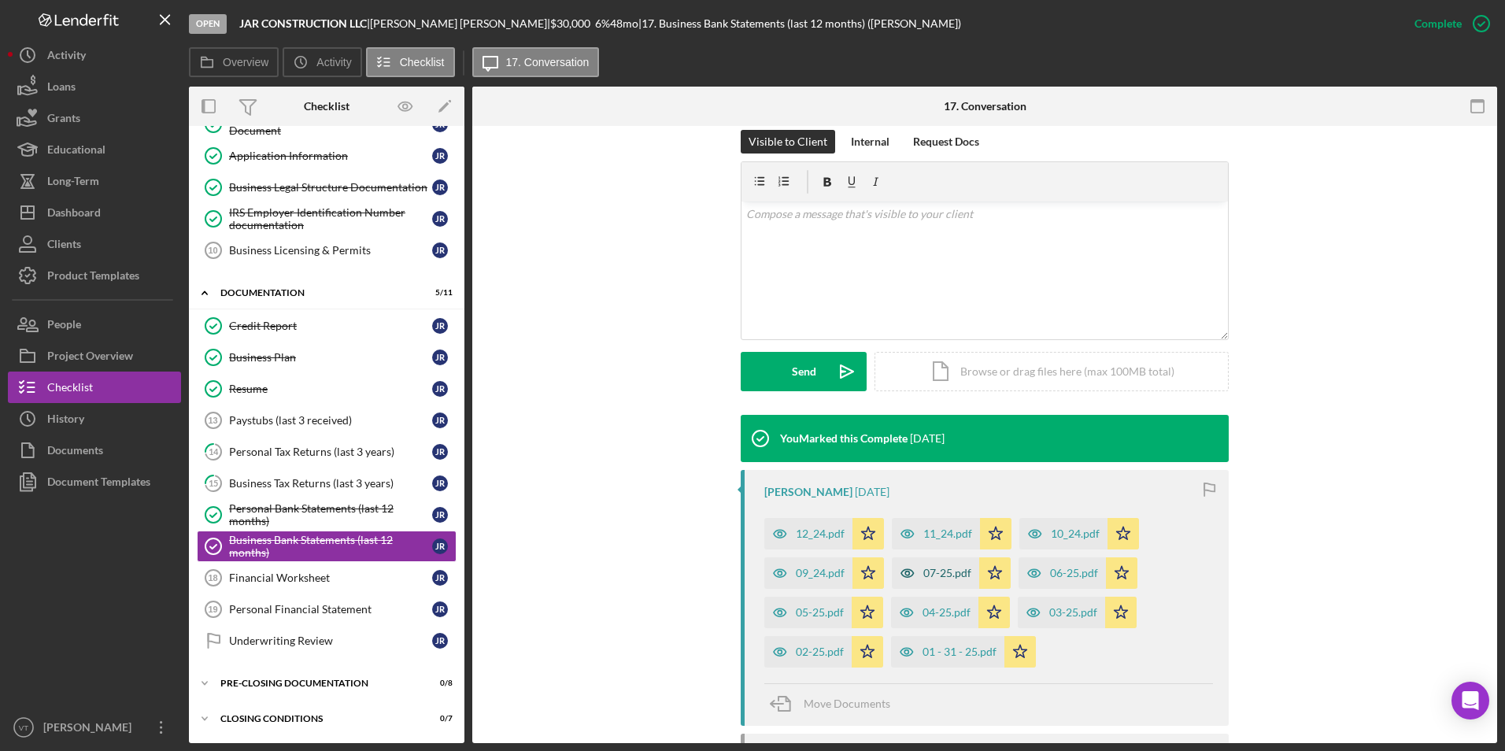
click at [939, 567] on div "07-25.pdf" at bounding box center [947, 573] width 48 height 13
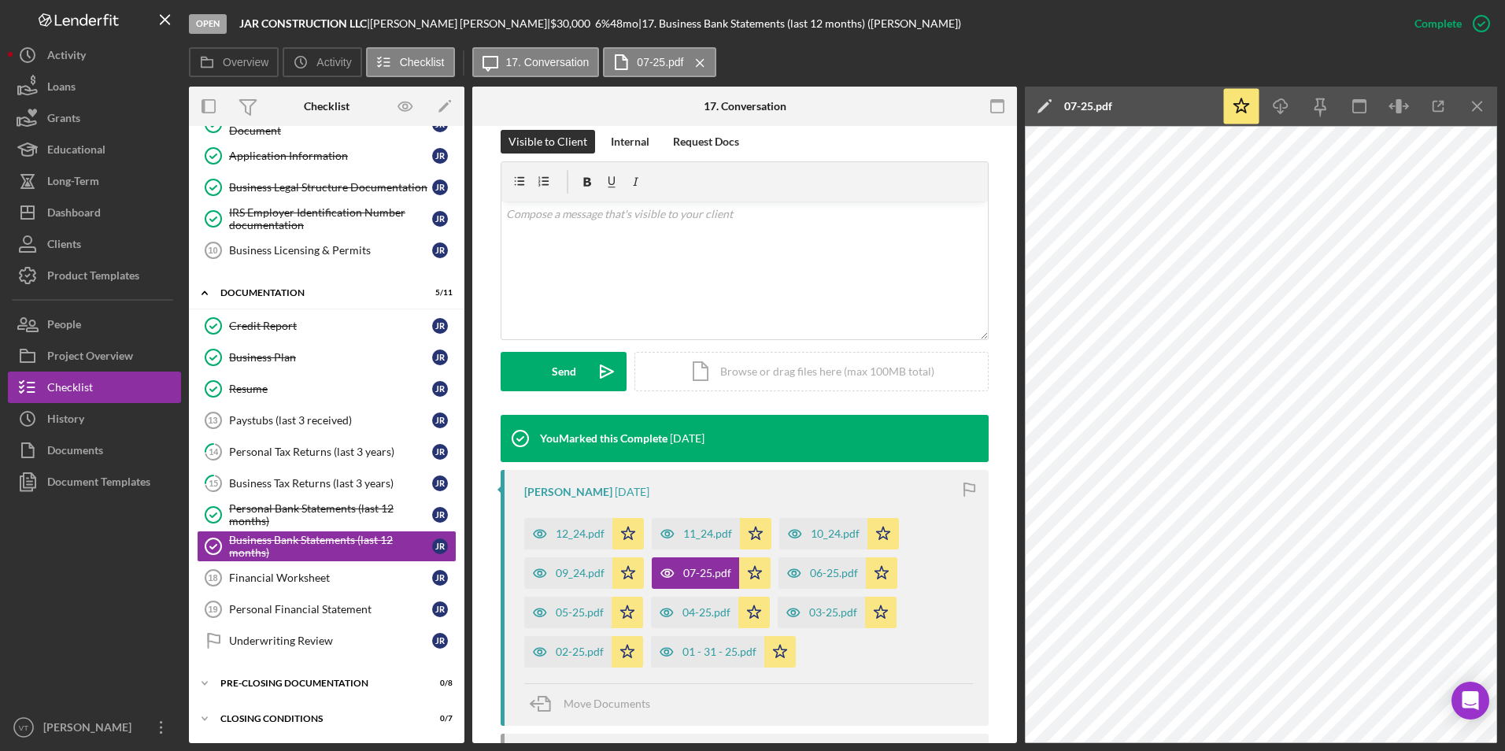
click at [122, 567] on div at bounding box center [94, 604] width 173 height 214
click at [105, 208] on button "Icon/Dashboard Dashboard" at bounding box center [94, 212] width 173 height 31
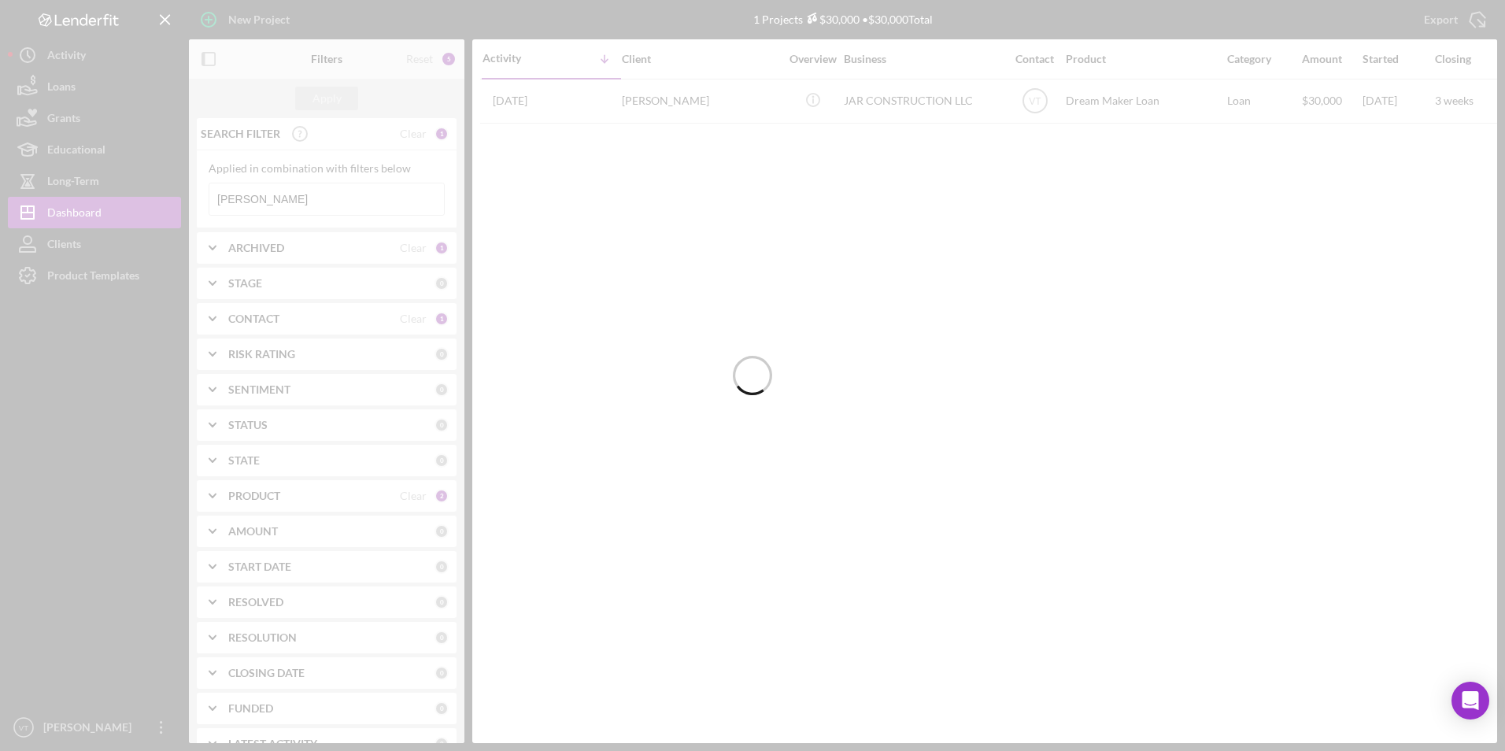
click at [323, 209] on div at bounding box center [752, 375] width 1505 height 751
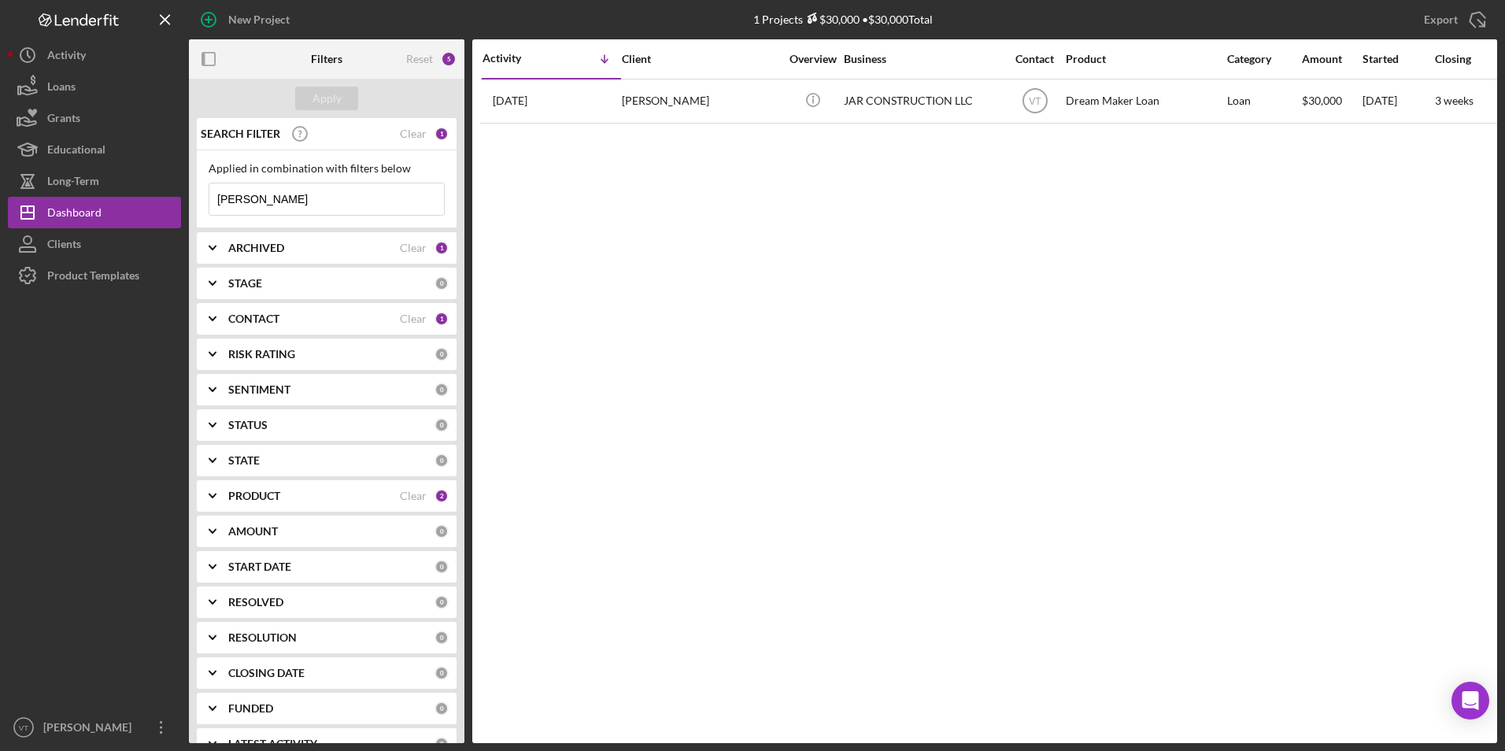
drag, startPoint x: 306, startPoint y: 197, endPoint x: 200, endPoint y: 205, distance: 106.5
click at [203, 205] on div "Applied in combination with filters below ramos Icon/Menu Close" at bounding box center [327, 189] width 260 height 78
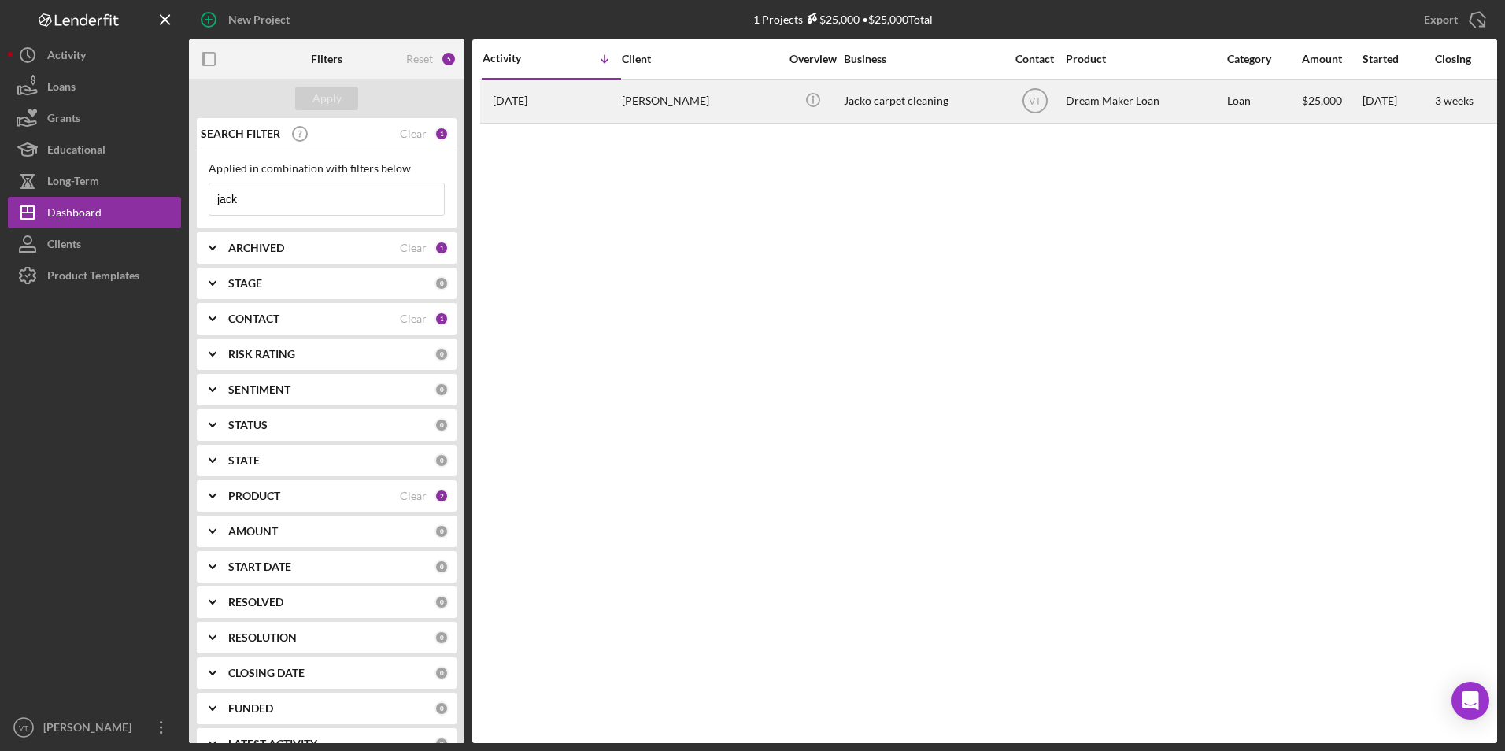
type input "jack"
click at [933, 107] on div "Jacko carpet cleaning" at bounding box center [922, 101] width 157 height 42
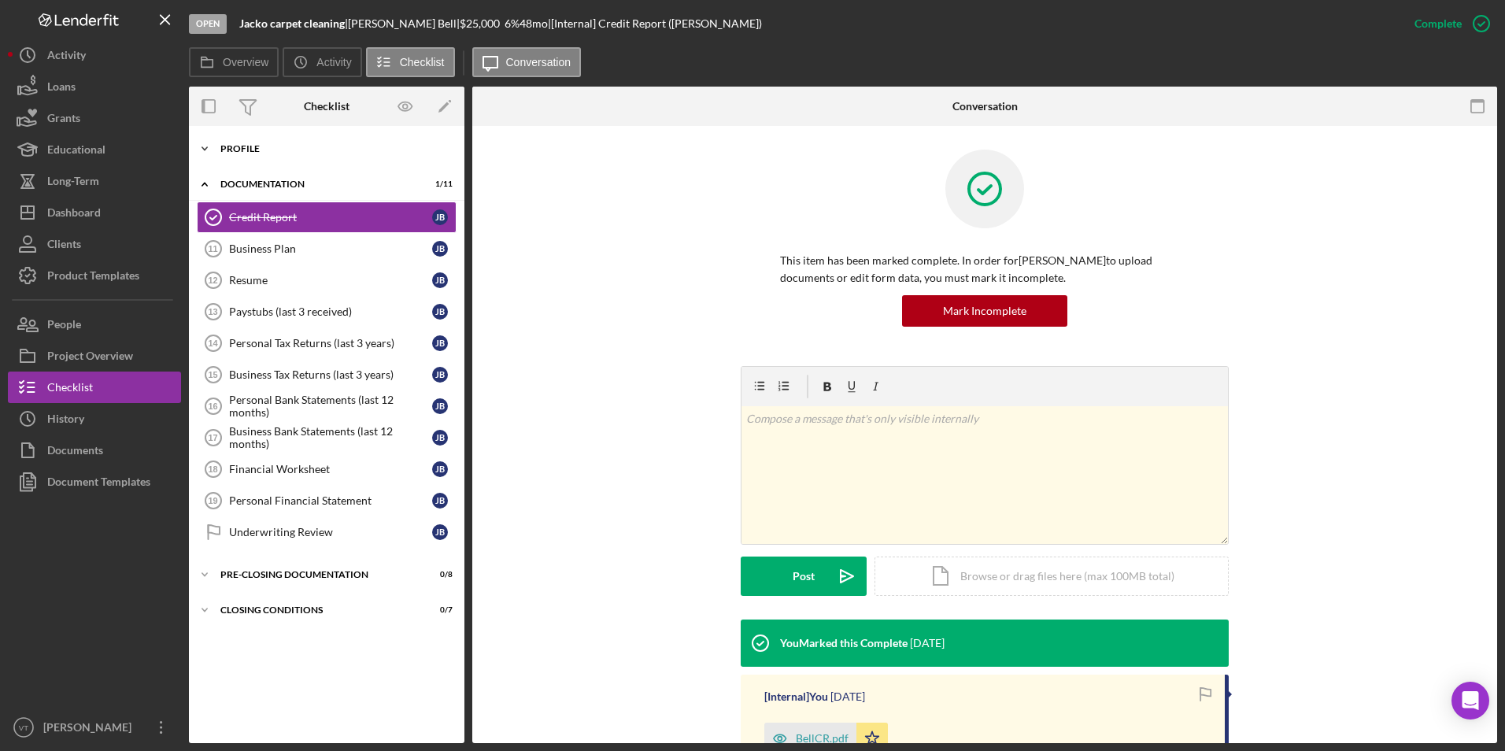
click at [203, 152] on icon "Icon/Expander" at bounding box center [204, 148] width 31 height 31
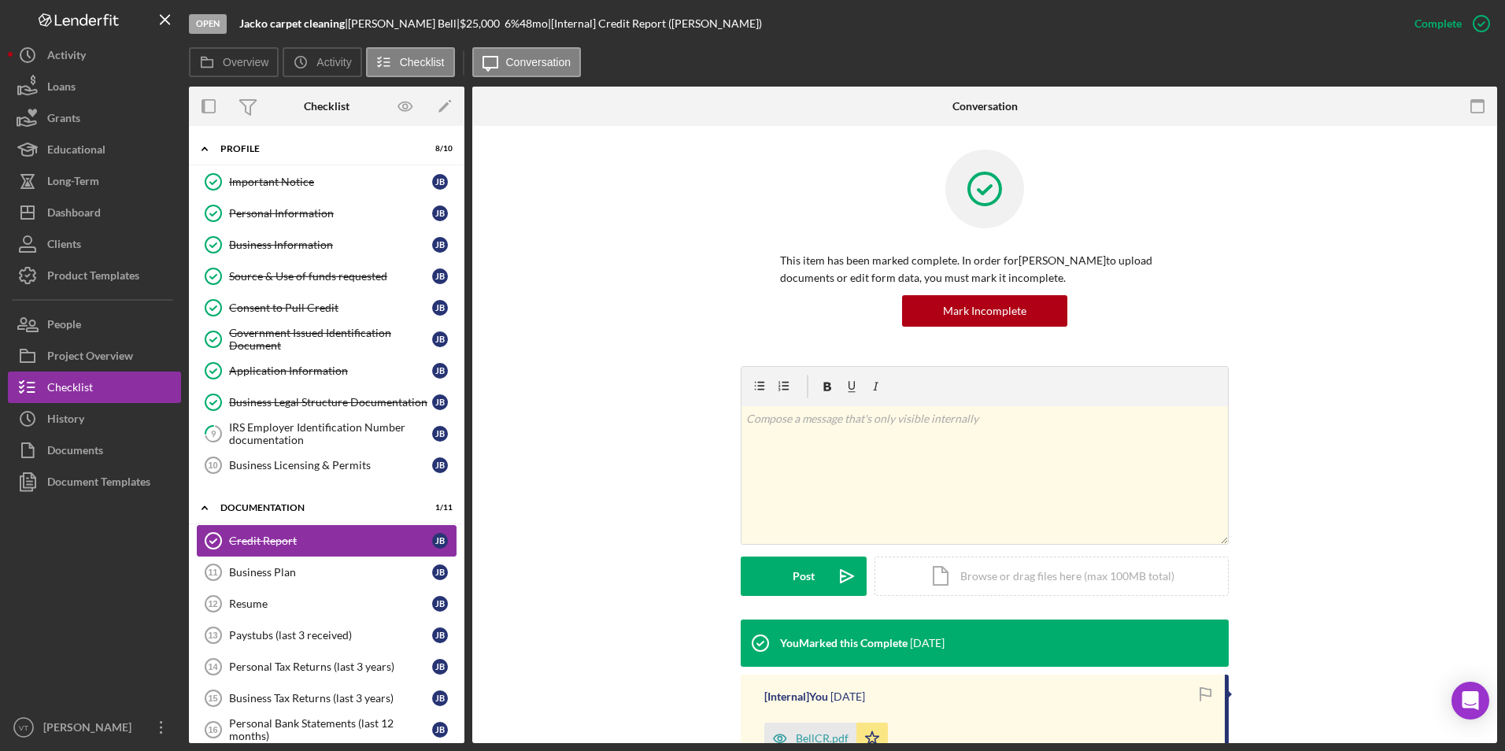
click at [242, 537] on div "Credit Report" at bounding box center [330, 540] width 203 height 13
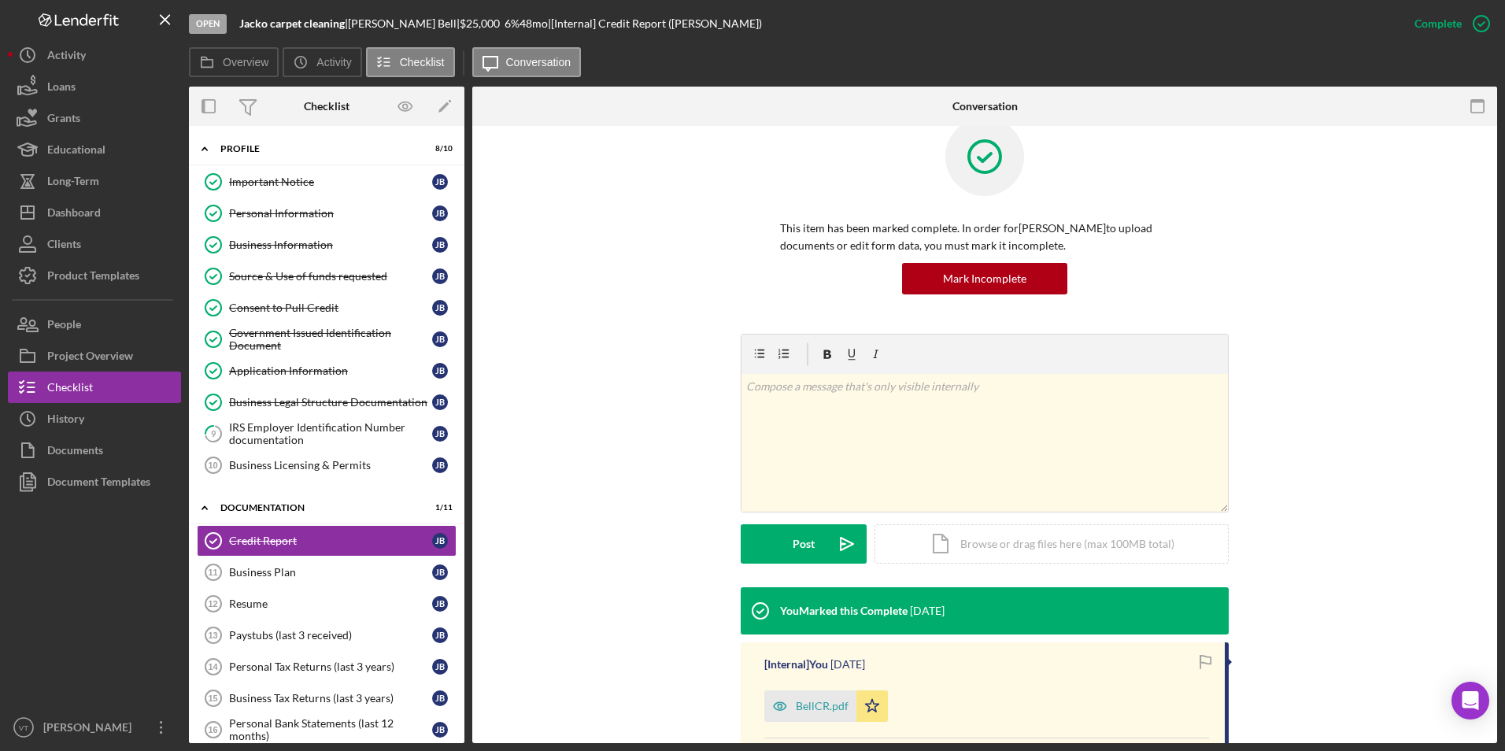
scroll to position [157, 0]
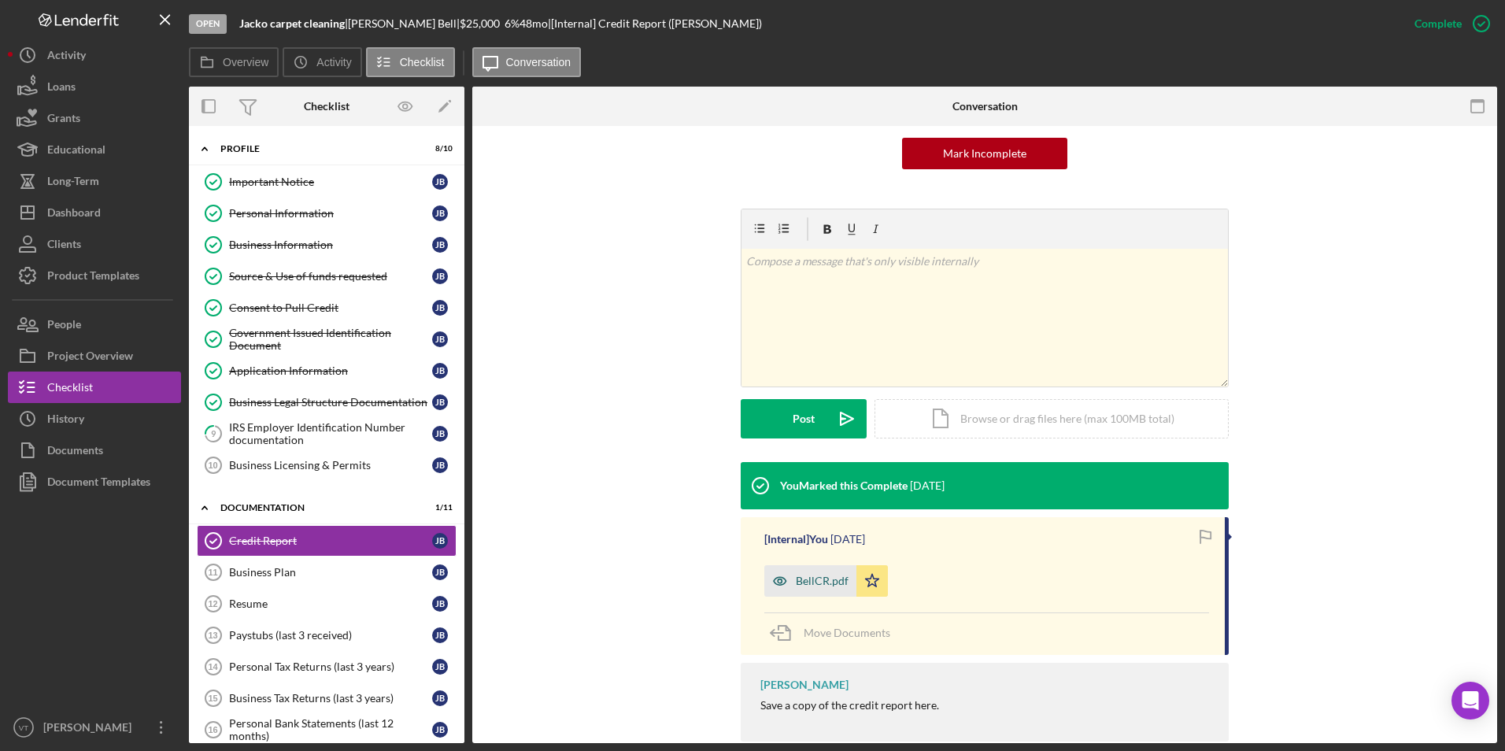
click at [808, 589] on div "BellCR.pdf" at bounding box center [810, 580] width 92 height 31
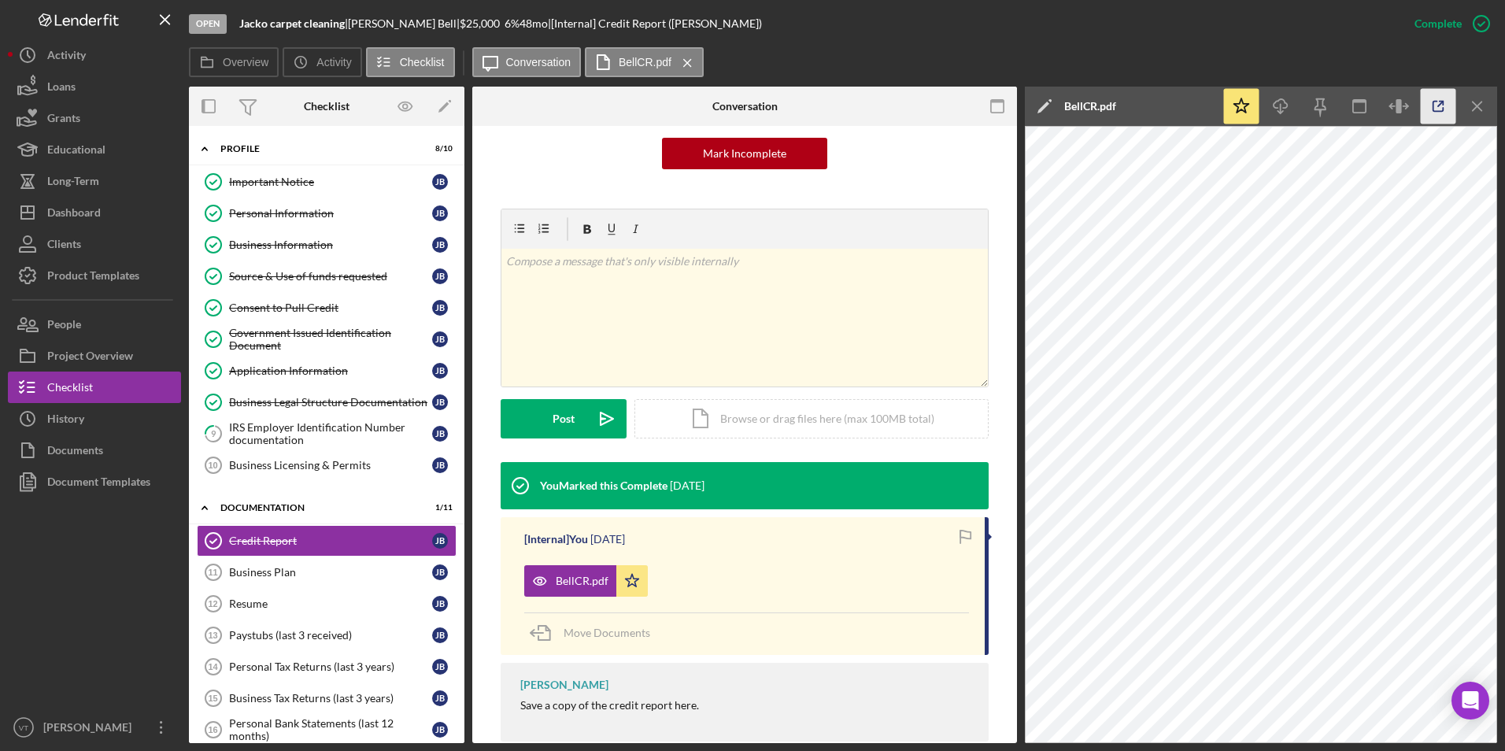
click at [1441, 98] on icon "button" at bounding box center [1438, 106] width 35 height 35
click at [104, 202] on button "Icon/Dashboard Dashboard" at bounding box center [94, 212] width 173 height 31
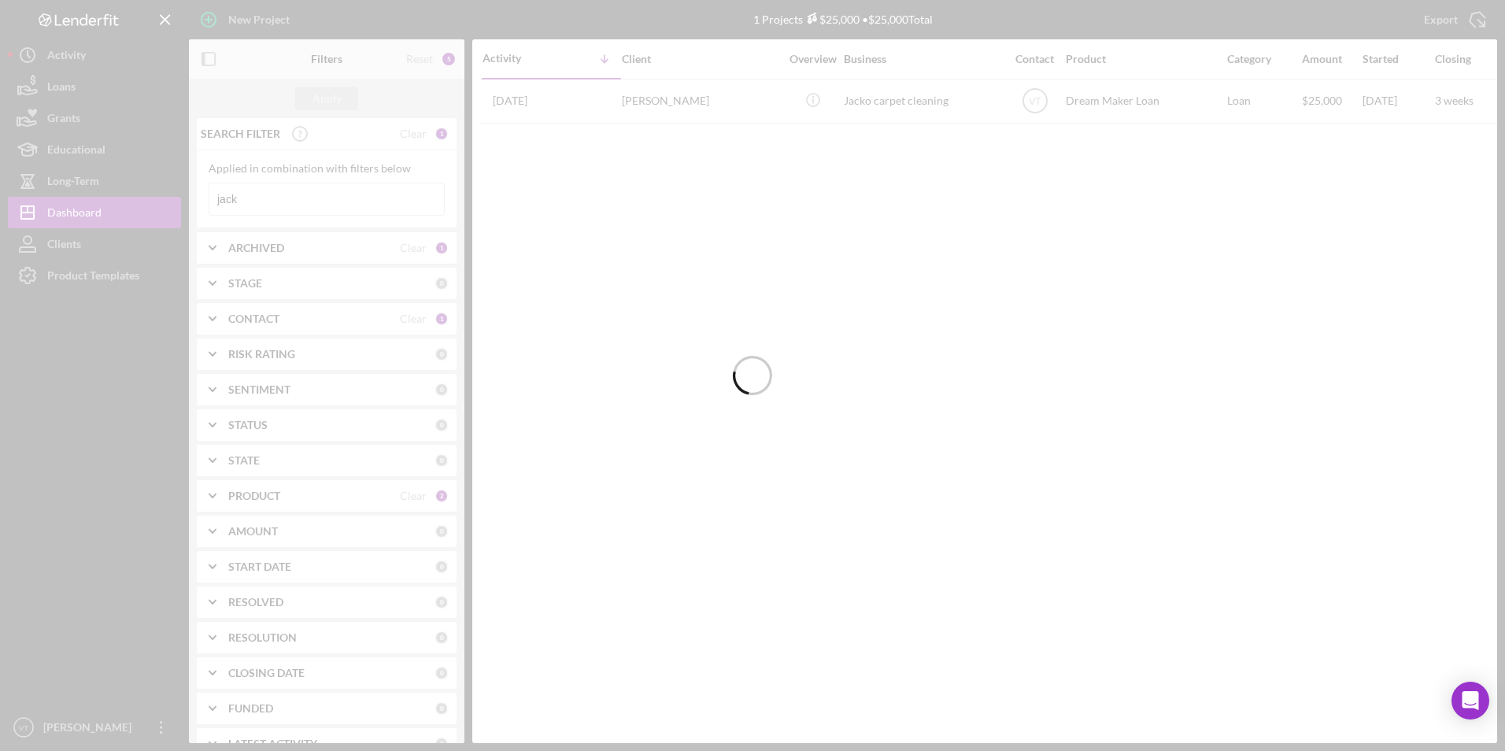
click at [337, 194] on div at bounding box center [752, 375] width 1505 height 751
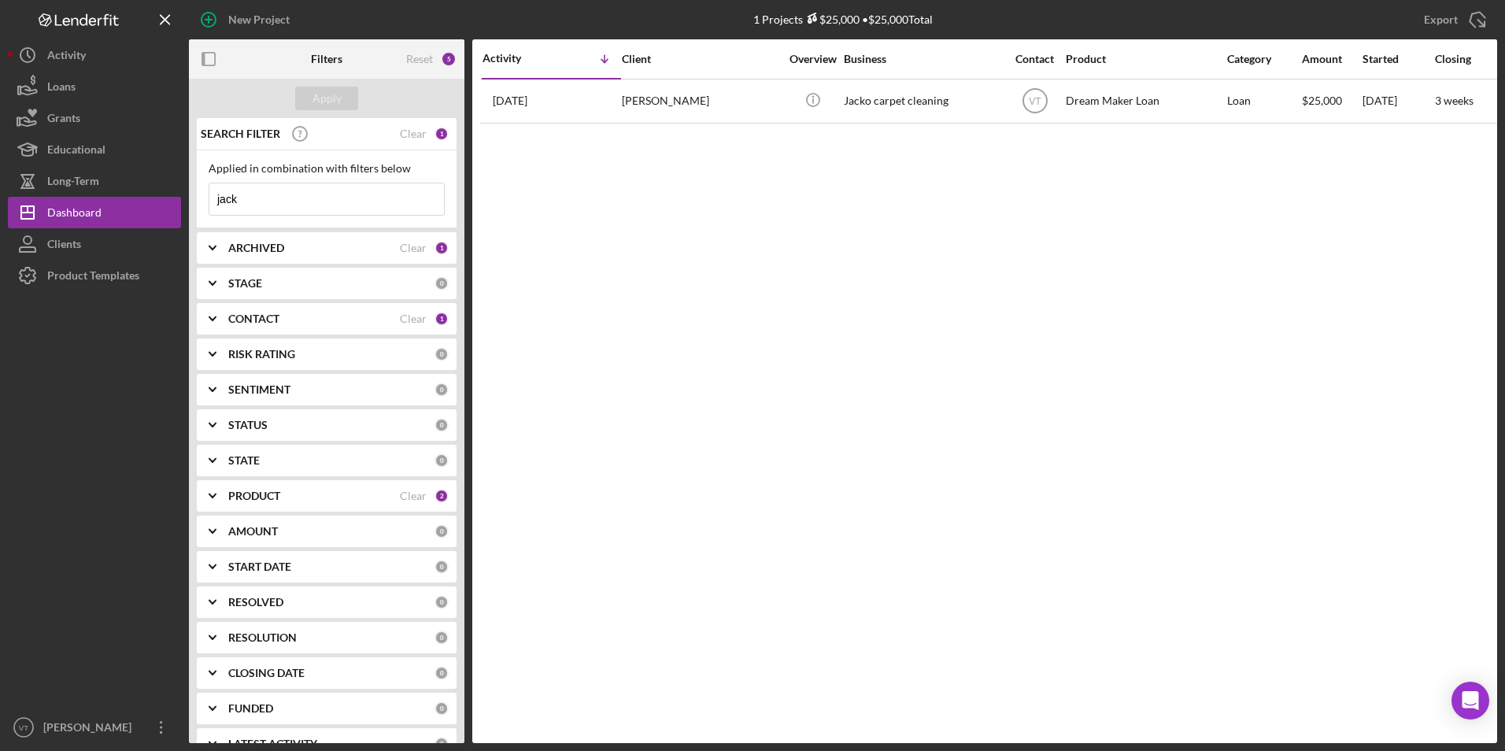
click at [334, 198] on input "jack" at bounding box center [326, 198] width 235 height 31
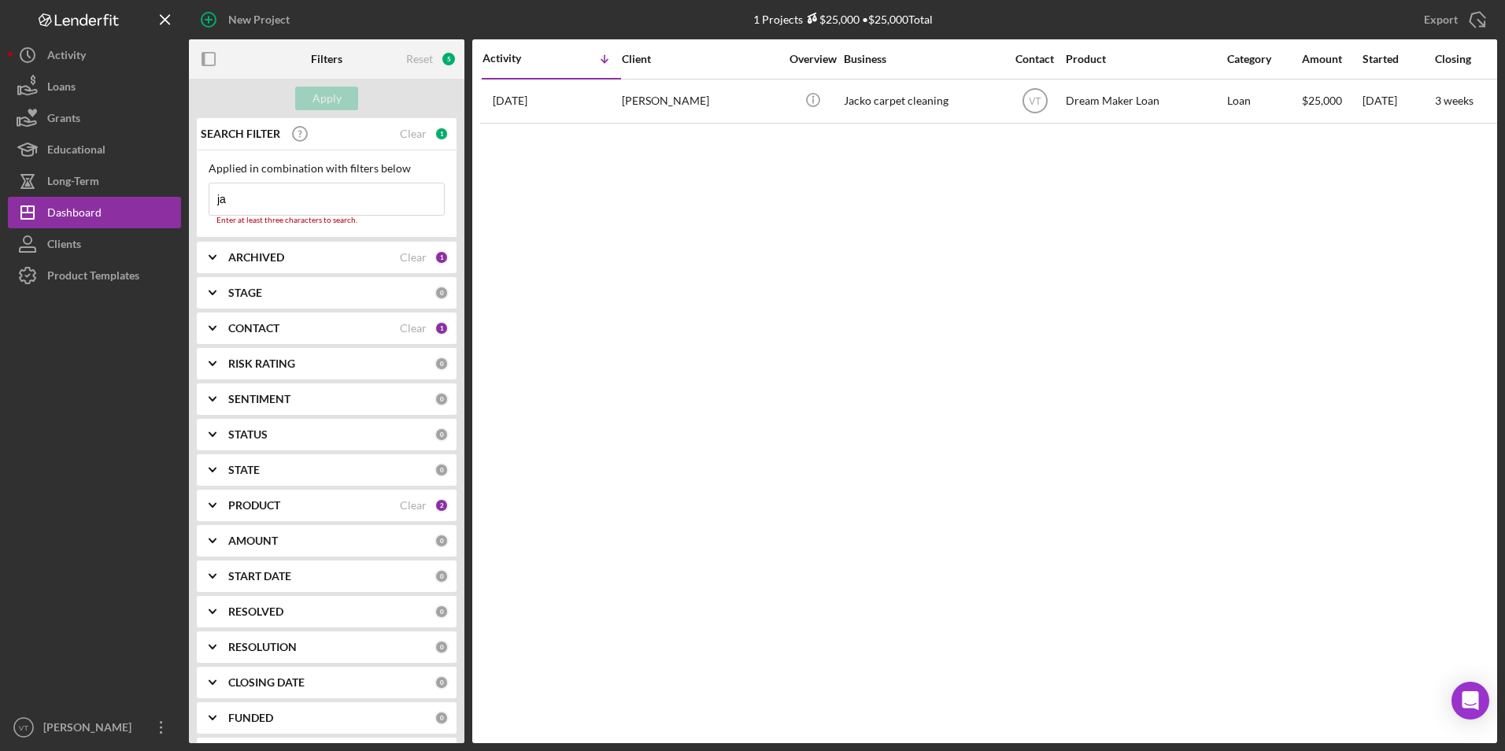
type input "j"
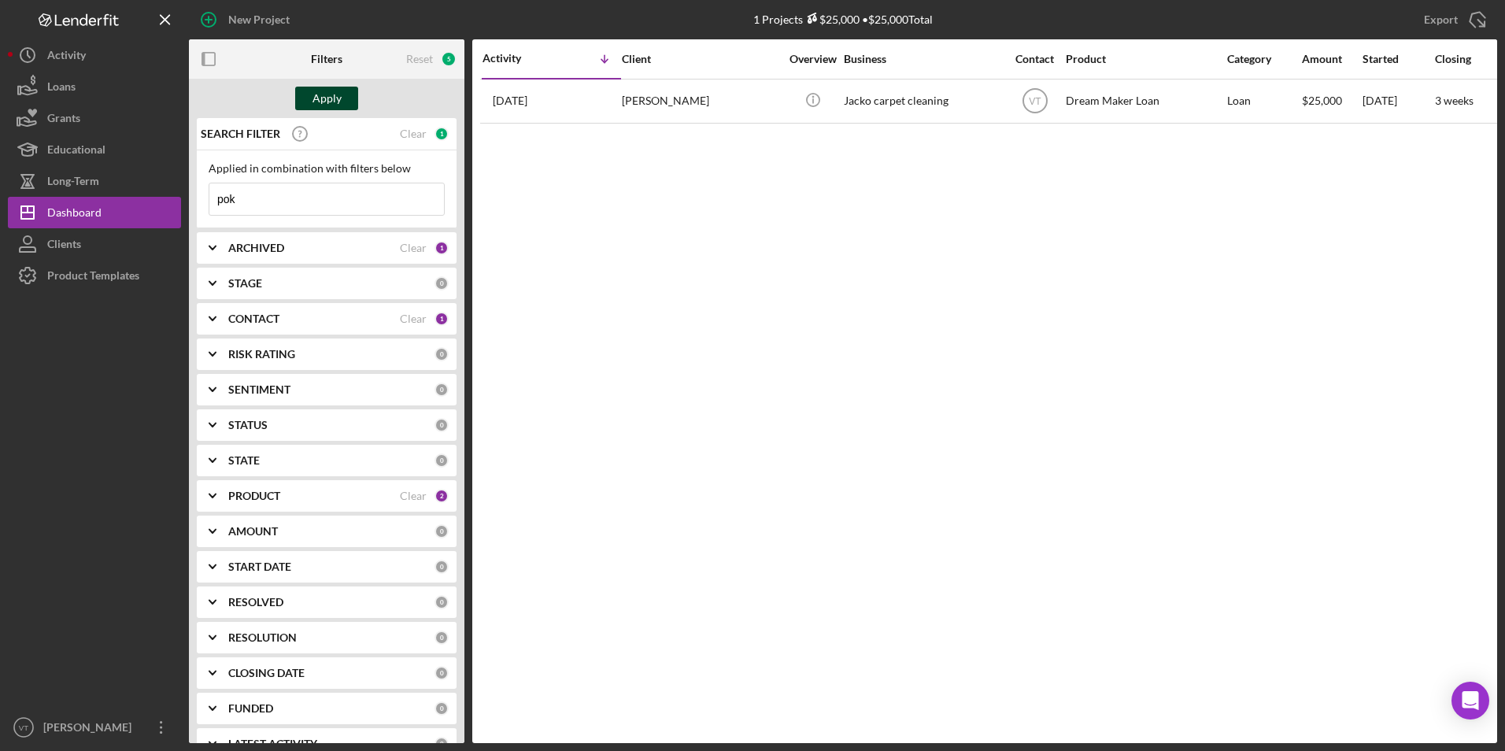
type input "pok"
click at [328, 93] on div "Apply" at bounding box center [326, 99] width 29 height 24
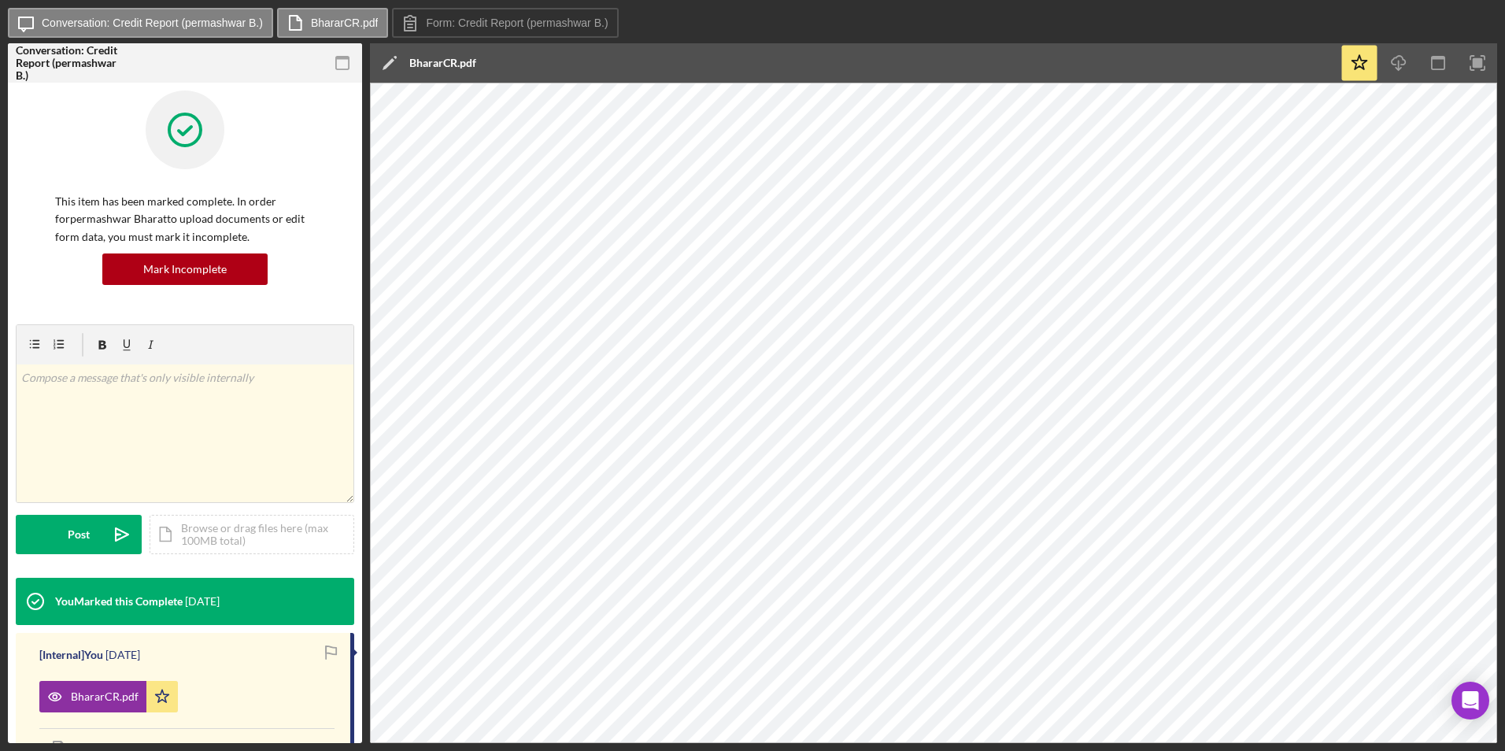
click at [48, 194] on div "This item has been marked complete. In order for permashwar Bharat to upload do…" at bounding box center [185, 208] width 338 height 234
